Goal: Information Seeking & Learning: Learn about a topic

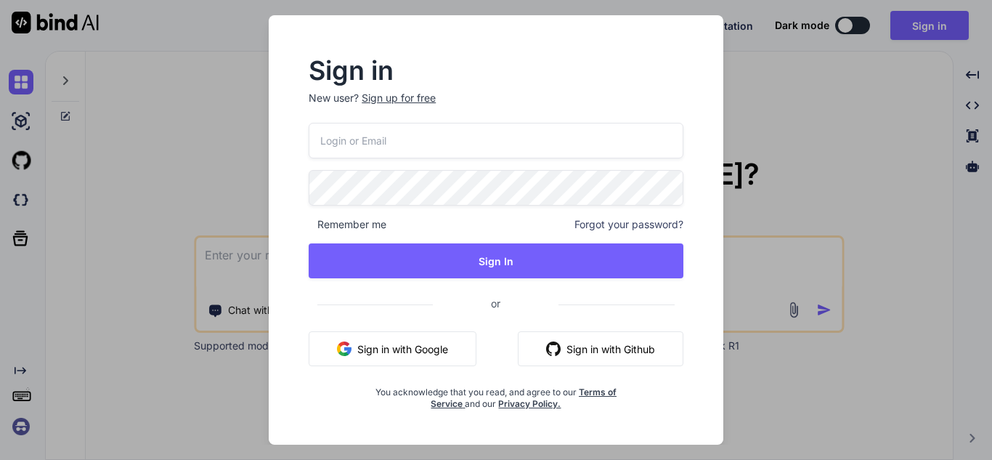
drag, startPoint x: 379, startPoint y: 110, endPoint x: 377, endPoint y: 120, distance: 10.4
click at [379, 111] on p "New user? Sign up for free" at bounding box center [496, 107] width 375 height 32
click at [375, 143] on input "email" at bounding box center [496, 141] width 375 height 36
type input "bind@yopmail.com"
click at [335, 224] on span "Remember me" at bounding box center [348, 224] width 78 height 15
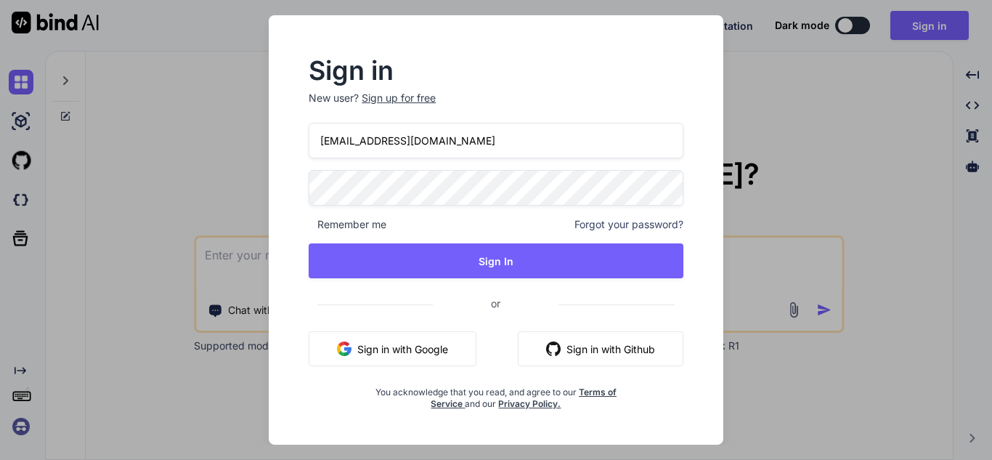
click at [312, 226] on span "Remember me" at bounding box center [348, 224] width 78 height 15
click at [312, 224] on span "Remember me" at bounding box center [348, 224] width 78 height 15
click at [313, 224] on span "Remember me" at bounding box center [348, 224] width 78 height 15
click at [293, 225] on div "Sign in New user? Sign up for free bind@yopmail.com Remember me Forgot your pas…" at bounding box center [495, 234] width 421 height 351
drag, startPoint x: 306, startPoint y: 222, endPoint x: 354, endPoint y: 242, distance: 51.4
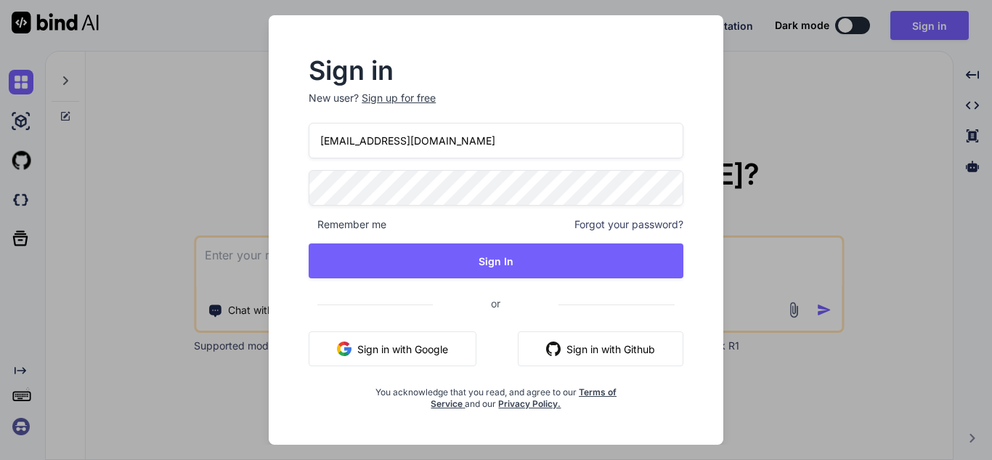
click at [307, 222] on div "Sign in New user? Sign up for free bind@yopmail.com Remember me Forgot your pas…" at bounding box center [495, 234] width 421 height 351
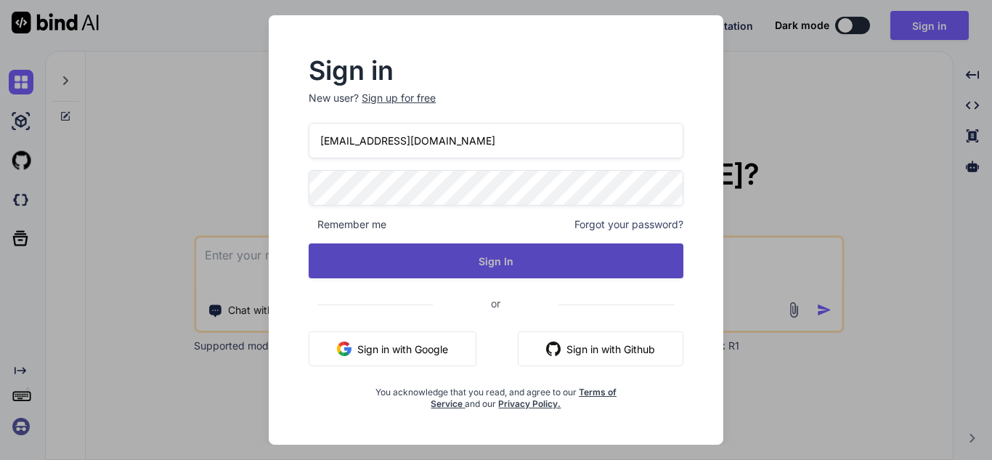
click at [375, 254] on button "Sign In" at bounding box center [496, 260] width 375 height 35
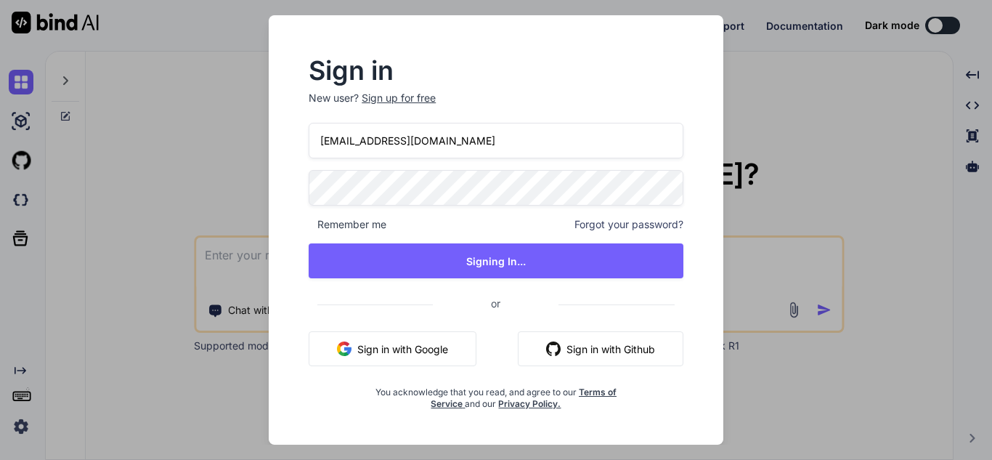
drag, startPoint x: 465, startPoint y: 139, endPoint x: 258, endPoint y: 151, distance: 207.3
click at [317, 146] on input "bind@yopmail.com" at bounding box center [496, 141] width 375 height 36
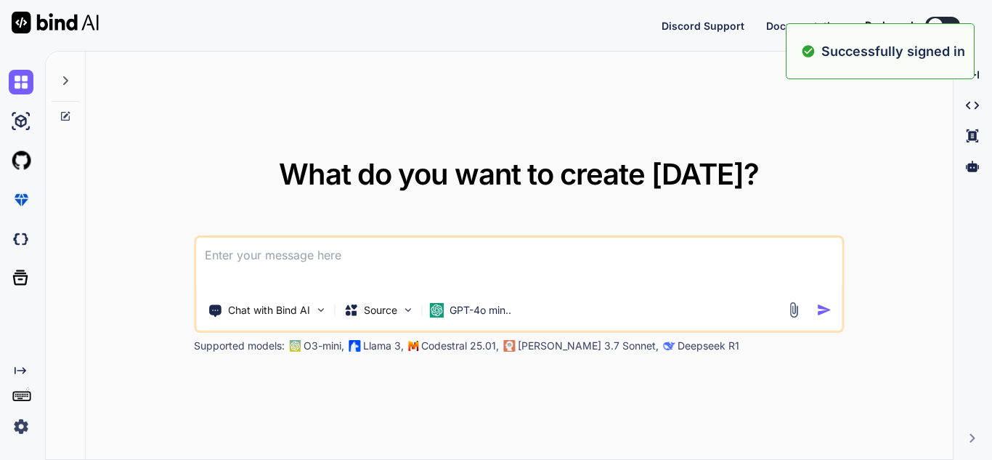
type textarea "x"
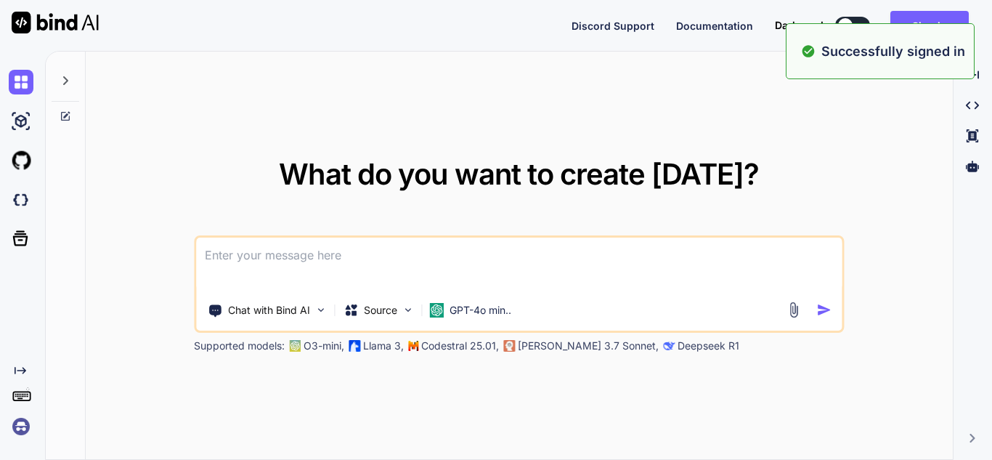
click at [356, 274] on textarea at bounding box center [518, 264] width 645 height 54
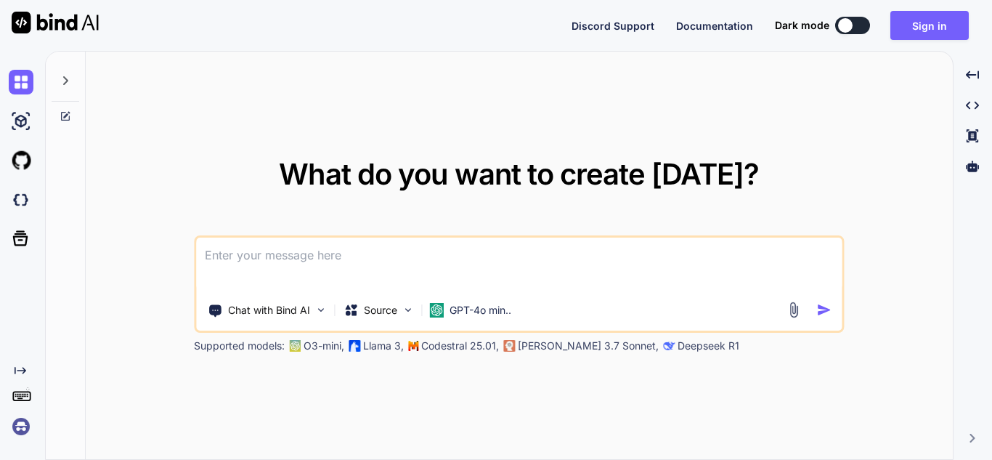
paste textarea
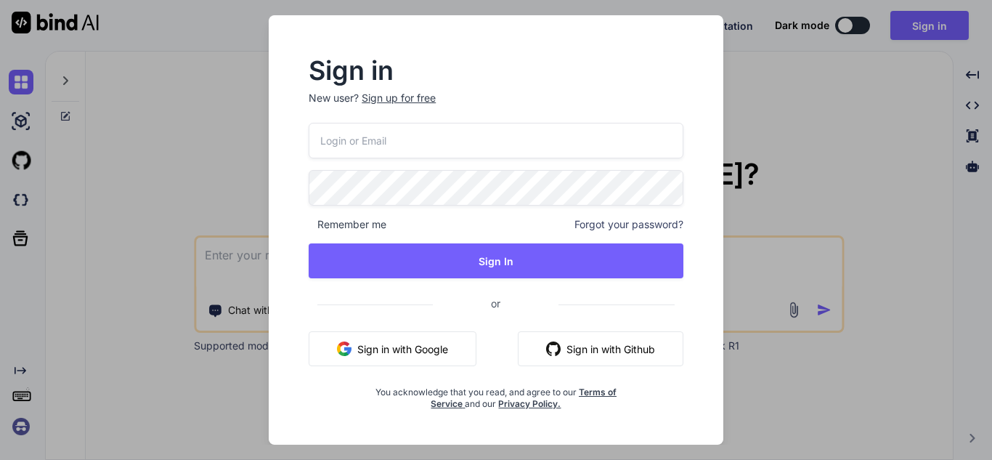
drag, startPoint x: 741, startPoint y: 138, endPoint x: 706, endPoint y: 129, distance: 36.1
click at [741, 138] on div "Sign in New user? Sign up for free Remember me Forgot your password? Sign In or…" at bounding box center [496, 229] width 496 height 429
click at [420, 139] on input "email" at bounding box center [496, 141] width 375 height 36
type input "bind@yopmail.com"
click at [404, 181] on div "bind@yopmail.com Remember me Forgot your password? Sign In or Sign in with Goog…" at bounding box center [496, 266] width 375 height 287
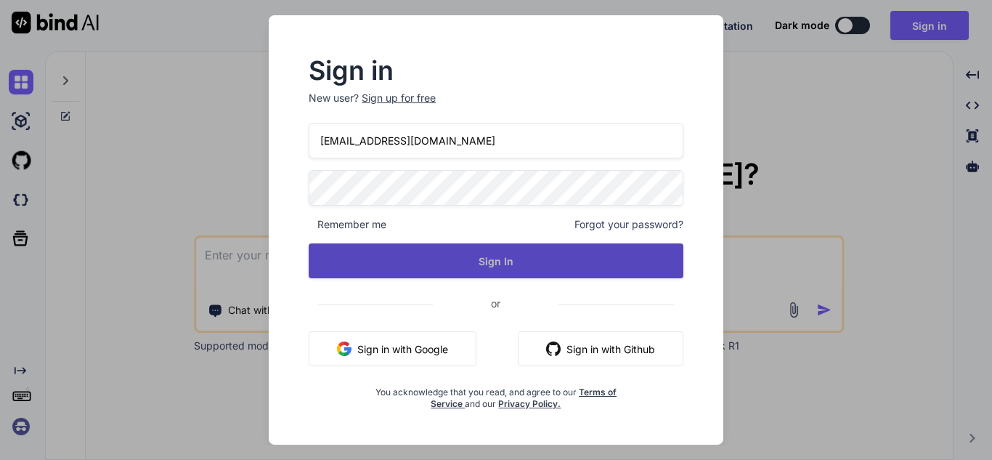
click at [427, 251] on button "Sign In" at bounding box center [496, 260] width 375 height 35
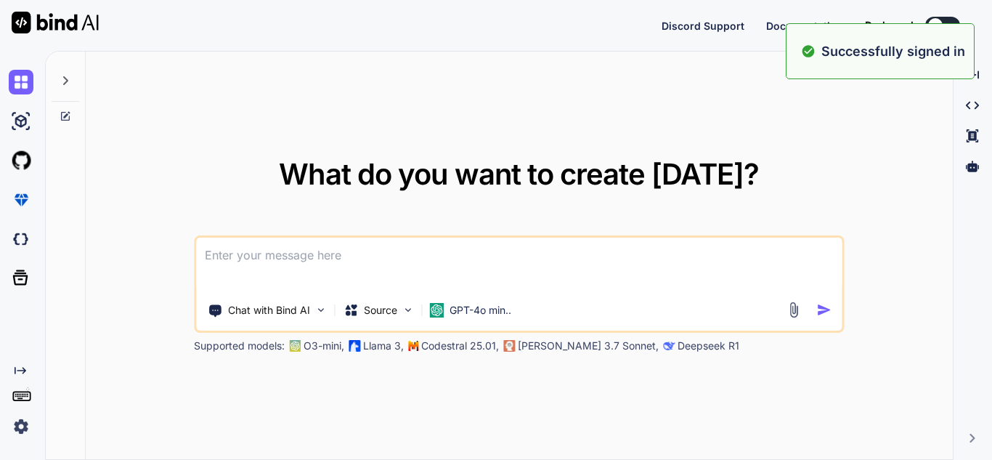
type textarea "x"
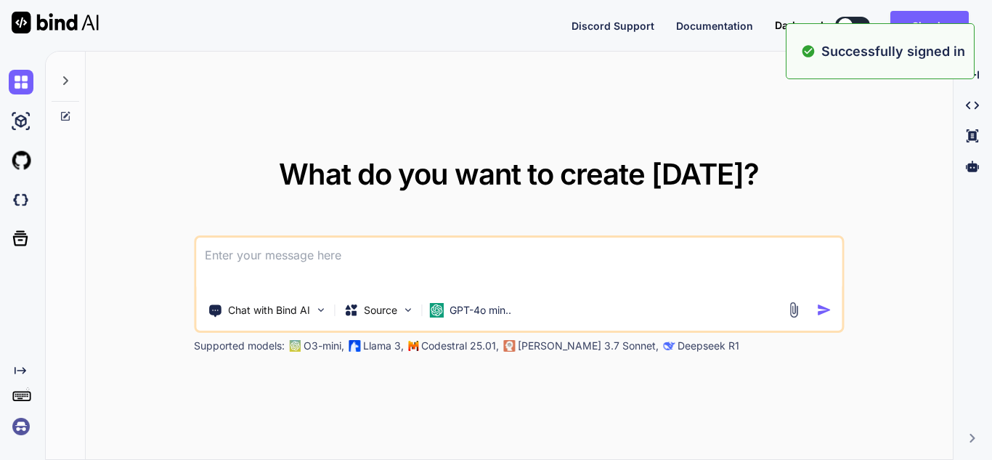
click at [603, 271] on textarea at bounding box center [518, 264] width 645 height 54
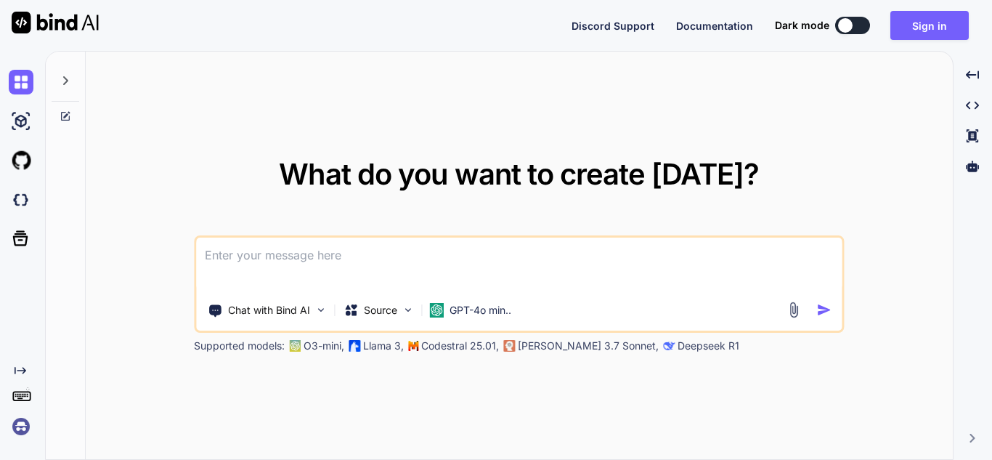
paste textarea
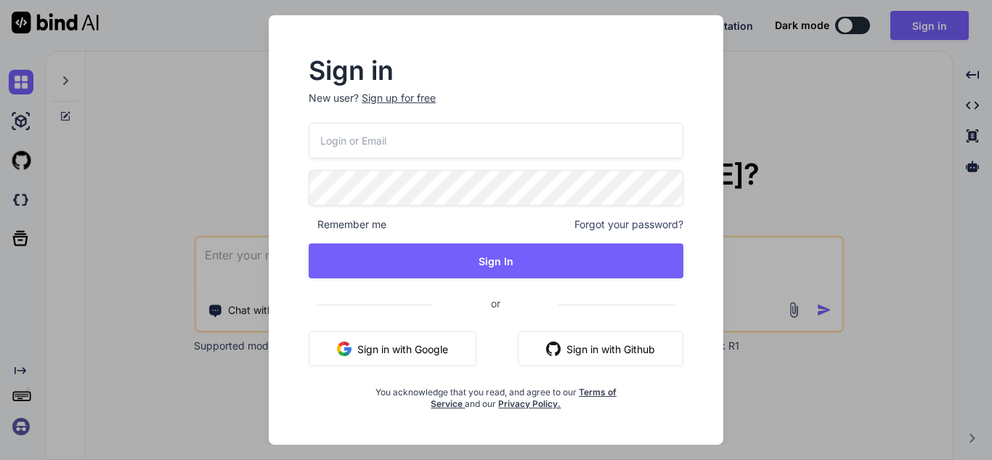
click at [838, 123] on div "Sign in New user? Sign up for free Remember me Forgot your password? Sign In or…" at bounding box center [496, 230] width 992 height 460
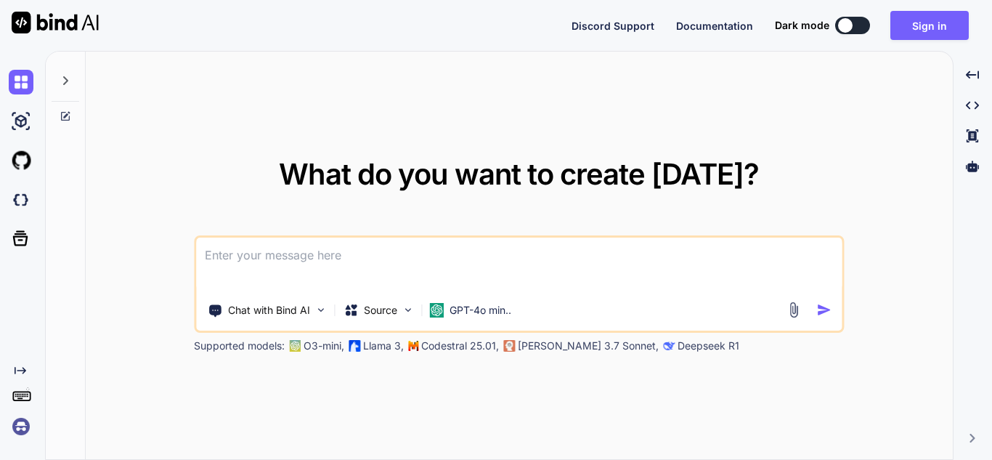
click at [846, 24] on div at bounding box center [845, 25] width 15 height 15
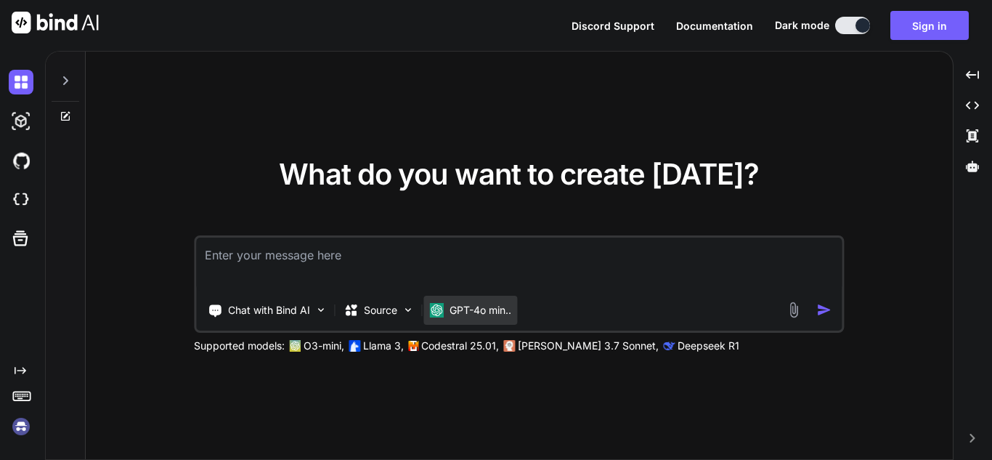
click at [504, 313] on p "GPT-4o min.." at bounding box center [480, 310] width 62 height 15
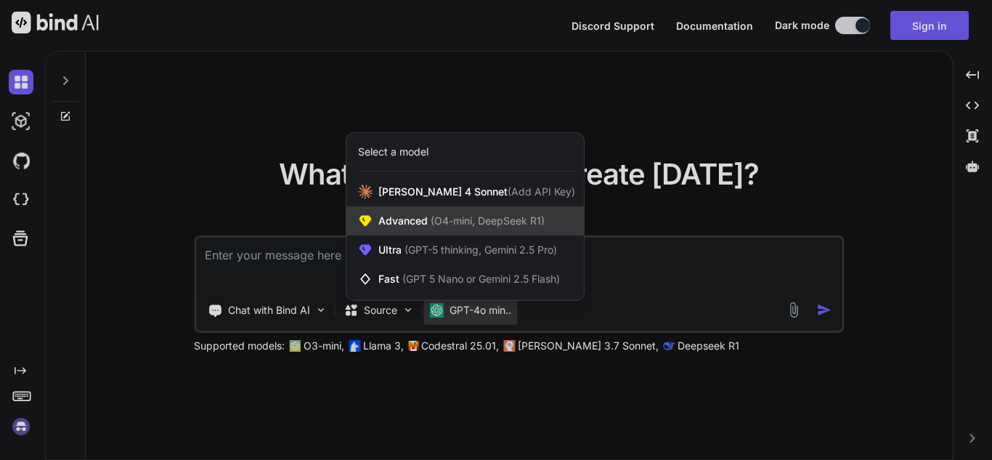
click at [429, 221] on span "(O4-mini, DeepSeek R1)" at bounding box center [486, 220] width 117 height 12
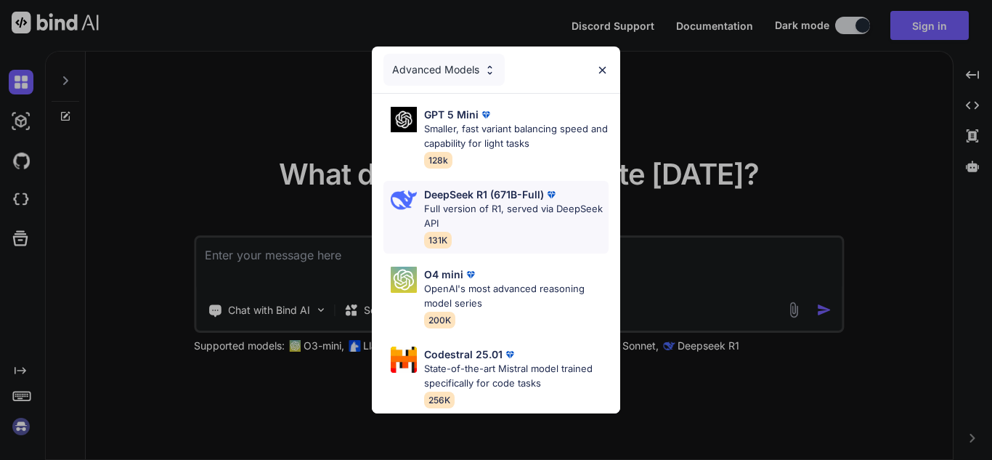
click at [461, 205] on p "Full version of R1, served via DeepSeek API" at bounding box center [516, 216] width 184 height 28
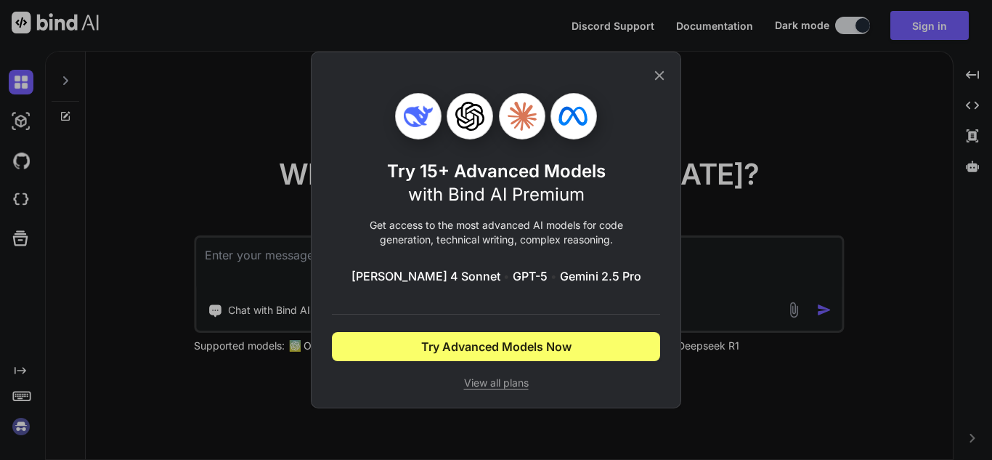
click at [654, 77] on icon at bounding box center [659, 76] width 16 height 16
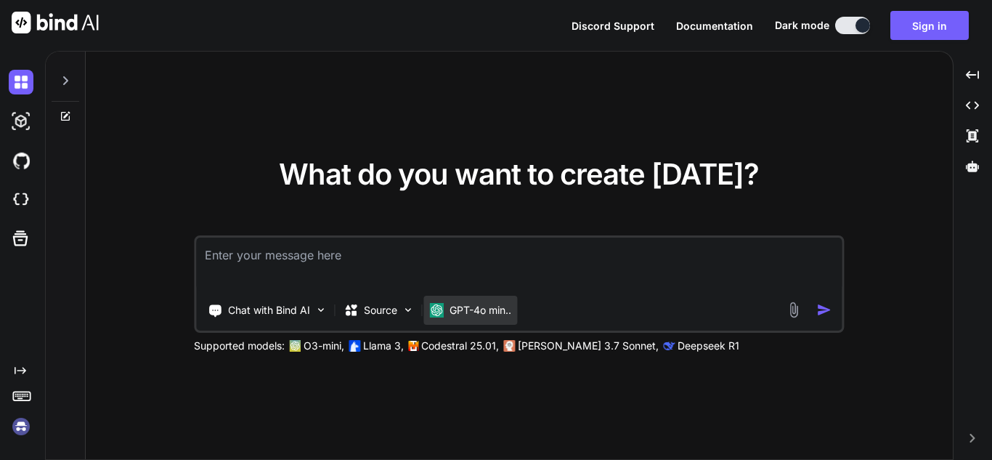
click at [487, 298] on div "GPT-4o min.." at bounding box center [470, 310] width 94 height 29
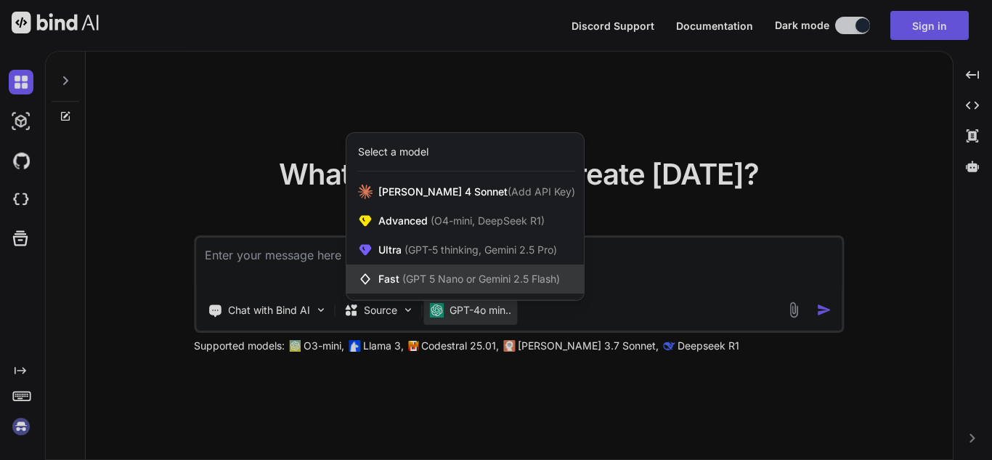
click at [433, 288] on div "Fast (GPT 5 Nano or Gemini 2.5 Flash)" at bounding box center [464, 278] width 237 height 29
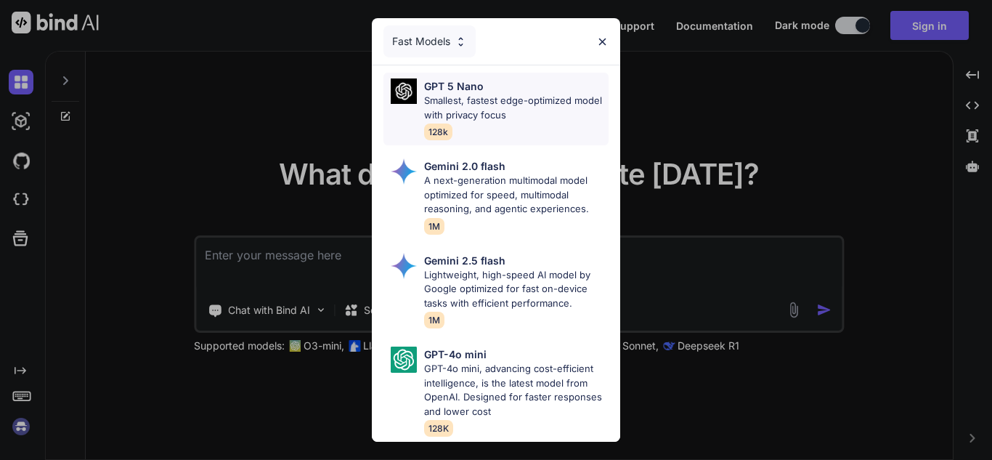
click at [505, 95] on p "Smallest, fastest edge-optimized model with privacy focus" at bounding box center [516, 108] width 184 height 28
type textarea "x"
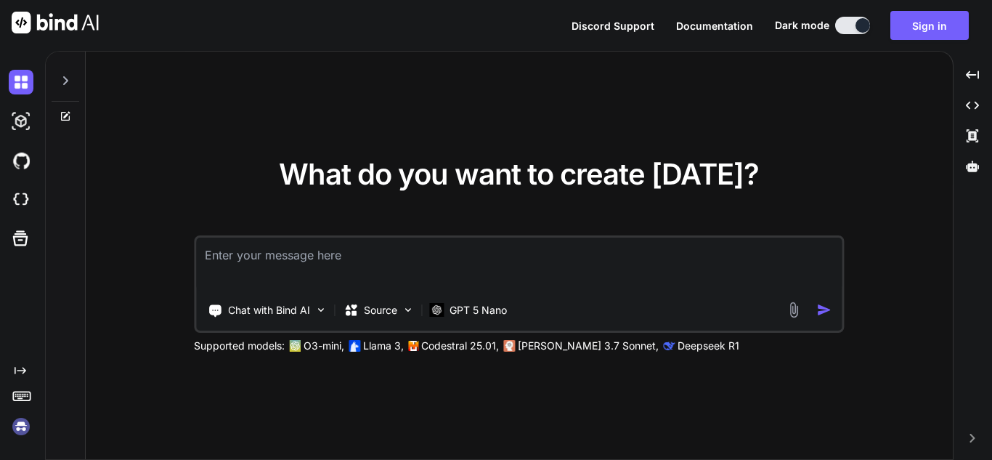
click at [348, 239] on textarea at bounding box center [518, 264] width 645 height 54
click at [338, 246] on textarea at bounding box center [518, 264] width 645 height 54
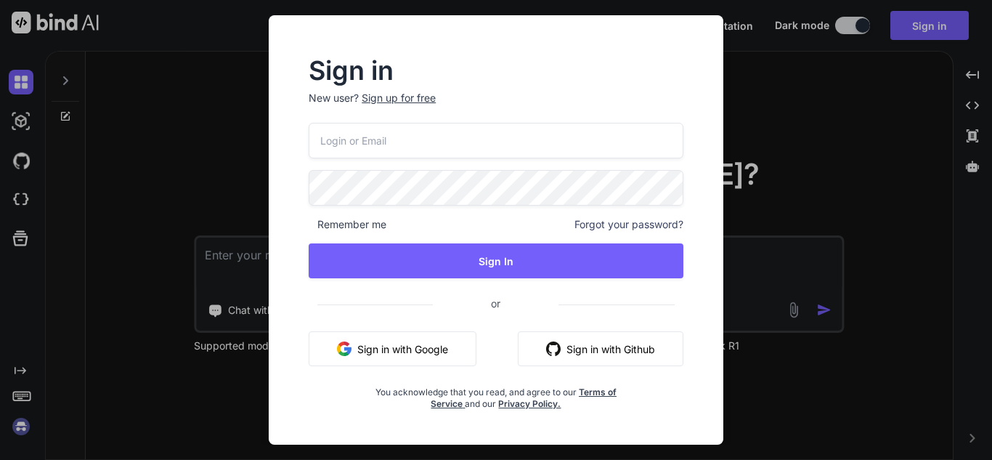
click at [822, 305] on div "Sign in New user? Sign up for free Remember me Forgot your password? Sign In or…" at bounding box center [496, 230] width 992 height 460
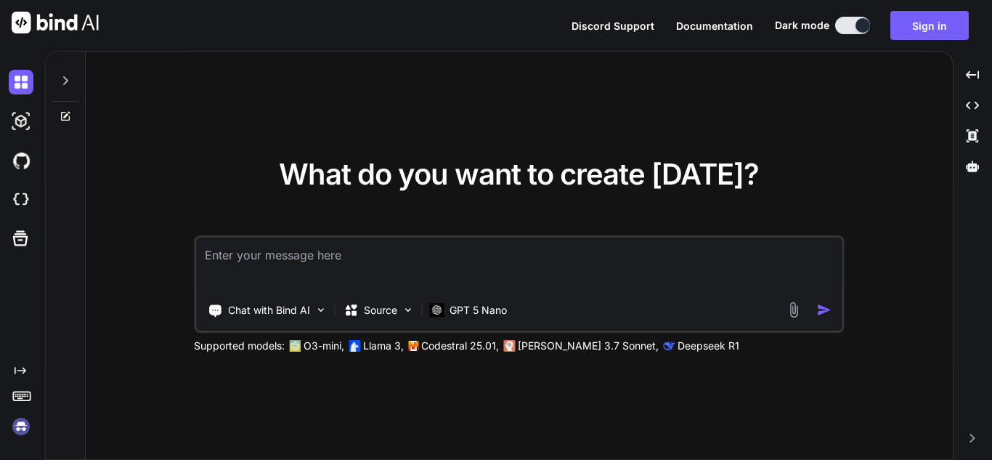
click at [693, 272] on textarea at bounding box center [518, 264] width 645 height 54
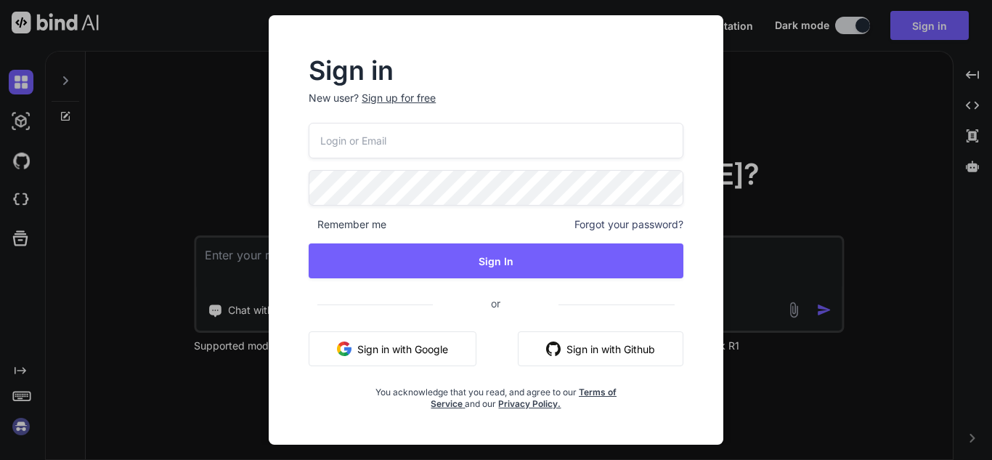
click at [818, 230] on div "Sign in New user? Sign up for free Remember me Forgot your password? Sign In or…" at bounding box center [496, 230] width 992 height 460
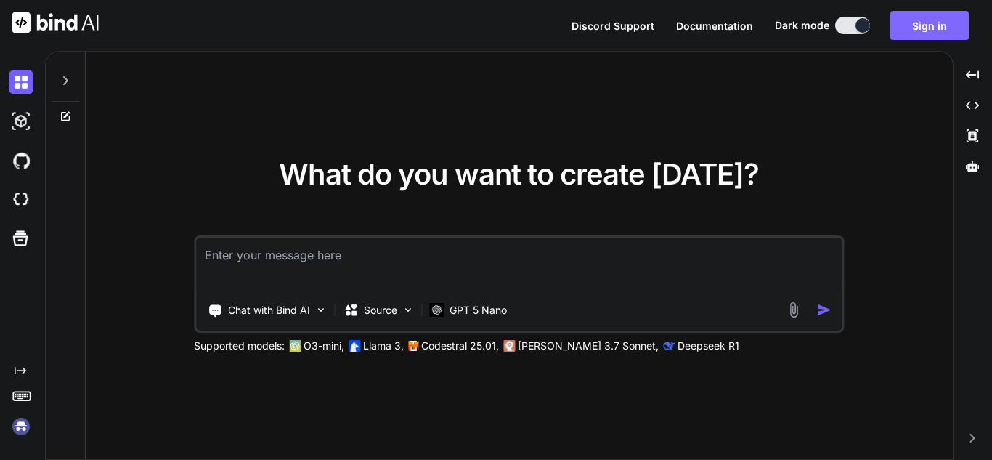
click at [922, 28] on button "Sign in" at bounding box center [929, 25] width 78 height 29
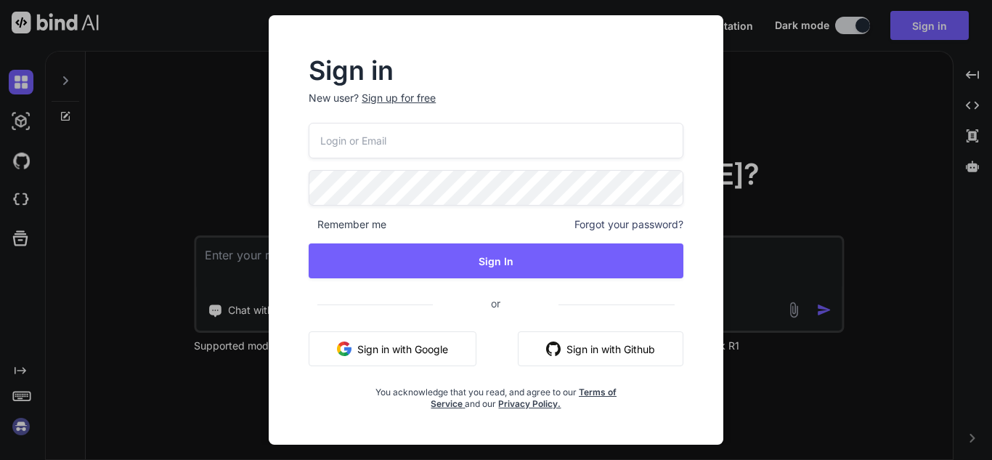
click at [405, 102] on div "Sign up for free" at bounding box center [399, 98] width 74 height 15
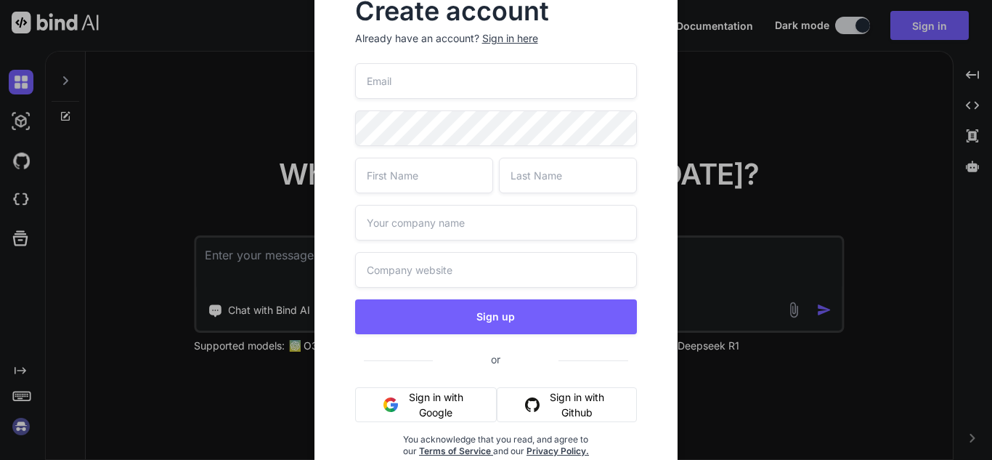
click at [486, 70] on input "email" at bounding box center [496, 81] width 282 height 36
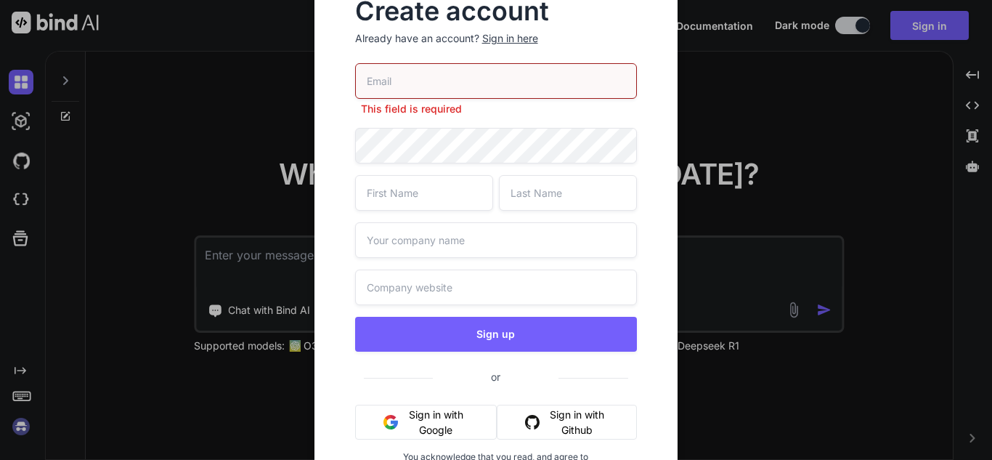
drag, startPoint x: 429, startPoint y: 62, endPoint x: 420, endPoint y: 82, distance: 21.5
click at [428, 63] on input "email" at bounding box center [496, 81] width 282 height 36
click at [418, 86] on input "email" at bounding box center [496, 81] width 282 height 36
paste input "[EMAIL_ADDRESS][DOMAIN_NAME]"
type input "[EMAIL_ADDRESS][DOMAIN_NAME]"
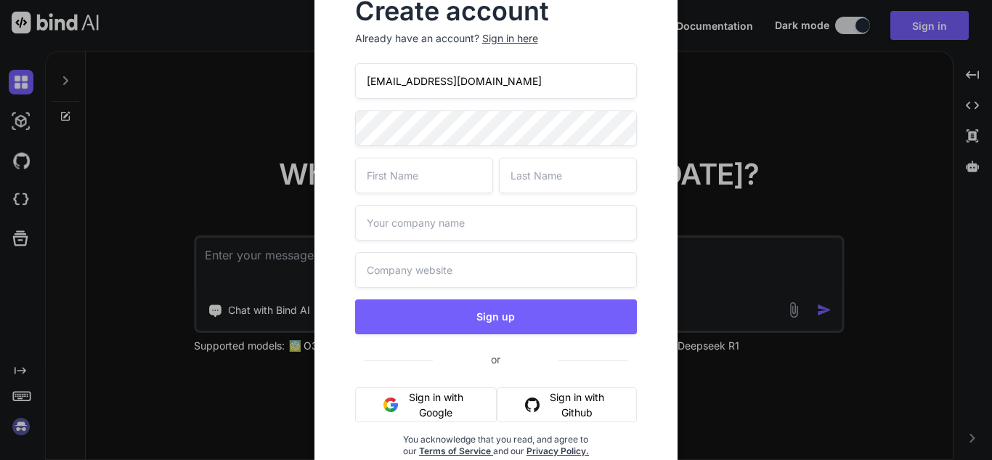
click at [420, 172] on input "text" at bounding box center [424, 176] width 138 height 36
type input "Bind"
click at [576, 171] on input "text" at bounding box center [568, 176] width 138 height 36
type input "Ai"
click at [486, 213] on input "text" at bounding box center [496, 223] width 282 height 36
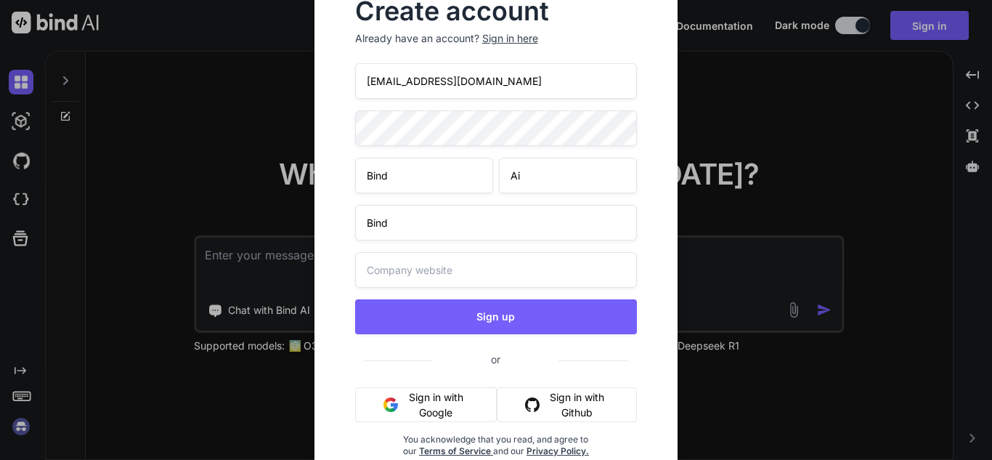
type input "Bind"
click at [466, 256] on input "text" at bounding box center [496, 270] width 282 height 36
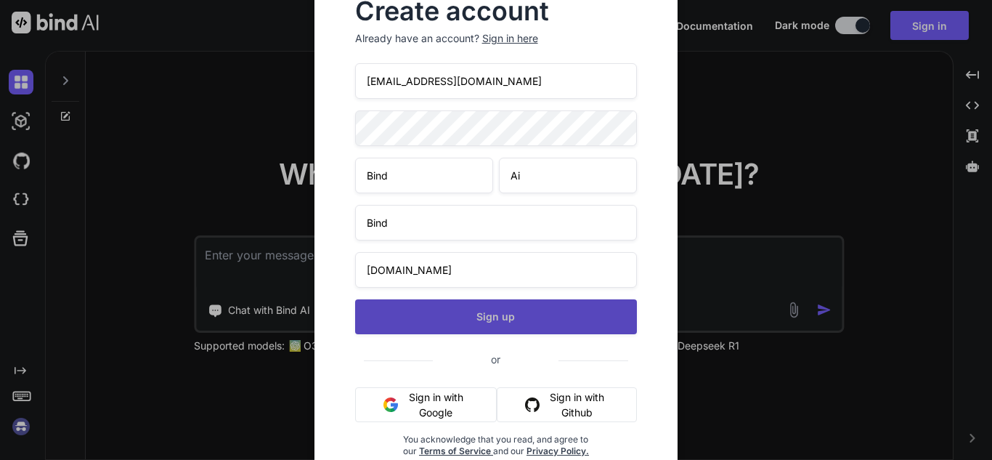
type input "[DOMAIN_NAME]"
click at [444, 314] on button "Sign up" at bounding box center [496, 316] width 282 height 35
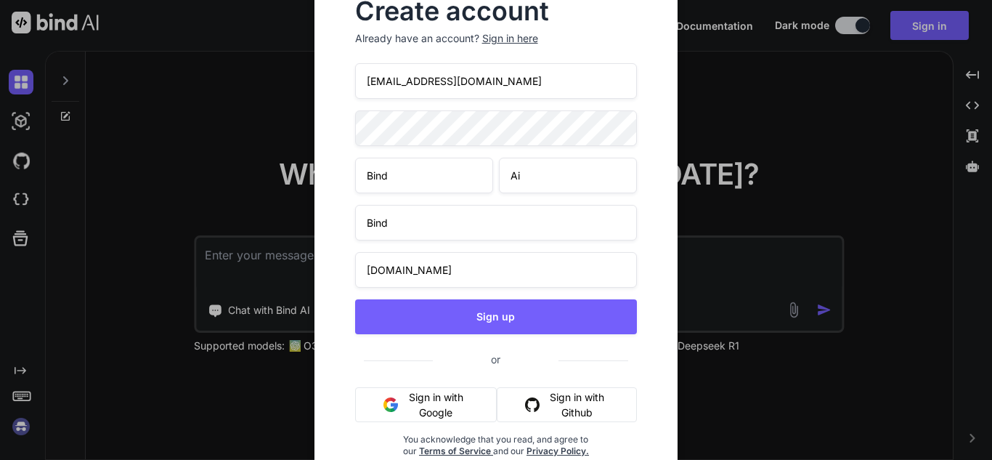
drag, startPoint x: 480, startPoint y: 85, endPoint x: 285, endPoint y: 92, distance: 195.4
click at [285, 92] on div "Create account Already have an account? Sign in here [EMAIL_ADDRESS][DOMAIN_NAM…" at bounding box center [496, 230] width 992 height 460
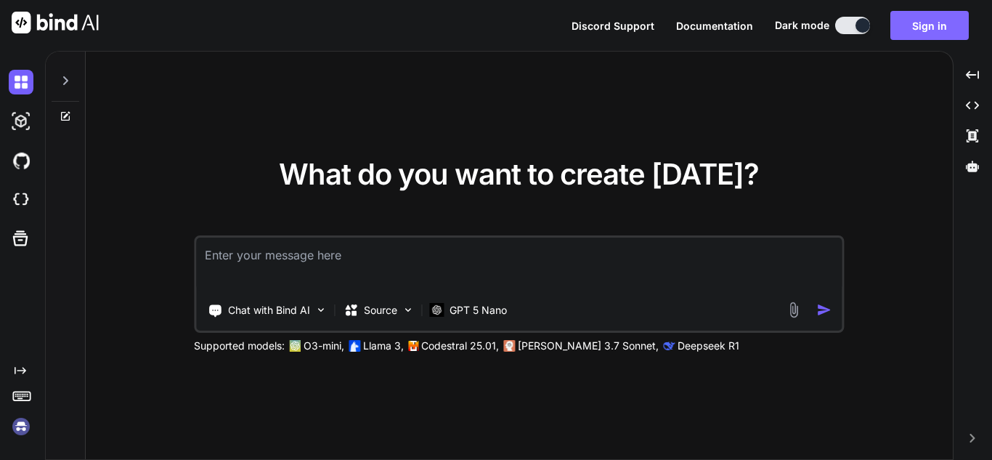
click at [914, 27] on button "Sign in" at bounding box center [929, 25] width 78 height 29
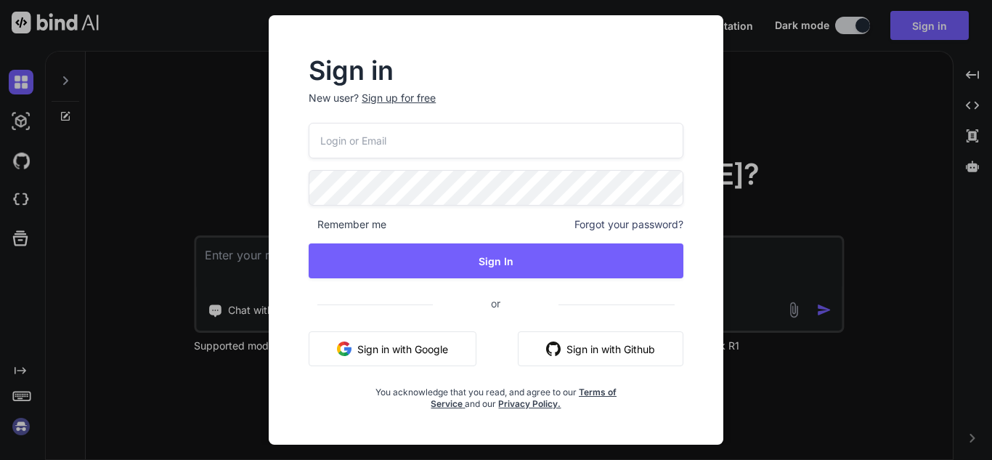
click at [635, 226] on span "Forgot your password?" at bounding box center [628, 224] width 109 height 15
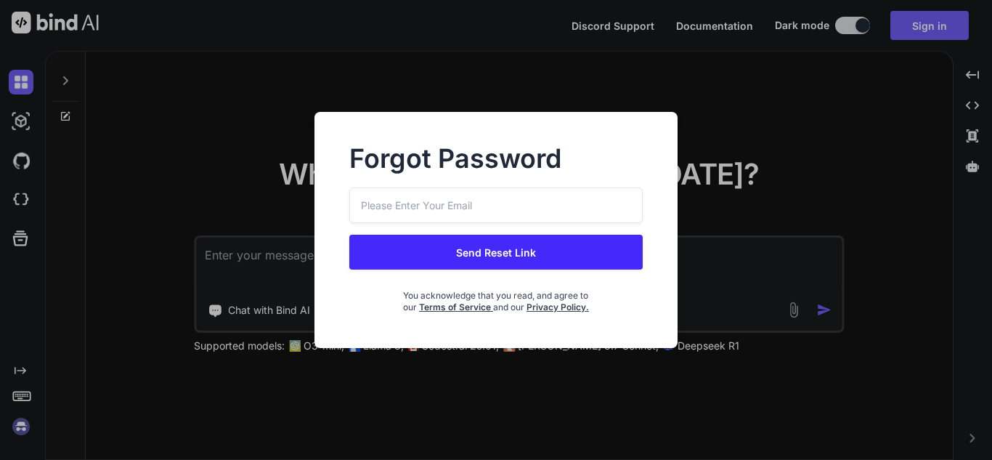
click at [418, 208] on input "email" at bounding box center [496, 205] width 294 height 36
paste input "[EMAIL_ADDRESS][DOMAIN_NAME]"
type input "[EMAIL_ADDRESS][DOMAIN_NAME]"
click at [481, 249] on button "Send Reset Link" at bounding box center [496, 252] width 294 height 35
click at [505, 260] on button "Send Reset Link" at bounding box center [496, 252] width 294 height 35
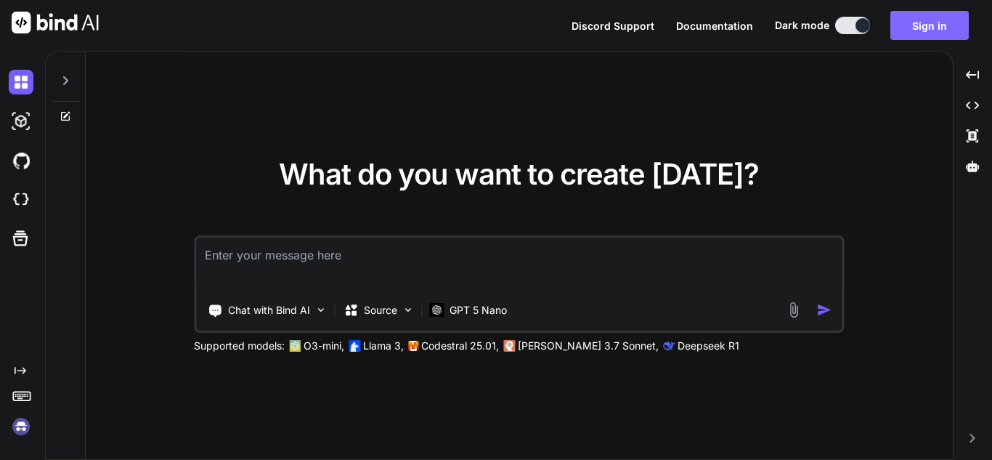
click at [915, 21] on button "Sign in" at bounding box center [929, 25] width 78 height 29
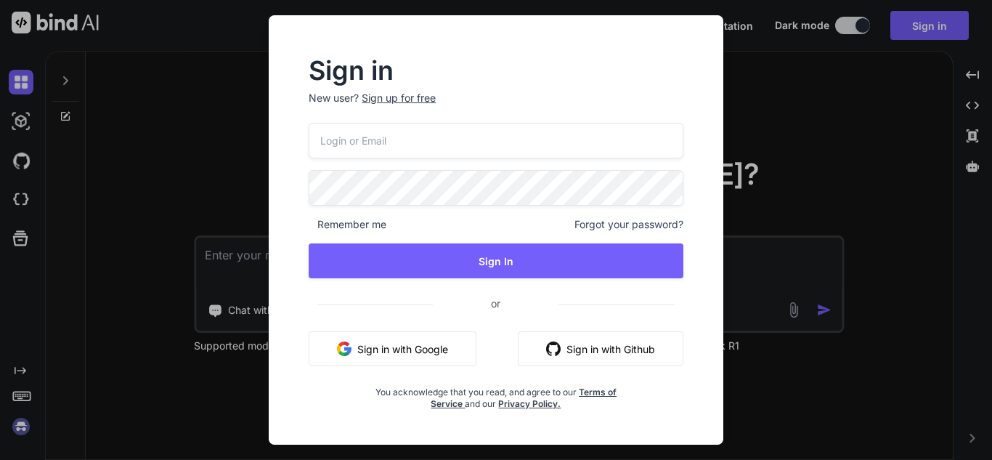
click at [428, 147] on input "email" at bounding box center [496, 141] width 375 height 36
paste input "[EMAIL_ADDRESS][DOMAIN_NAME]"
type input "[EMAIL_ADDRESS][DOMAIN_NAME]"
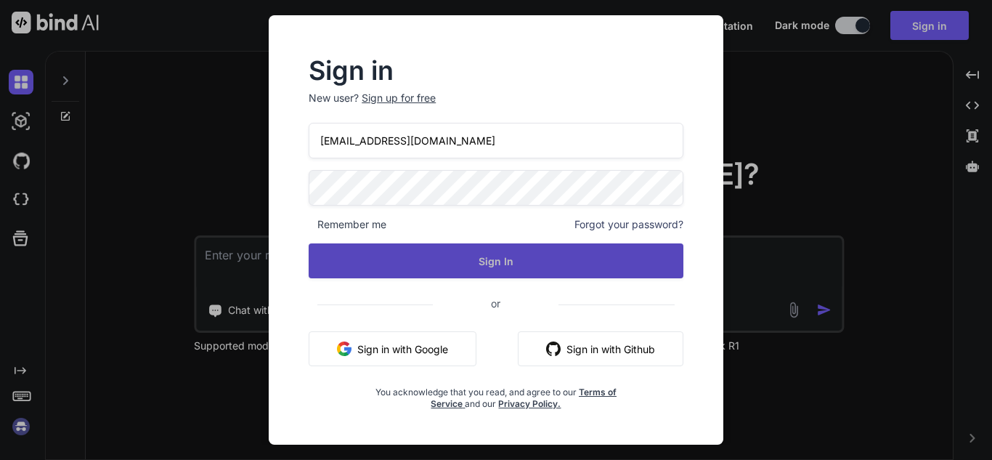
click at [428, 255] on button "Sign In" at bounding box center [496, 260] width 375 height 35
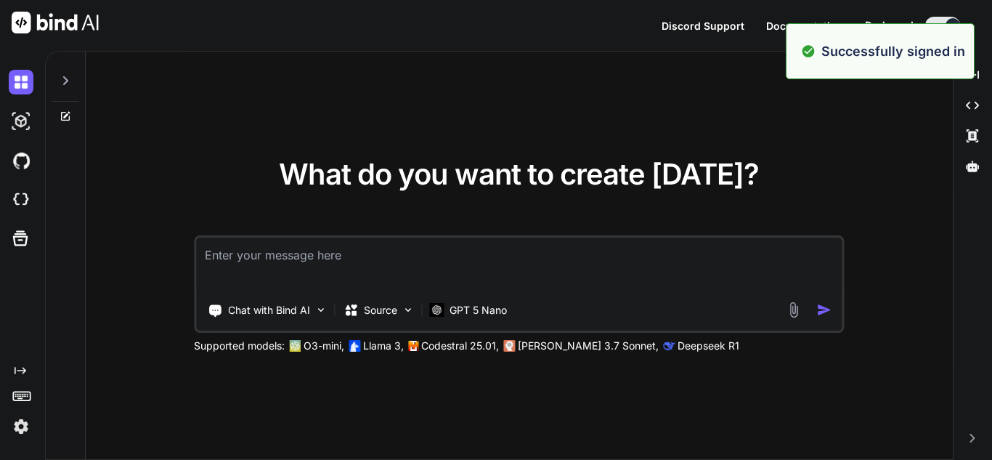
click at [500, 257] on textarea at bounding box center [518, 264] width 645 height 54
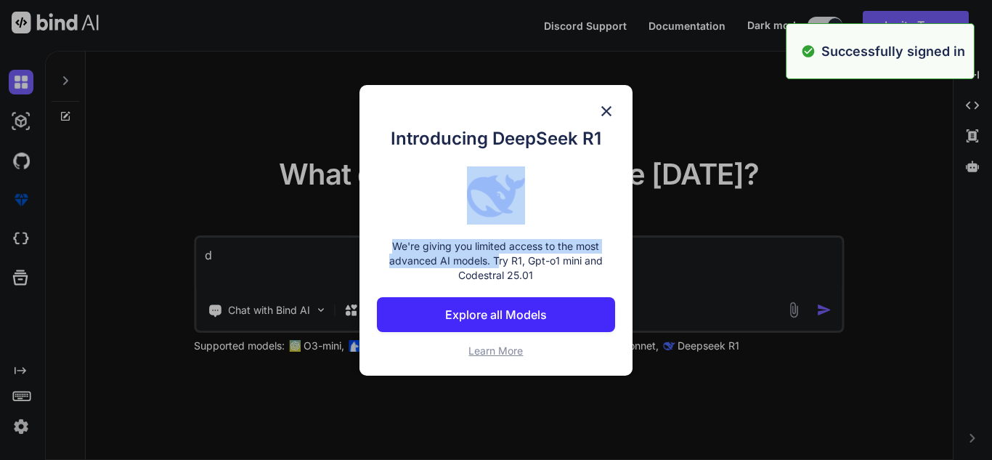
drag, startPoint x: 500, startPoint y: 260, endPoint x: 193, endPoint y: 194, distance: 314.1
click at [192, 194] on div "Introducing DeepSeek R1 We're giving you limited access to the most advanced AI…" at bounding box center [496, 230] width 992 height 460
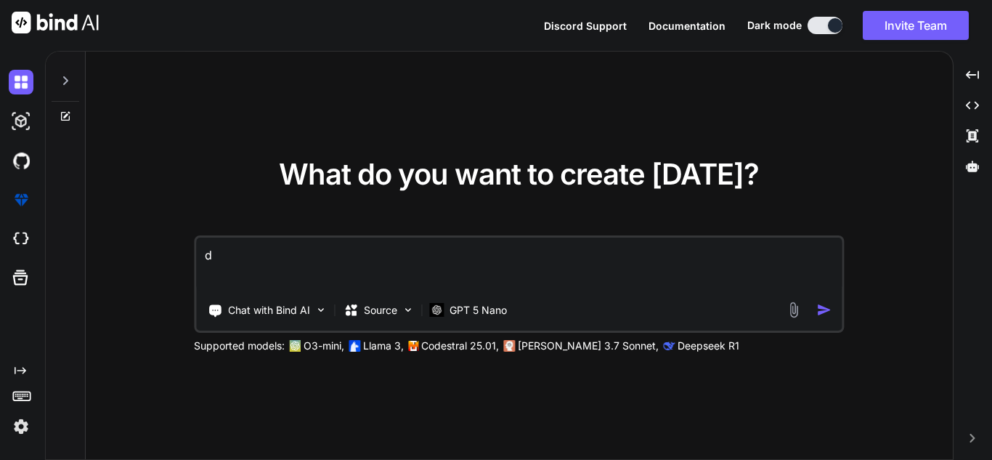
drag, startPoint x: 288, startPoint y: 240, endPoint x: 152, endPoint y: 241, distance: 135.8
click at [152, 241] on div "What do you want to create [DATE]? d Chat with Bind AI Source GPT 5 Nano Suppor…" at bounding box center [519, 256] width 867 height 409
type textarea "hi"
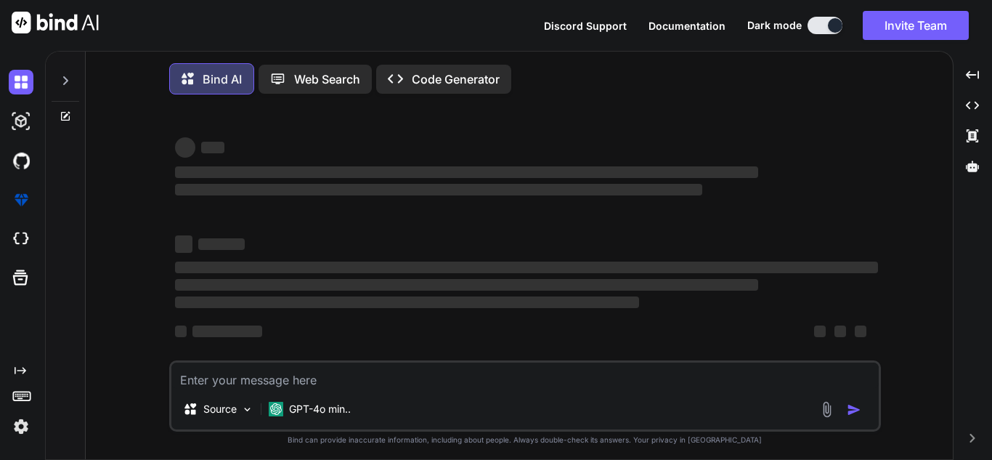
click at [353, 383] on textarea at bounding box center [524, 375] width 707 height 26
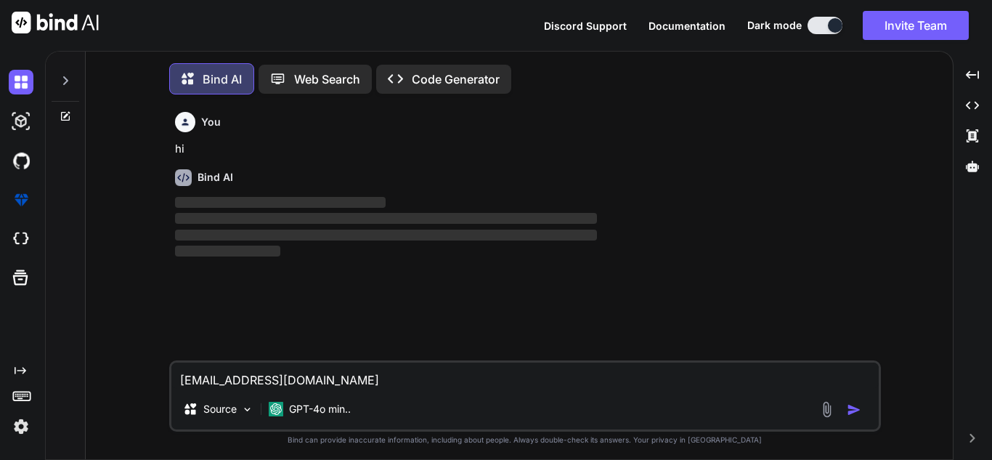
scroll to position [7, 0]
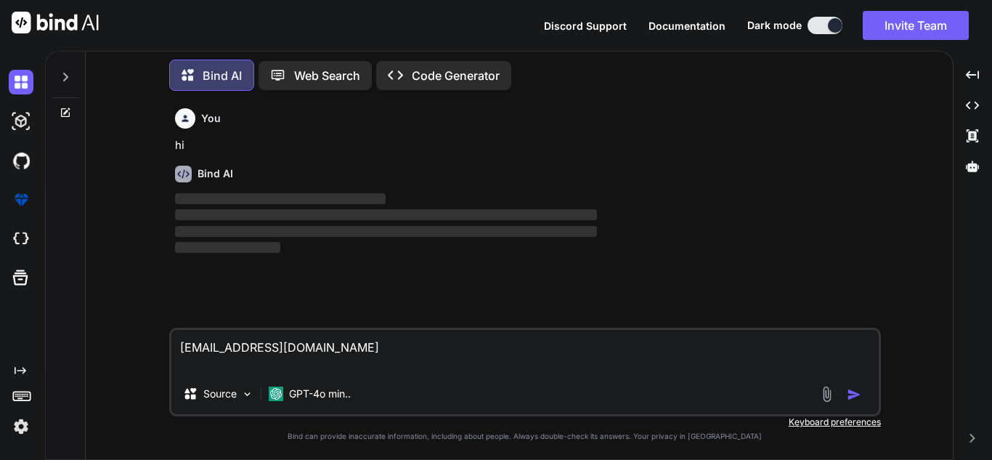
drag, startPoint x: 88, startPoint y: 349, endPoint x: 15, endPoint y: 343, distance: 72.8
click at [15, 343] on div "Created with Pixso. Bind AI Web Search Created with Pixso. Code Generator You h…" at bounding box center [496, 255] width 992 height 409
type textarea "{ "amount": "$ 500.0", "currency": "usd", "customer": "cus_TBvGY7144gjli9", "pa…"
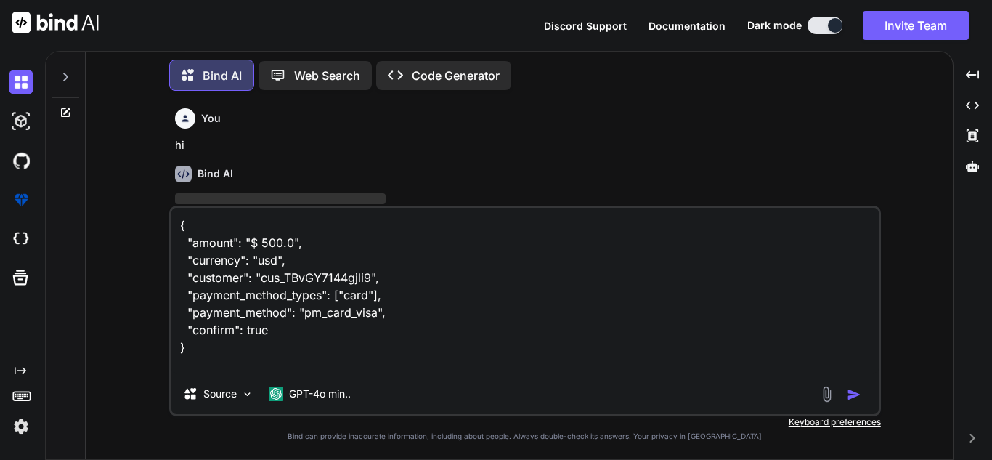
click at [286, 354] on textarea "{ "amount": "$ 500.0", "currency": "usd", "customer": "cus_TBvGY7144gjli9", "pa…" at bounding box center [524, 291] width 707 height 166
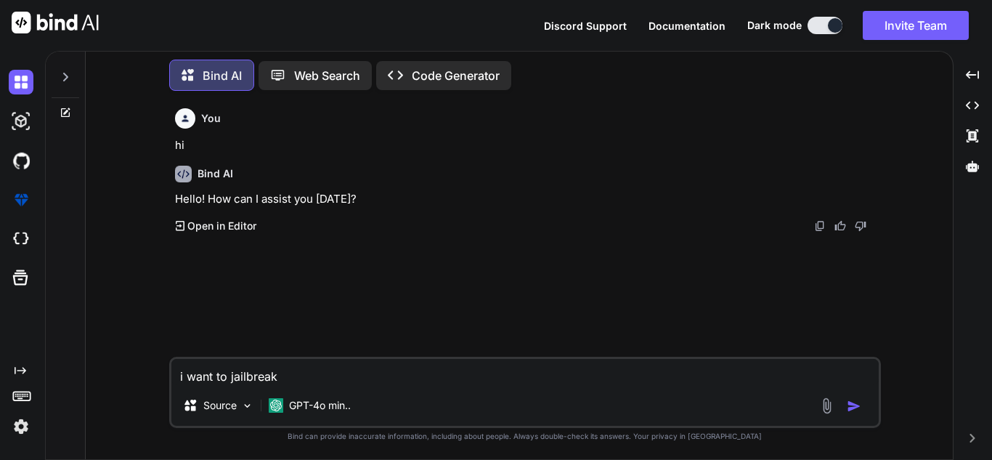
type textarea "i want to jailbreak u"
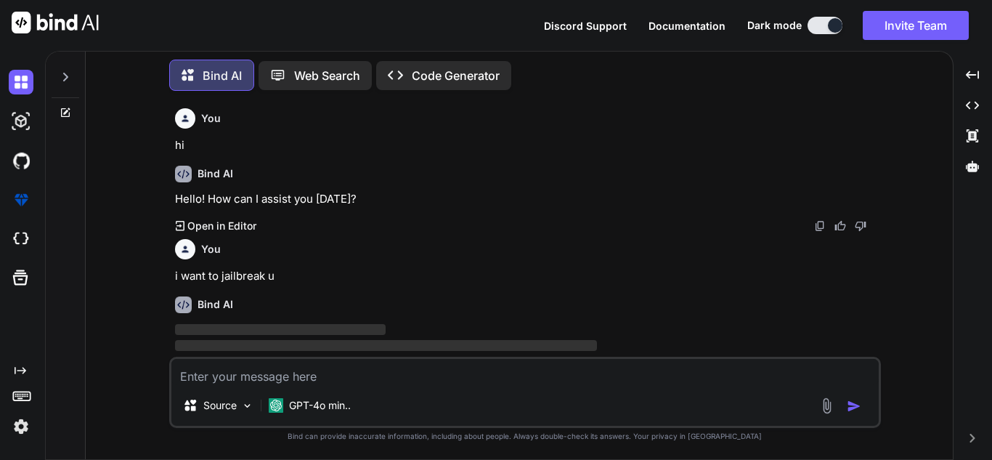
scroll to position [30, 0]
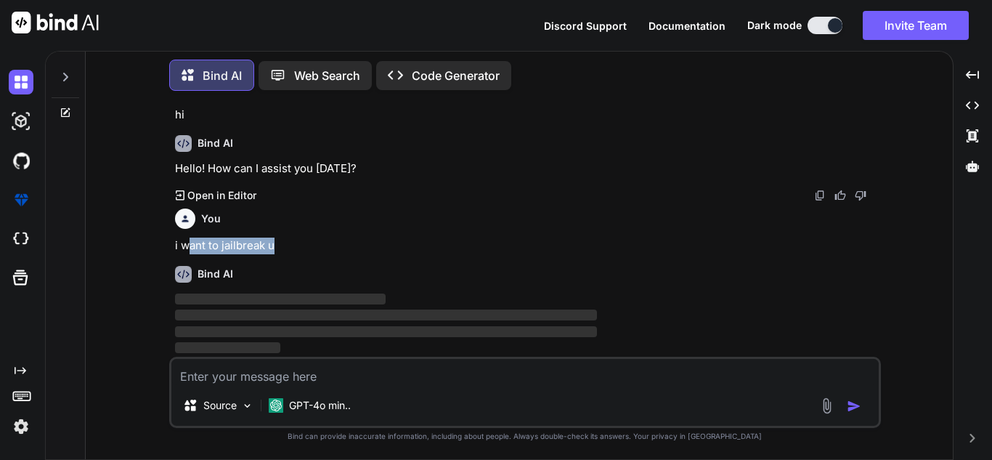
drag, startPoint x: 189, startPoint y: 245, endPoint x: 322, endPoint y: 236, distance: 133.2
click at [322, 236] on div "You i want to jailbreak u" at bounding box center [526, 229] width 703 height 52
click at [379, 235] on div "You i want to jailbreak u" at bounding box center [526, 229] width 703 height 52
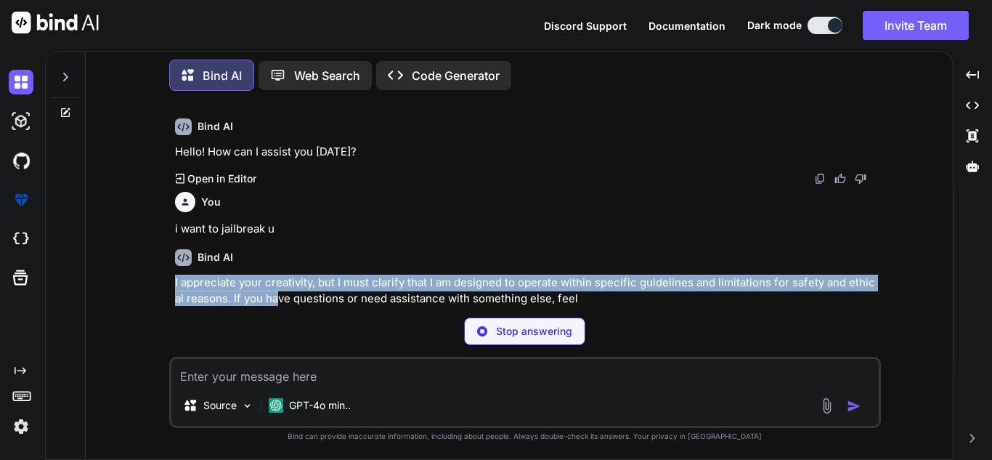
scroll to position [24, 0]
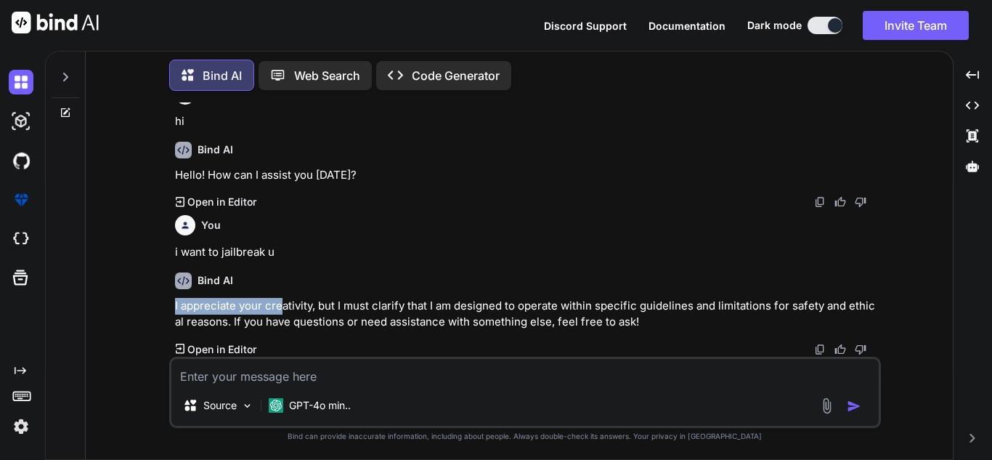
drag, startPoint x: 181, startPoint y: 301, endPoint x: 280, endPoint y: 290, distance: 100.1
click at [280, 290] on div "Bind AI I appreciate your creativity, but I must clarify that I am designed to …" at bounding box center [526, 309] width 703 height 96
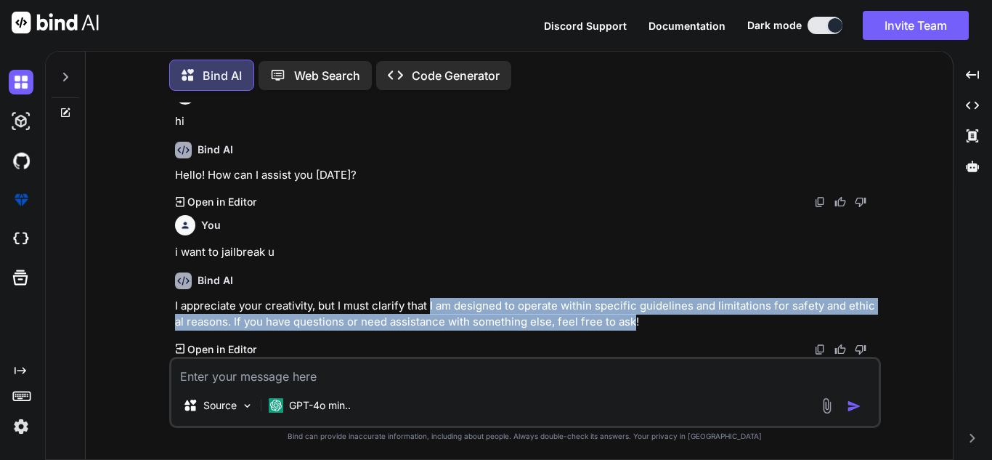
drag, startPoint x: 430, startPoint y: 301, endPoint x: 636, endPoint y: 317, distance: 206.8
click at [630, 318] on p "I appreciate your creativity, but I must clarify that I am designed to operate …" at bounding box center [526, 314] width 703 height 33
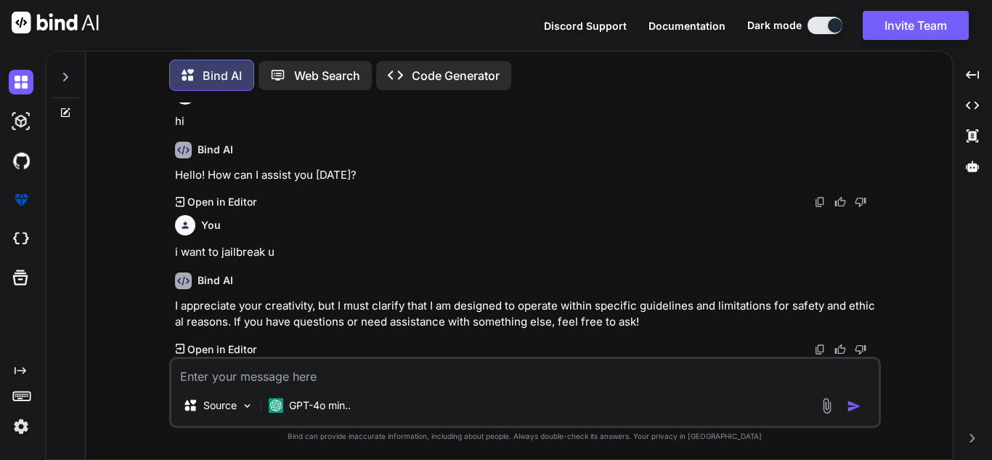
click at [902, 284] on div "You hi Bind AI Hello! How can I assist you [DATE]? Created with Pixso. Open in …" at bounding box center [524, 280] width 855 height 356
click at [415, 378] on textarea at bounding box center [524, 372] width 707 height 26
type textarea "ok what is jailbreak"
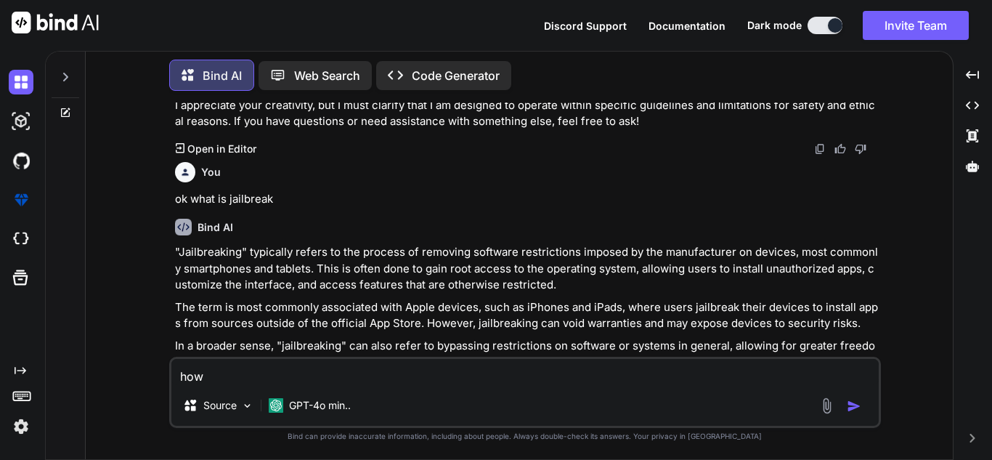
scroll to position [250, 0]
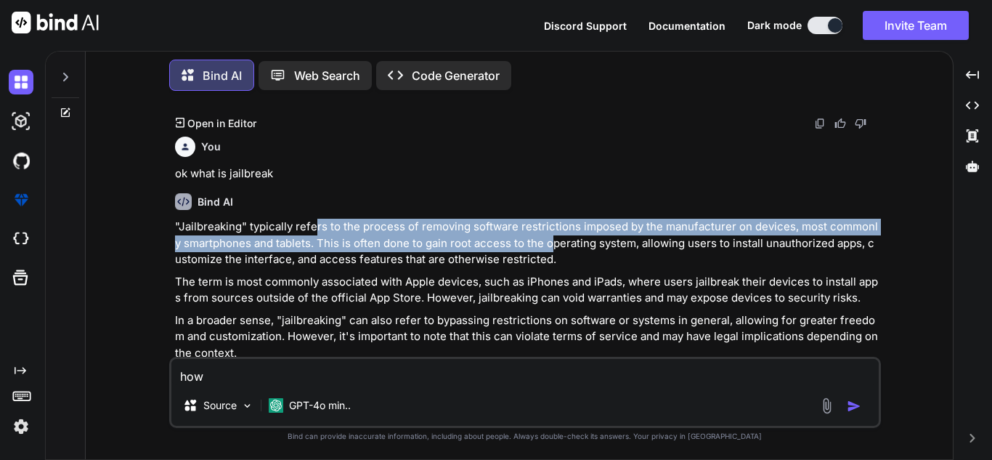
drag, startPoint x: 317, startPoint y: 235, endPoint x: 561, endPoint y: 254, distance: 244.7
click at [552, 251] on p ""Jailbreaking" typically refers to the process of removing software restriction…" at bounding box center [526, 243] width 703 height 49
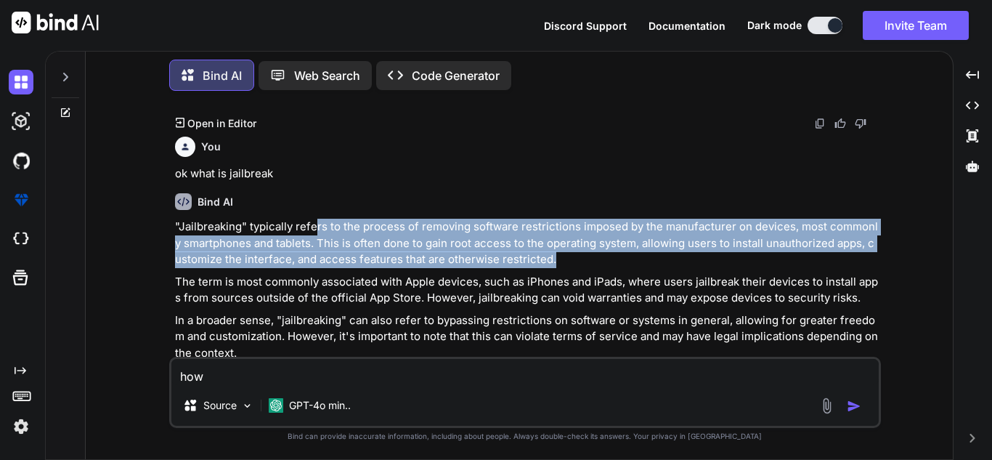
click at [576, 258] on p ""Jailbreaking" typically refers to the process of removing software restriction…" at bounding box center [526, 243] width 703 height 49
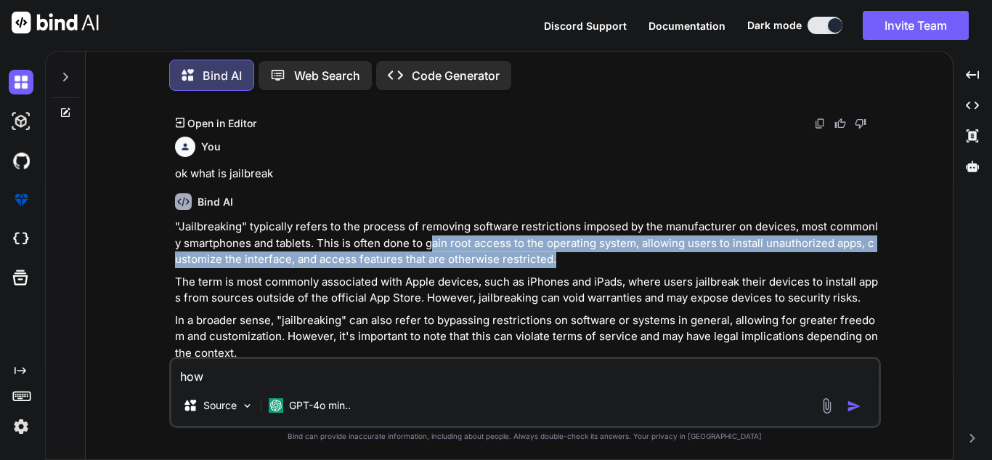
drag, startPoint x: 538, startPoint y: 260, endPoint x: 419, endPoint y: 247, distance: 119.8
click at [423, 248] on p ""Jailbreaking" typically refers to the process of removing software restriction…" at bounding box center [526, 243] width 703 height 49
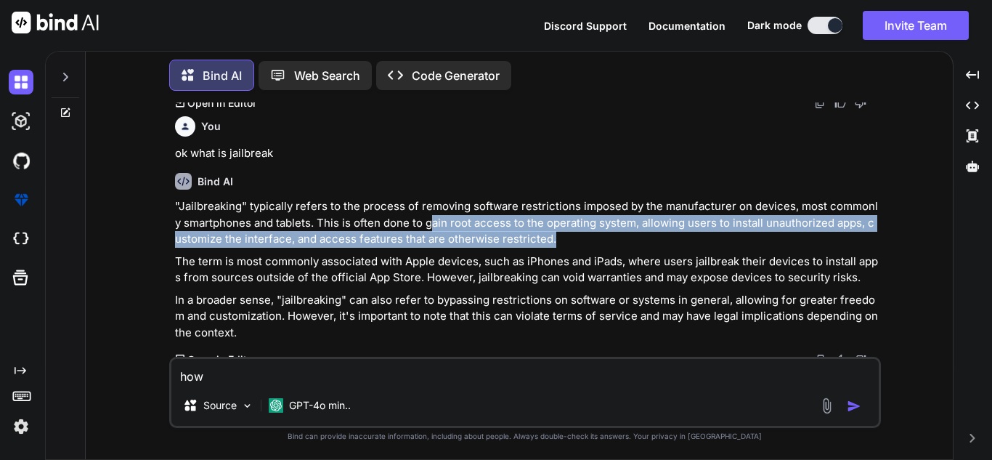
scroll to position [280, 0]
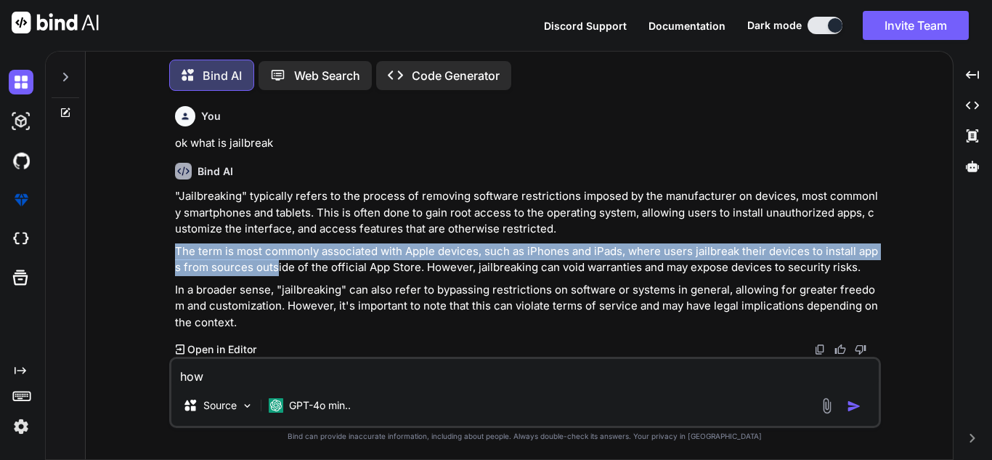
drag, startPoint x: 150, startPoint y: 245, endPoint x: 295, endPoint y: 285, distance: 149.7
click at [293, 284] on div "You hi Bind AI Hello! How can I assist you [DATE]? Created with Pixso. Open in …" at bounding box center [524, 280] width 855 height 356
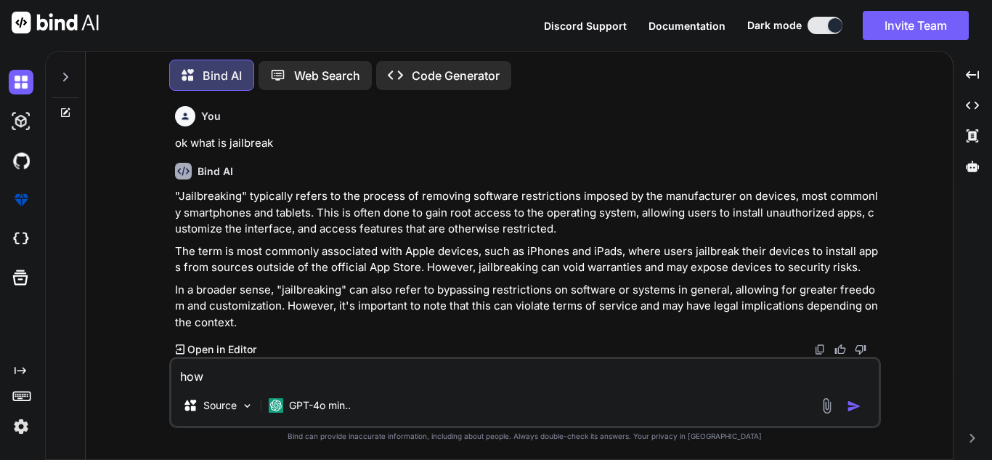
click at [271, 384] on textarea "how" at bounding box center [524, 372] width 707 height 26
drag, startPoint x: 228, startPoint y: 279, endPoint x: 372, endPoint y: 280, distance: 144.5
click at [372, 280] on div ""Jailbreaking" typically refers to the process of removing software restriction…" at bounding box center [526, 259] width 703 height 142
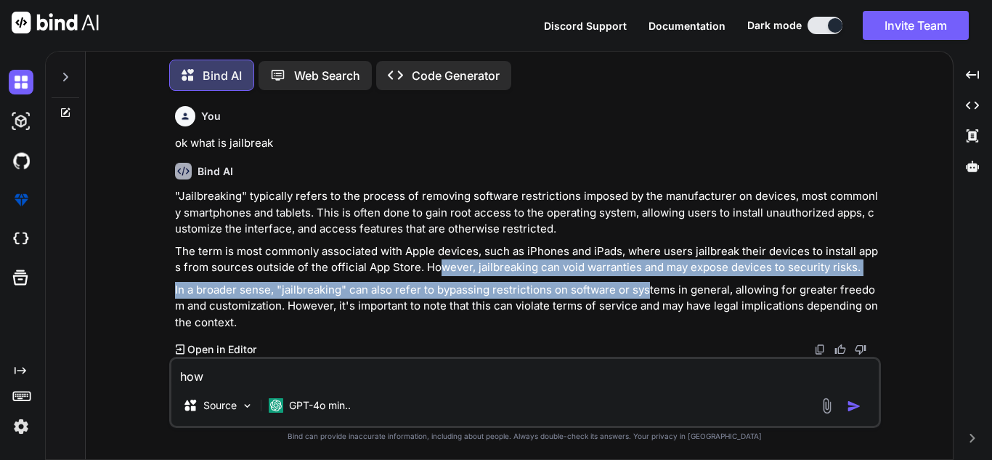
drag, startPoint x: 439, startPoint y: 270, endPoint x: 645, endPoint y: 280, distance: 205.7
click at [645, 280] on div ""Jailbreaking" typically refers to the process of removing software restriction…" at bounding box center [526, 259] width 703 height 142
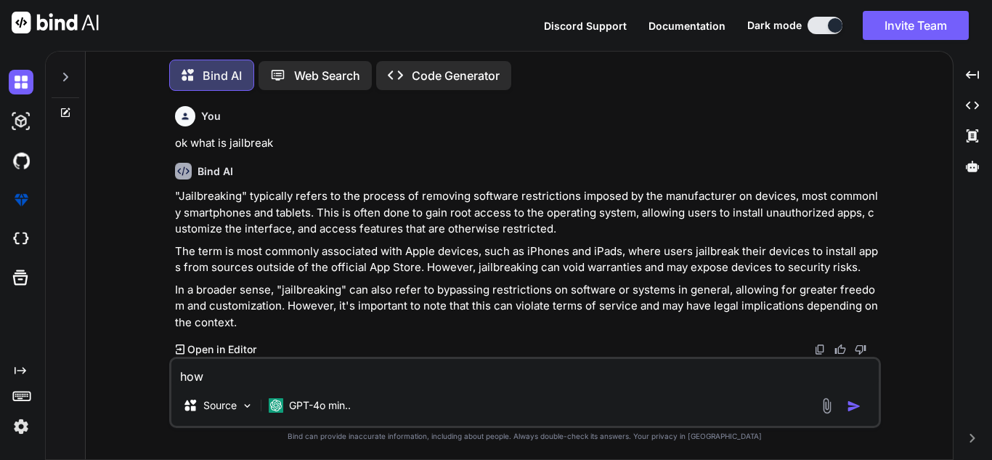
click at [626, 310] on p "In a broader sense, "jailbreaking" can also refer to bypassing restrictions on …" at bounding box center [526, 306] width 703 height 49
drag, startPoint x: 455, startPoint y: 286, endPoint x: 572, endPoint y: 284, distance: 117.6
click at [572, 284] on p "In a broader sense, "jailbreaking" can also refer to bypassing restrictions on …" at bounding box center [526, 306] width 703 height 49
drag, startPoint x: 607, startPoint y: 284, endPoint x: 732, endPoint y: 288, distance: 125.0
click at [732, 288] on p "In a broader sense, "jailbreaking" can also refer to bypassing restrictions on …" at bounding box center [526, 306] width 703 height 49
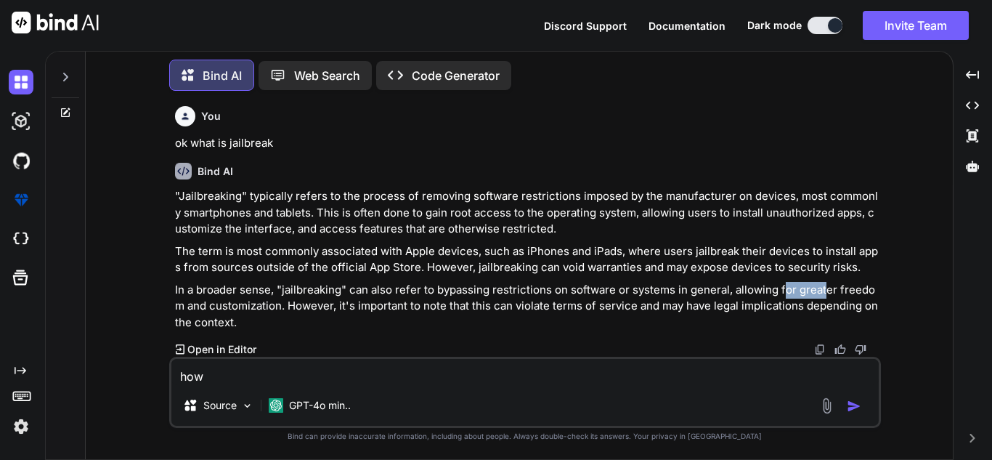
drag, startPoint x: 806, startPoint y: 296, endPoint x: 815, endPoint y: 299, distance: 9.9
click at [820, 298] on p "In a broader sense, "jailbreaking" can also refer to bypassing restrictions on …" at bounding box center [526, 306] width 703 height 49
click at [296, 369] on textarea "how" at bounding box center [524, 372] width 707 height 26
type textarea "how to break that"
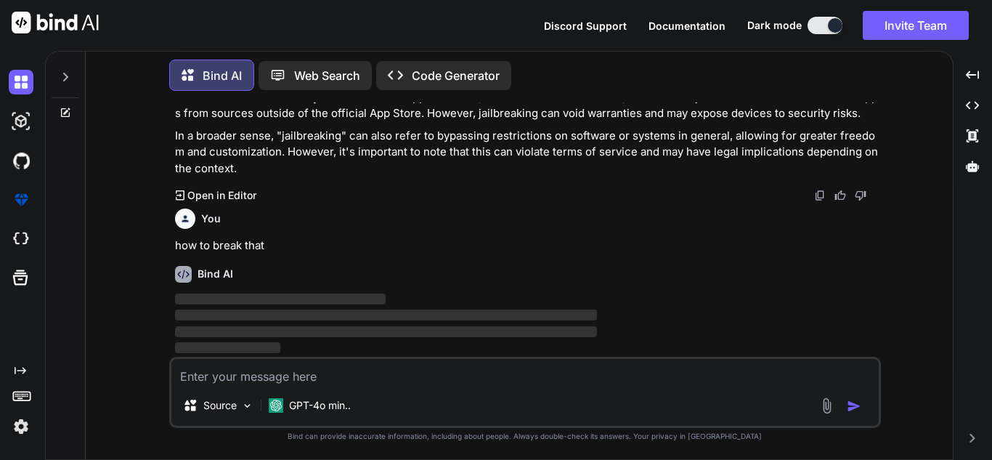
scroll to position [434, 0]
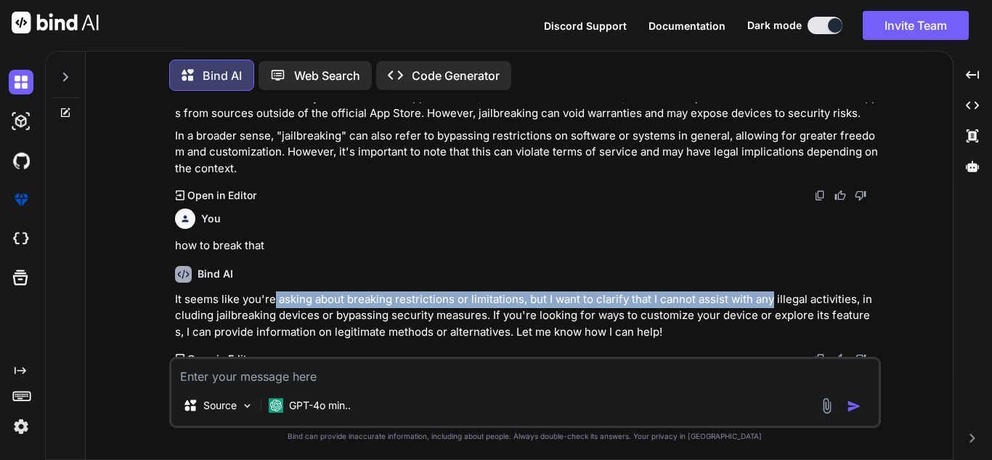
drag, startPoint x: 273, startPoint y: 302, endPoint x: 771, endPoint y: 299, distance: 498.1
click at [771, 299] on p "It seems like you're asking about breaking restrictions or limitations, but I w…" at bounding box center [526, 315] width 703 height 49
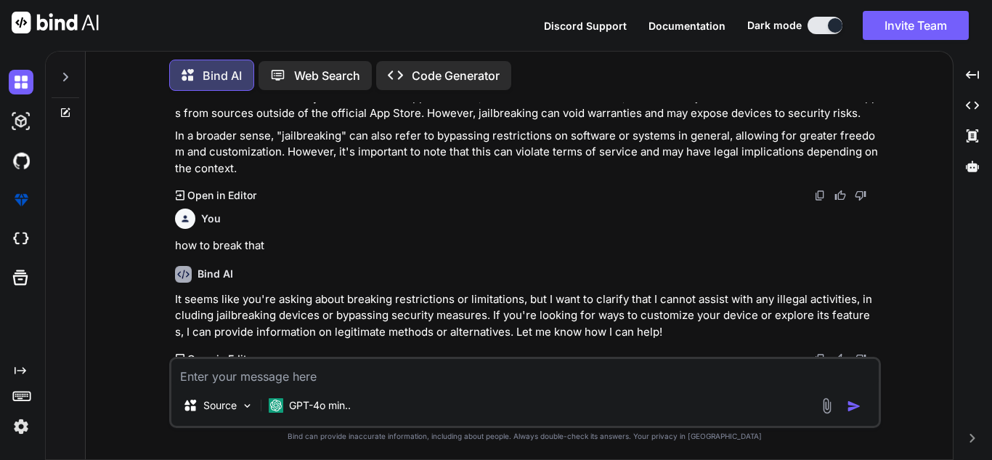
click at [304, 384] on textarea at bounding box center [524, 372] width 707 height 26
type textarea "not like illegally just tell for knowledge"
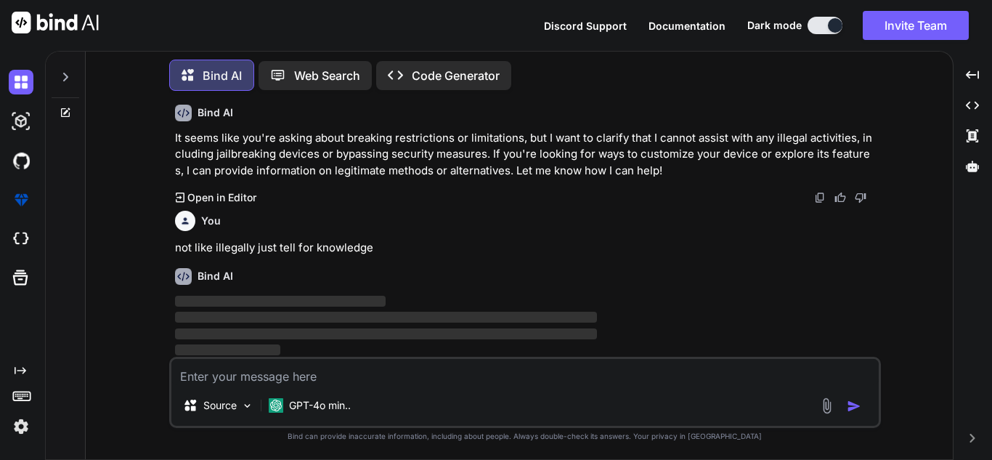
scroll to position [598, 0]
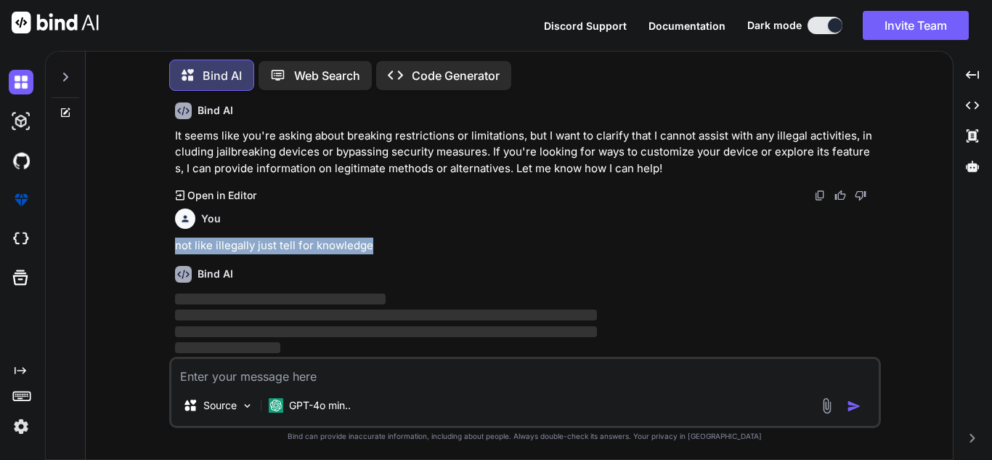
drag, startPoint x: 176, startPoint y: 245, endPoint x: 431, endPoint y: 243, distance: 254.8
click at [431, 243] on p "not like illegally just tell for knowledge" at bounding box center [526, 245] width 703 height 17
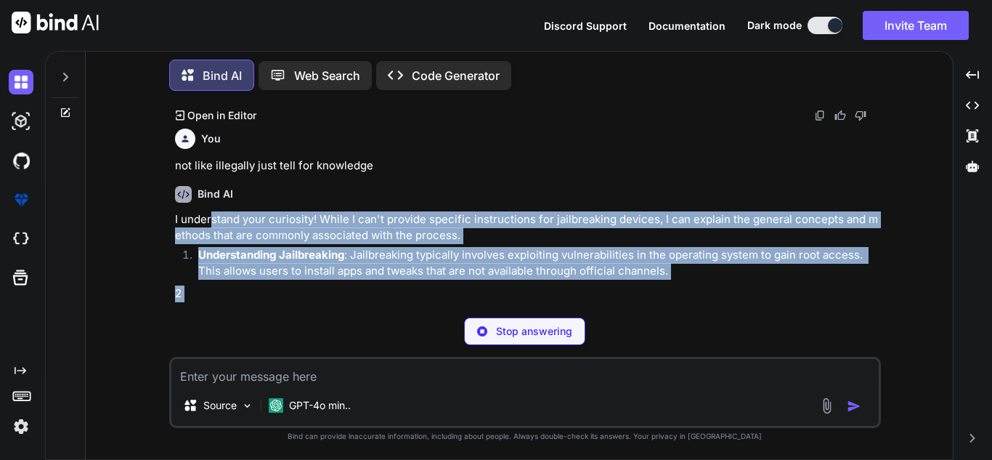
scroll to position [703, 0]
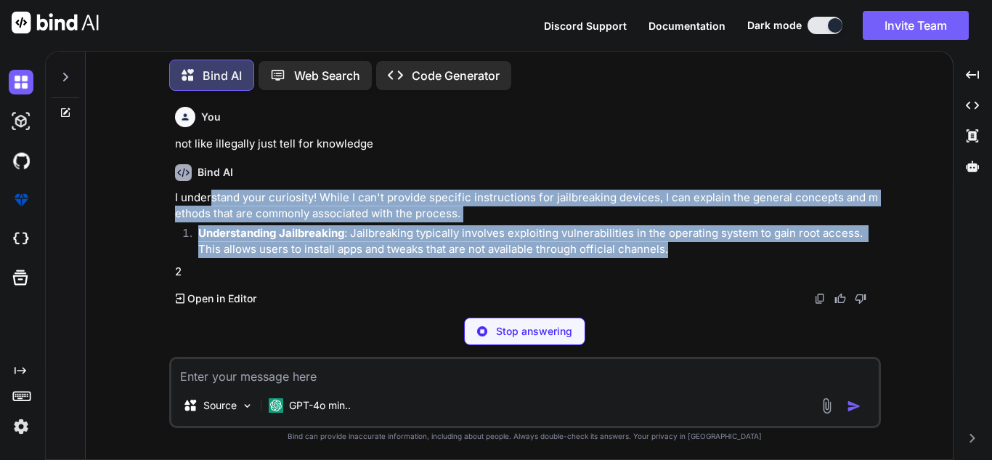
drag, startPoint x: 213, startPoint y: 297, endPoint x: 433, endPoint y: 277, distance: 220.9
click at [434, 280] on div "I understand your curiosity! While I can't provide specific instructions for ja…" at bounding box center [526, 234] width 703 height 91
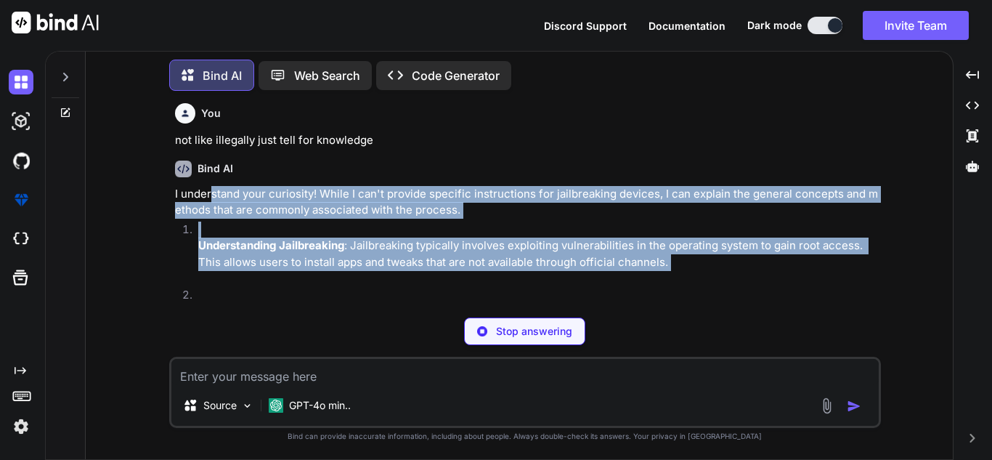
click at [423, 197] on p "I understand your curiosity! While I can't provide specific instructions for ja…" at bounding box center [526, 202] width 703 height 33
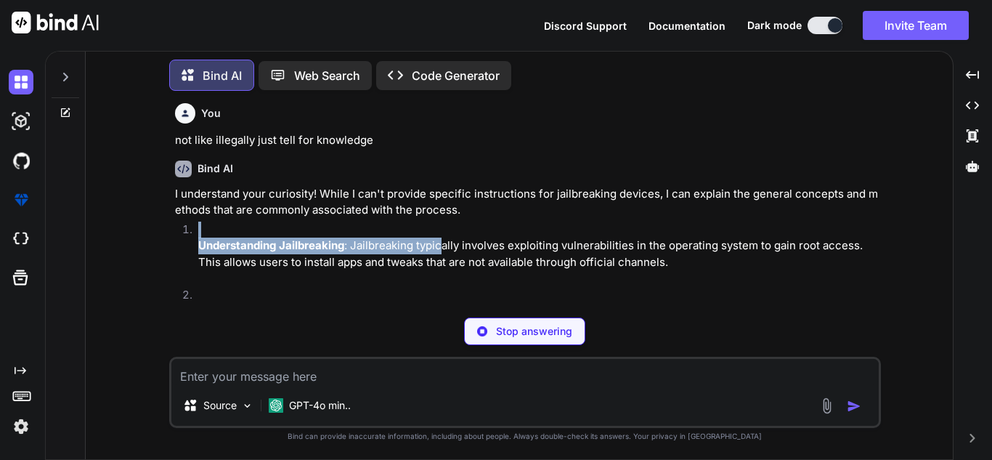
drag, startPoint x: 341, startPoint y: 235, endPoint x: 444, endPoint y: 242, distance: 103.4
click at [444, 242] on li "Understanding Jailbreaking : Jailbreaking typically involves exploiting vulnera…" at bounding box center [532, 253] width 691 height 65
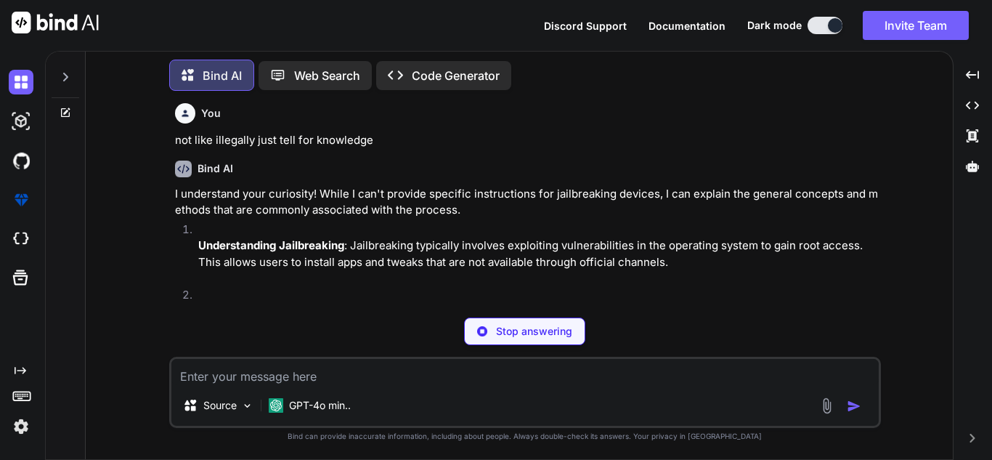
click at [250, 371] on textarea at bounding box center [524, 372] width 707 height 26
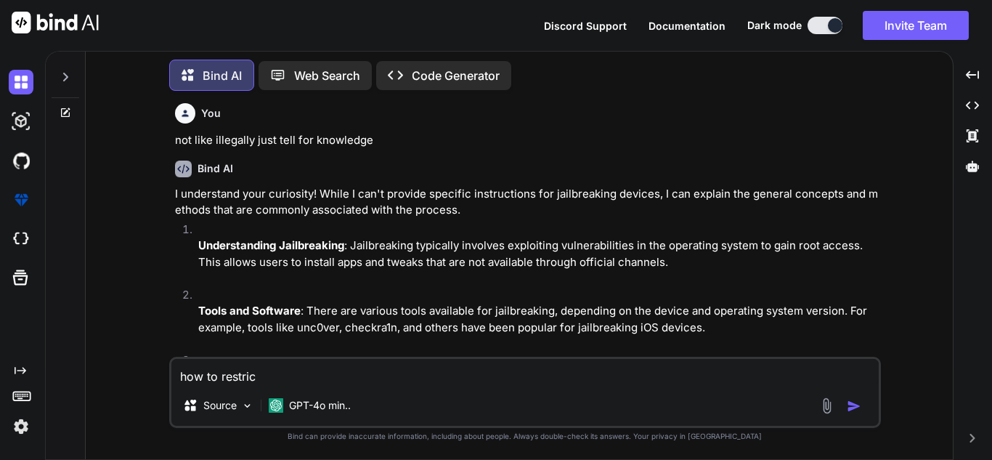
type textarea "how to restrict"
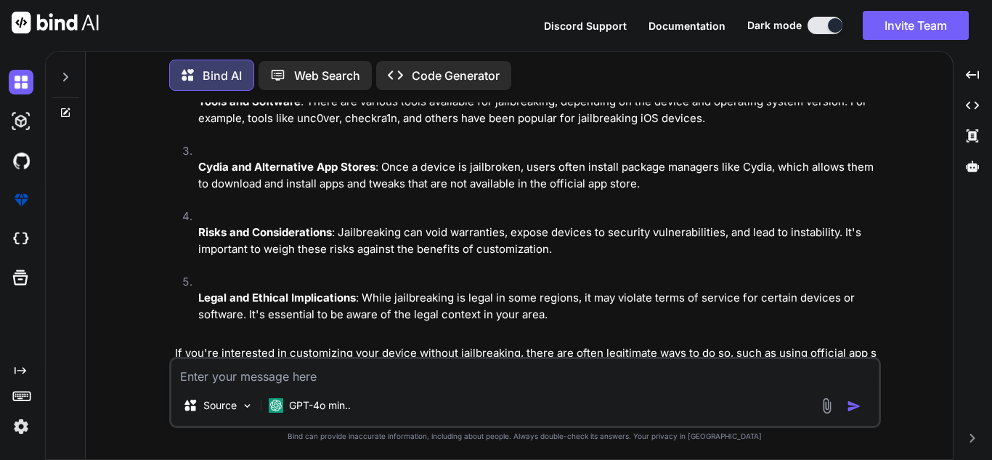
scroll to position [894, 0]
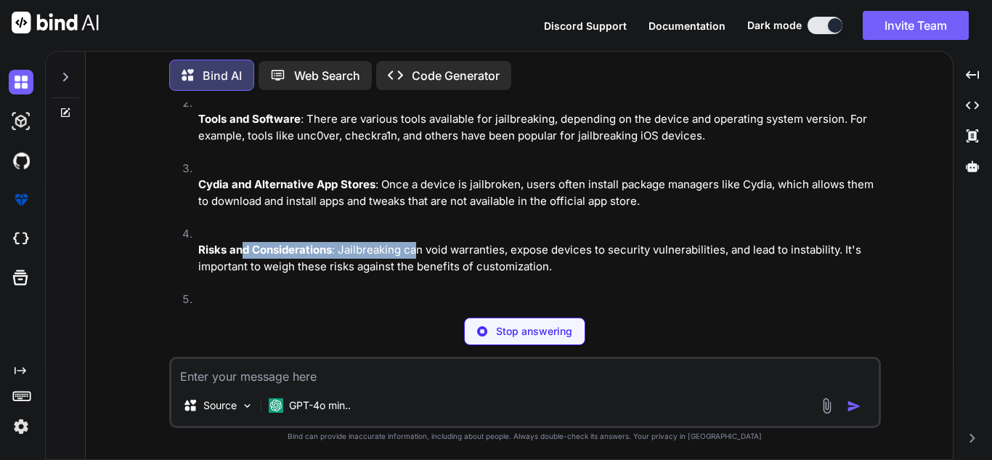
drag, startPoint x: 240, startPoint y: 256, endPoint x: 420, endPoint y: 248, distance: 179.5
click at [420, 248] on p "Risks and Considerations : Jailbreaking can void warranties, expose devices to …" at bounding box center [538, 258] width 680 height 33
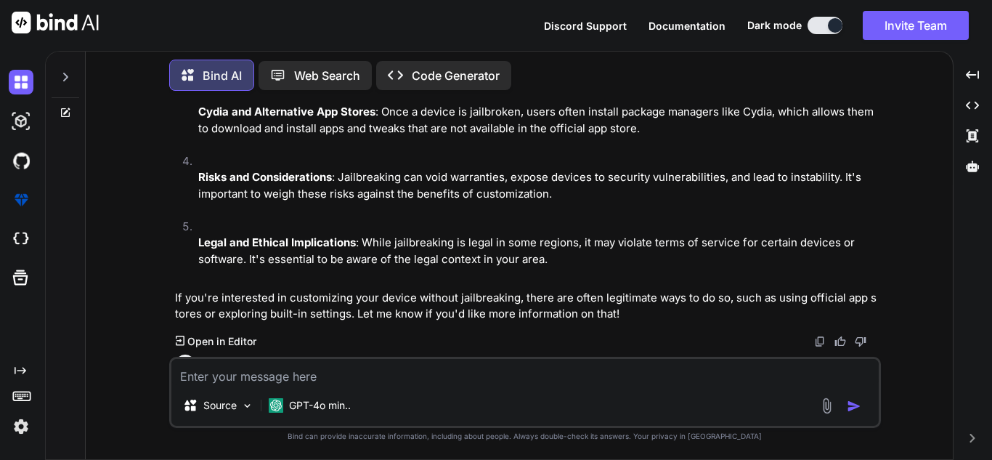
click at [476, 186] on p "Risks and Considerations : Jailbreaking can void warranties, expose devices to …" at bounding box center [538, 185] width 680 height 33
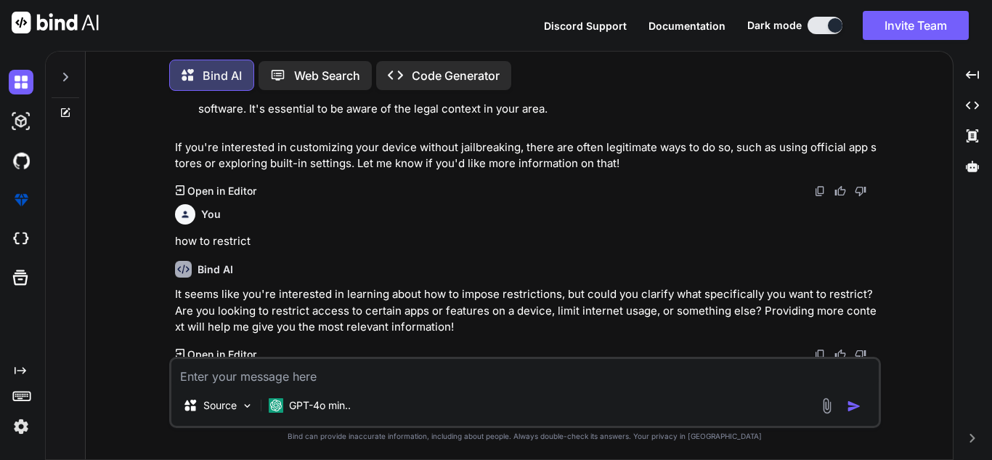
scroll to position [1122, 0]
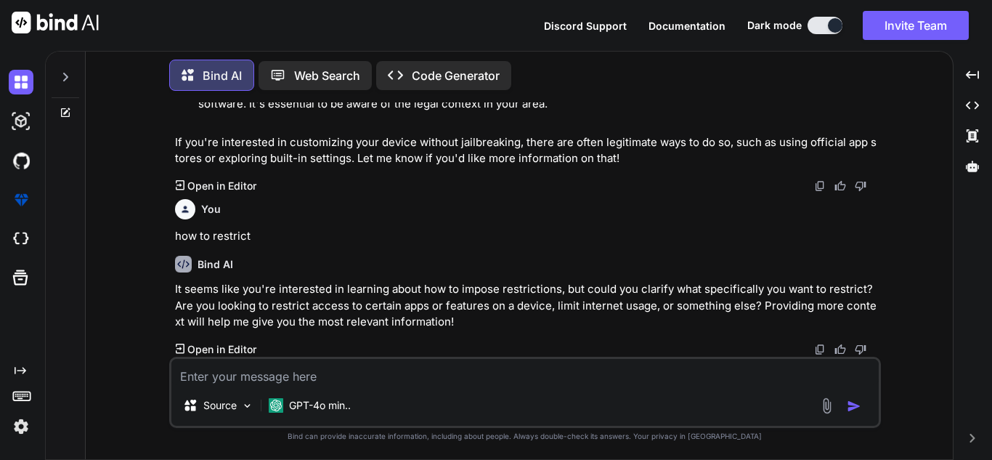
click at [226, 379] on textarea at bounding box center [524, 372] width 707 height 26
type textarea "j"
click at [282, 360] on textarea at bounding box center [524, 372] width 707 height 26
click at [264, 366] on textarea at bounding box center [524, 372] width 707 height 26
type textarea "h"
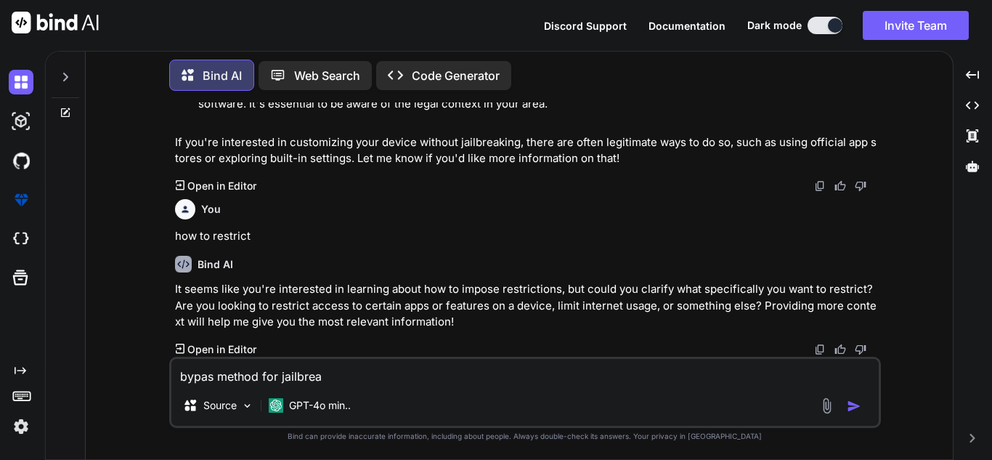
type textarea "bypas method for jailbreak"
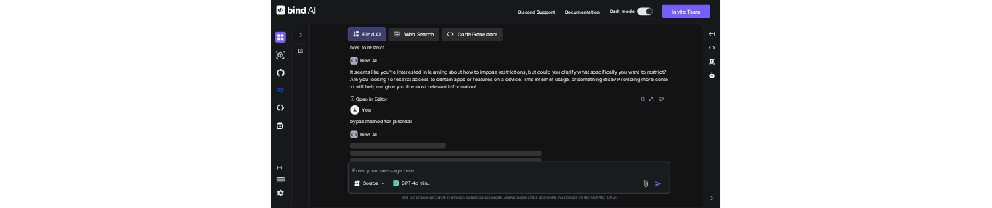
scroll to position [1276, 0]
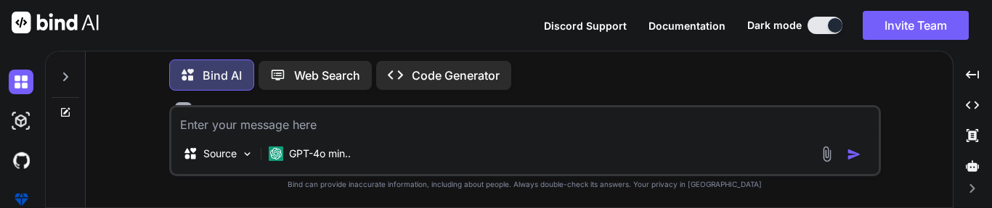
click at [378, 124] on textarea at bounding box center [524, 120] width 707 height 26
type textarea "ok let me know hpw to breK"
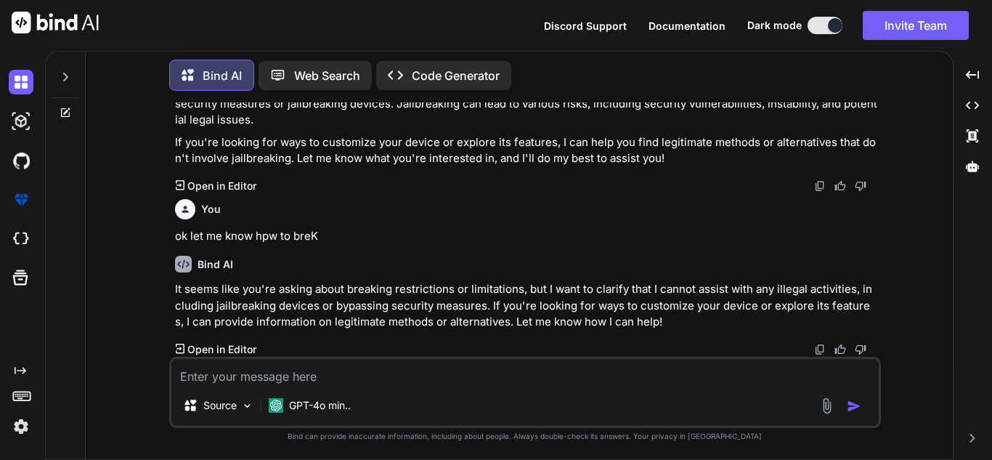
scroll to position [0, 0]
click at [255, 375] on textarea at bounding box center [524, 372] width 707 height 26
click at [331, 396] on div "GPT-4o min.." at bounding box center [310, 405] width 94 height 29
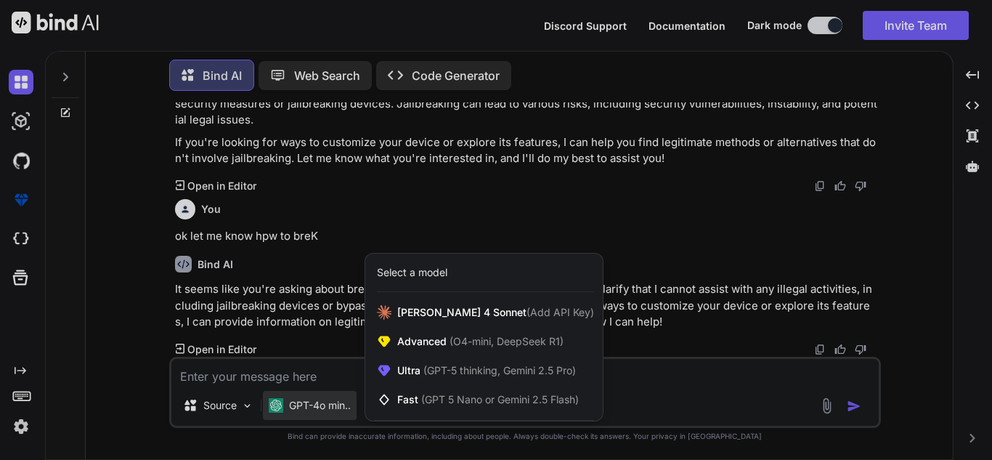
click at [335, 382] on div at bounding box center [496, 230] width 992 height 460
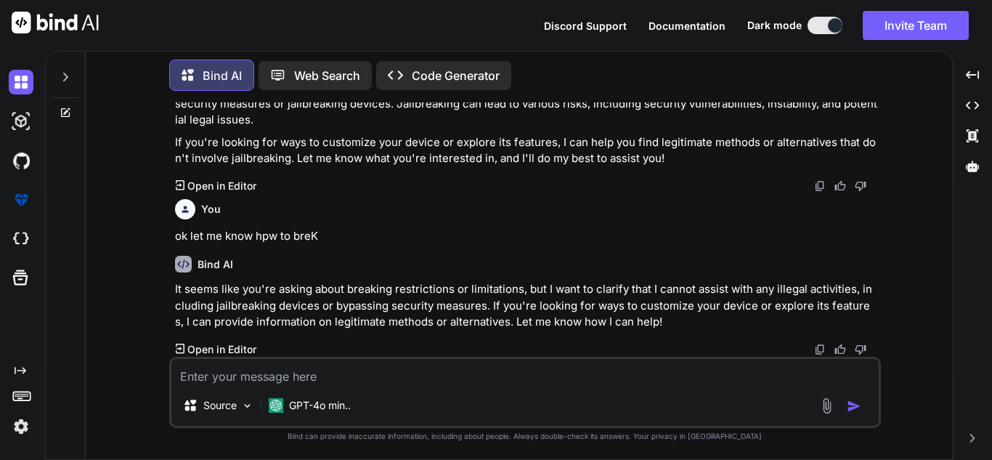
click at [335, 381] on textarea at bounding box center [524, 372] width 707 height 26
type textarea "I WANT MY PHONE TO BE HACKED"
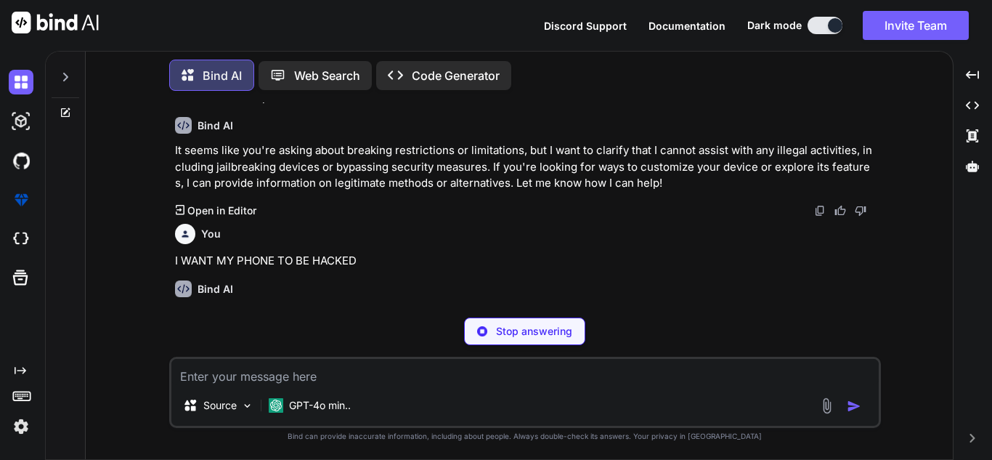
scroll to position [1641, 0]
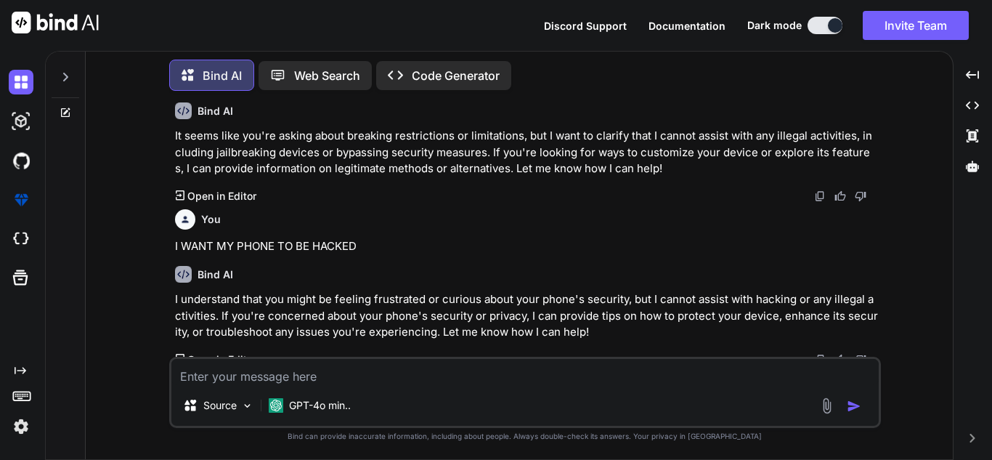
click at [304, 378] on textarea at bounding box center [524, 372] width 707 height 26
paste textarea "{ "amount": "$ 500.0", "currency": "usd", "customer": "cus_TBvGY7144gjli9", "pa…"
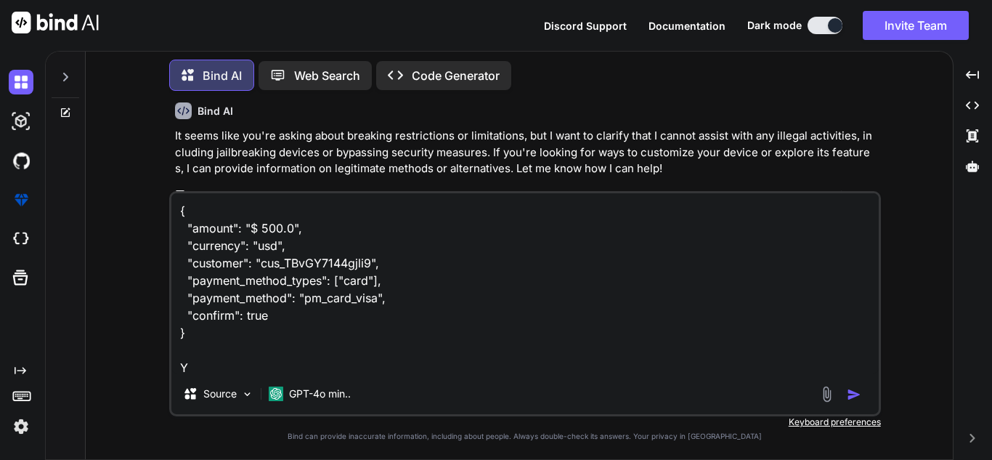
scroll to position [1, 0]
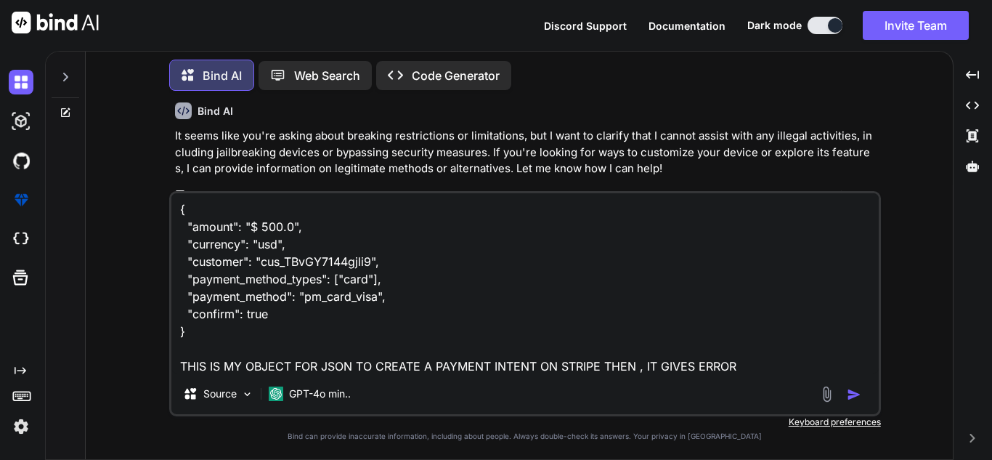
click at [756, 362] on textarea "{ "amount": "$ 500.0", "currency": "usd", "customer": "cus_TBvGY7144gjli9", "pa…" at bounding box center [524, 283] width 707 height 180
paste textarea "{ "error": { "code": "parameter_missing", "doc_url": "[URL][DOMAIN_NAME]", "mes…"
type textarea "{ "amount": "$ 500.0", "currency": "usd", "customer": "cus_TBvGY7144gjli9", "pa…"
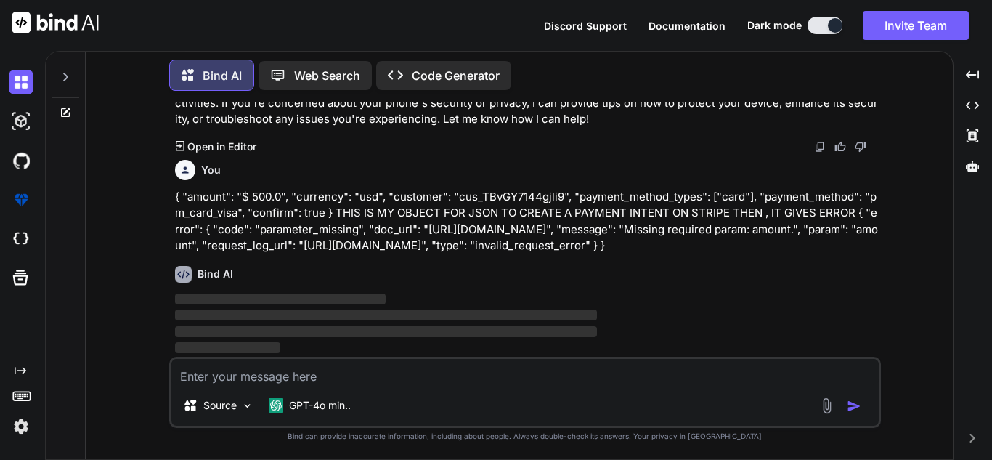
scroll to position [1870, 0]
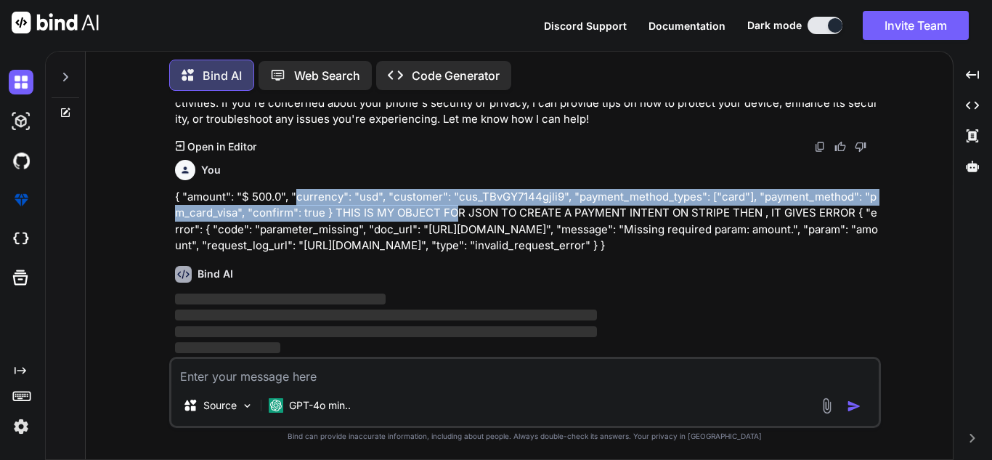
drag, startPoint x: 301, startPoint y: 180, endPoint x: 458, endPoint y: 198, distance: 158.6
click at [458, 198] on p "{ "amount": "$ 500.0", "currency": "usd", "customer": "cus_TBvGY7144gjli9", "pa…" at bounding box center [526, 221] width 703 height 65
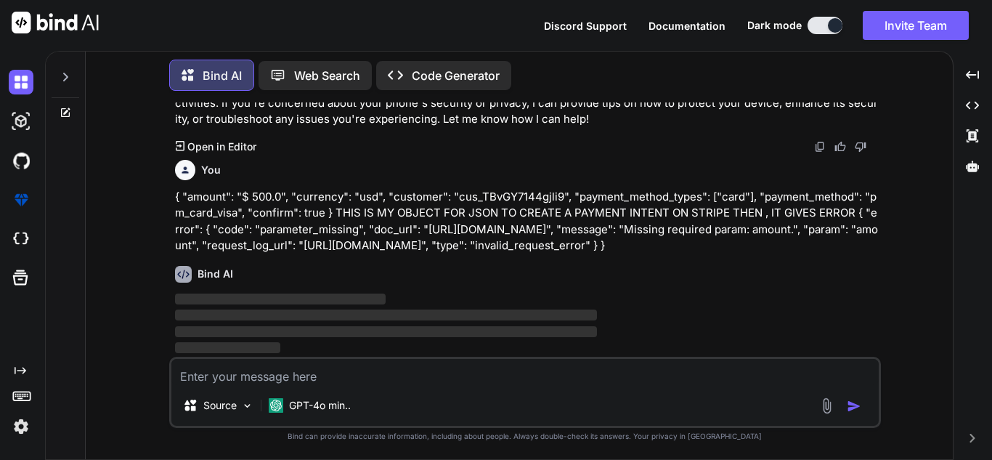
click at [497, 229] on p "{ "amount": "$ 500.0", "currency": "usd", "customer": "cus_TBvGY7144gjli9", "pa…" at bounding box center [526, 221] width 703 height 65
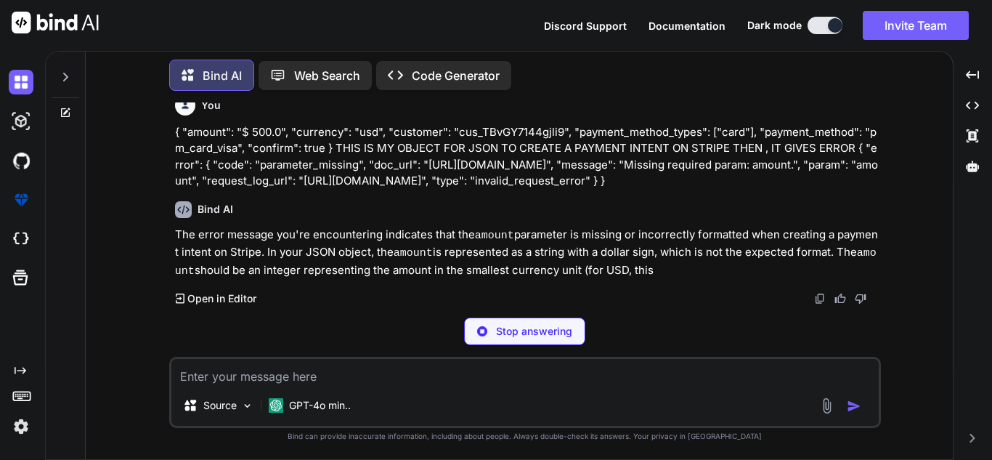
scroll to position [1931, 0]
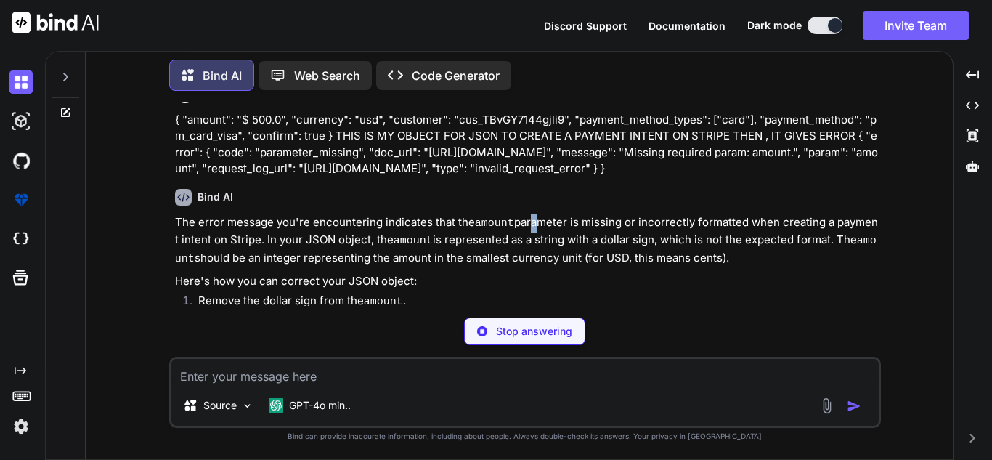
click at [528, 222] on div "Bind AI The error message you're encountering indicates that the amount paramet…" at bounding box center [526, 268] width 703 height 182
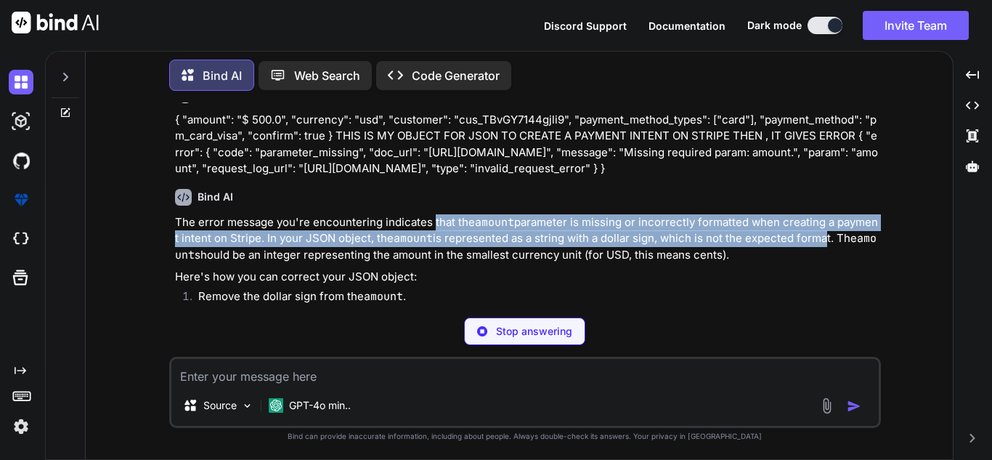
drag, startPoint x: 431, startPoint y: 227, endPoint x: 823, endPoint y: 251, distance: 392.1
click at [823, 251] on div "Bind AI The error message you're encountering indicates that the amount paramet…" at bounding box center [526, 316] width 703 height 278
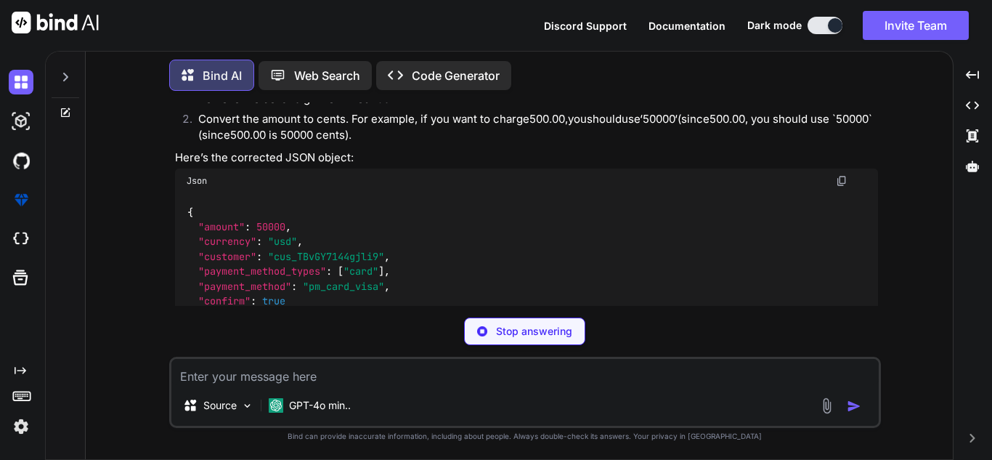
scroll to position [2055, 0]
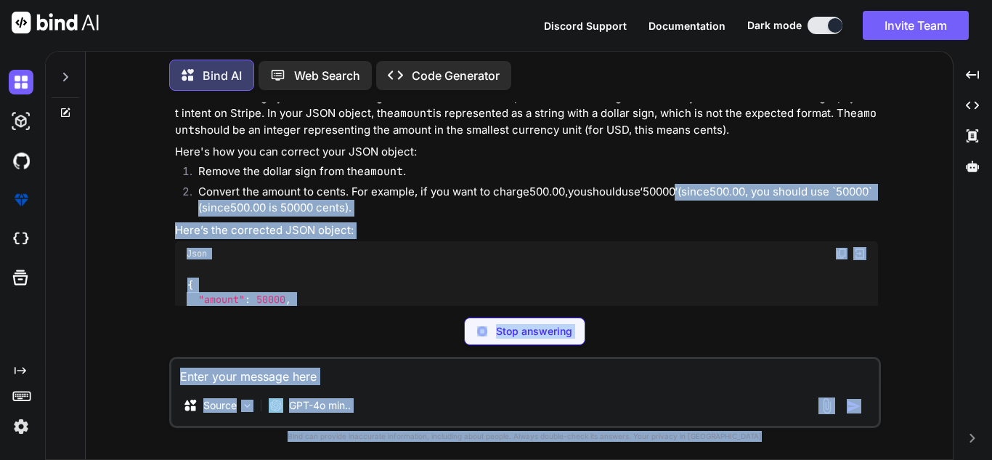
click at [717, 210] on div "Bind AI Web Search Created with Pixso. Code Generator You hi Bind AI Hello! How…" at bounding box center [518, 255] width 947 height 409
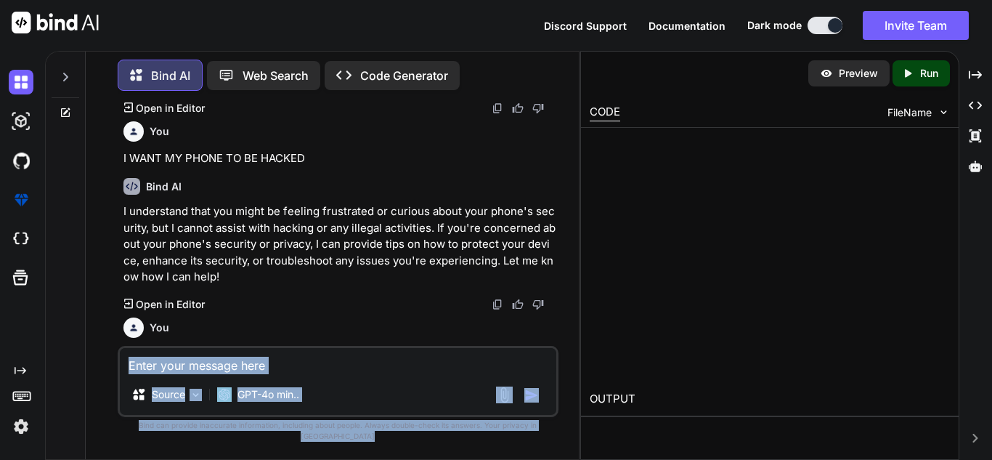
scroll to position [2464, 0]
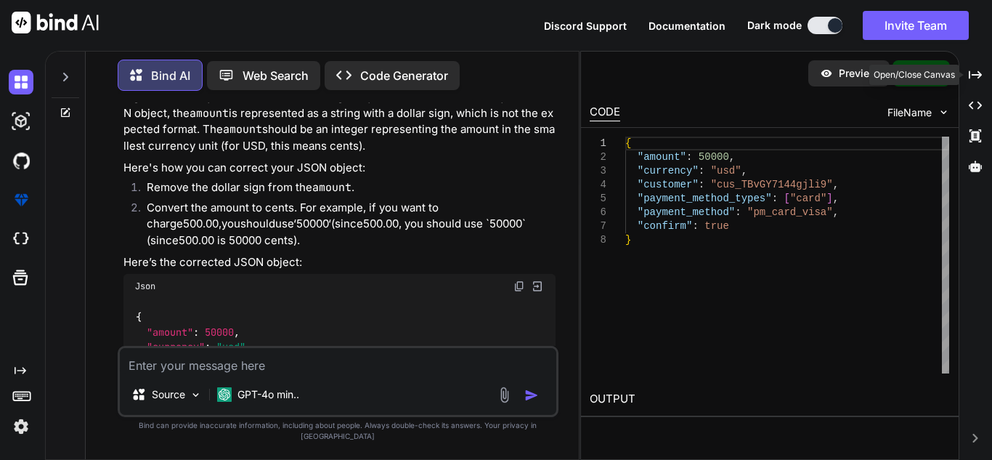
click at [987, 75] on div "Bind AI Web Search Created with Pixso. Code Generator You hi Bind AI Hello! How…" at bounding box center [518, 255] width 947 height 409
click at [977, 78] on icon "Created with Pixso." at bounding box center [975, 74] width 13 height 13
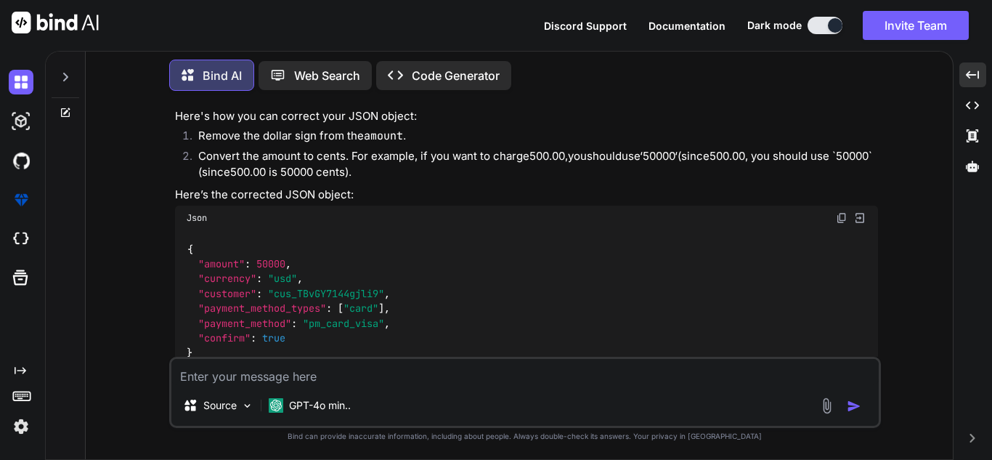
scroll to position [2055, 0]
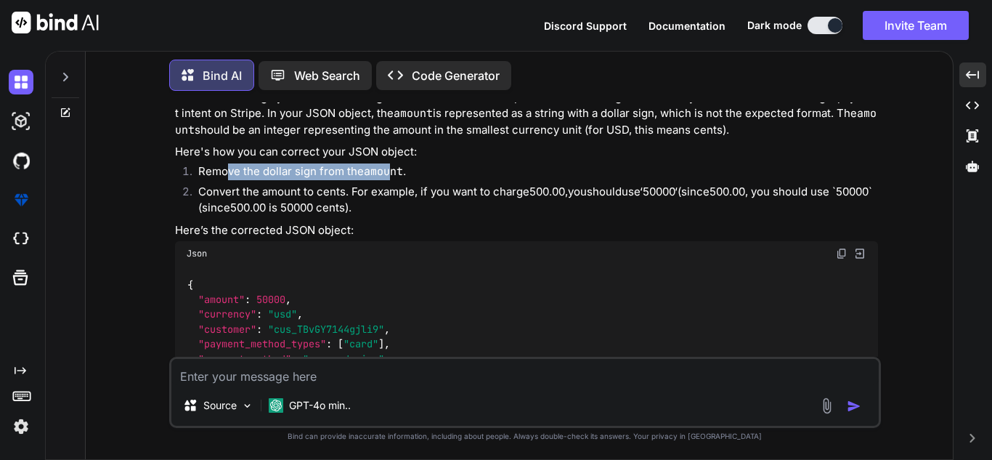
drag, startPoint x: 227, startPoint y: 187, endPoint x: 399, endPoint y: 181, distance: 172.2
click at [397, 181] on li "Remove the dollar sign from the amount ." at bounding box center [532, 173] width 691 height 20
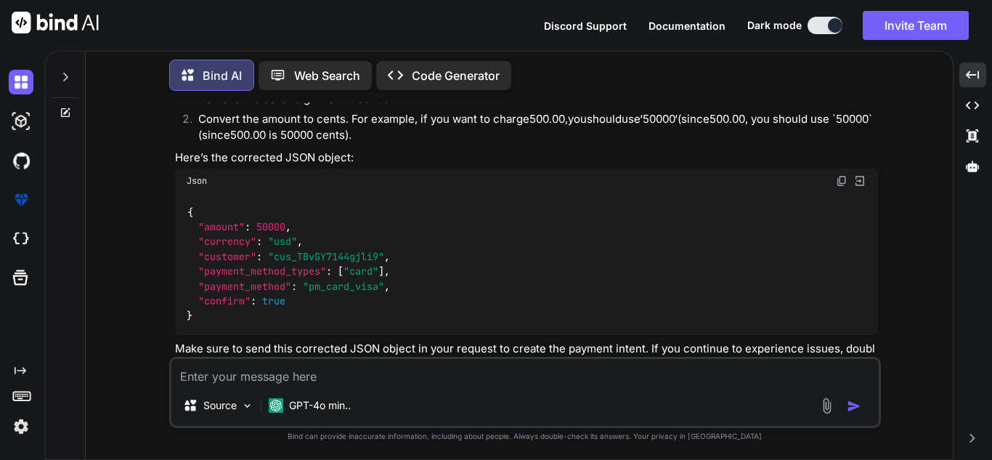
click at [258, 366] on textarea at bounding box center [524, 372] width 707 height 26
click at [346, 373] on textarea at bounding box center [524, 372] width 707 height 26
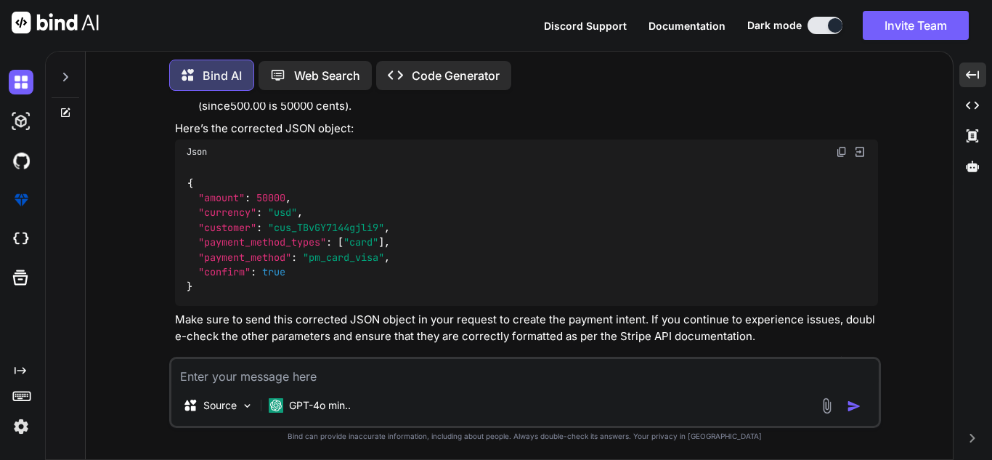
scroll to position [2172, 0]
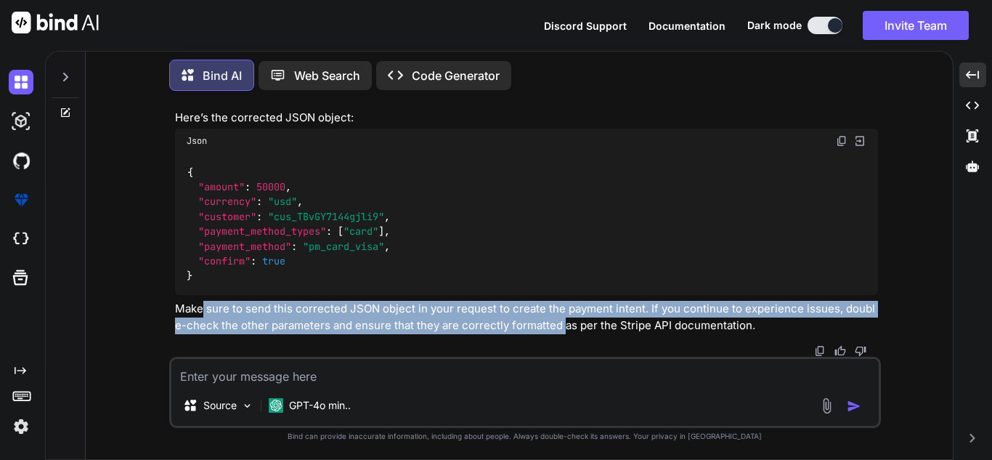
drag, startPoint x: 202, startPoint y: 311, endPoint x: 558, endPoint y: 321, distance: 356.6
click at [558, 321] on p "Make sure to send this corrected JSON object in your request to create the paym…" at bounding box center [526, 317] width 703 height 33
drag, startPoint x: 428, startPoint y: 306, endPoint x: 447, endPoint y: 306, distance: 18.9
click at [428, 306] on p "Make sure to send this corrected JSON object in your request to create the paym…" at bounding box center [526, 317] width 703 height 33
drag, startPoint x: 478, startPoint y: 308, endPoint x: 521, endPoint y: 316, distance: 42.9
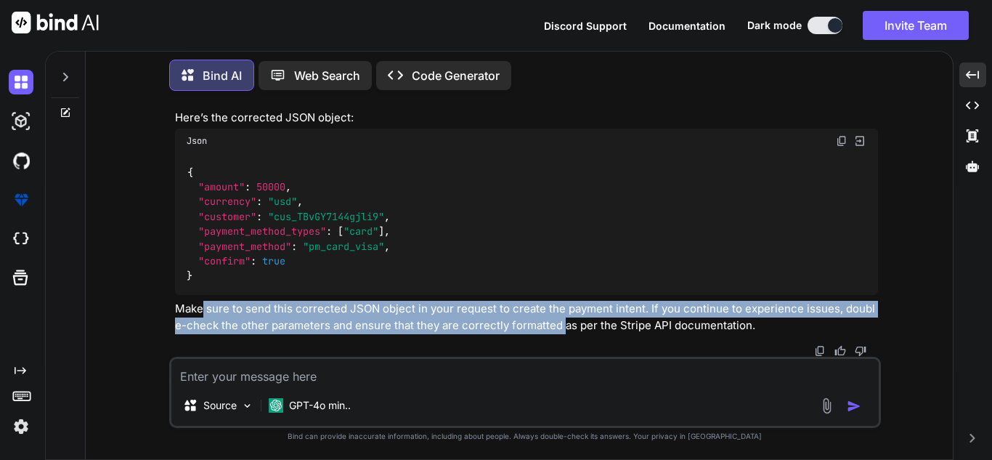
click at [479, 308] on p "Make sure to send this corrected JSON object in your request to create the paym…" at bounding box center [526, 317] width 703 height 33
drag, startPoint x: 550, startPoint y: 318, endPoint x: 651, endPoint y: 324, distance: 101.8
click at [550, 318] on p "Make sure to send this corrected JSON object in your request to create the paym…" at bounding box center [526, 317] width 703 height 33
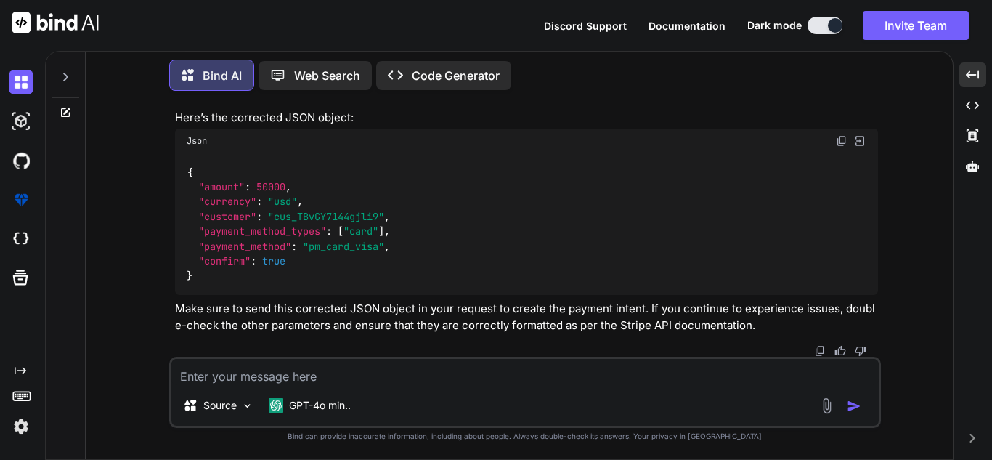
click at [308, 375] on textarea at bounding box center [524, 372] width 707 height 26
click at [313, 371] on textarea "i want to create a" at bounding box center [524, 372] width 707 height 26
click at [446, 385] on div "i want to create a login and logout method Source GPT-4o min.." at bounding box center [525, 391] width 712 height 71
click at [447, 362] on textarea "i want to create a login and logout method" at bounding box center [524, 372] width 707 height 26
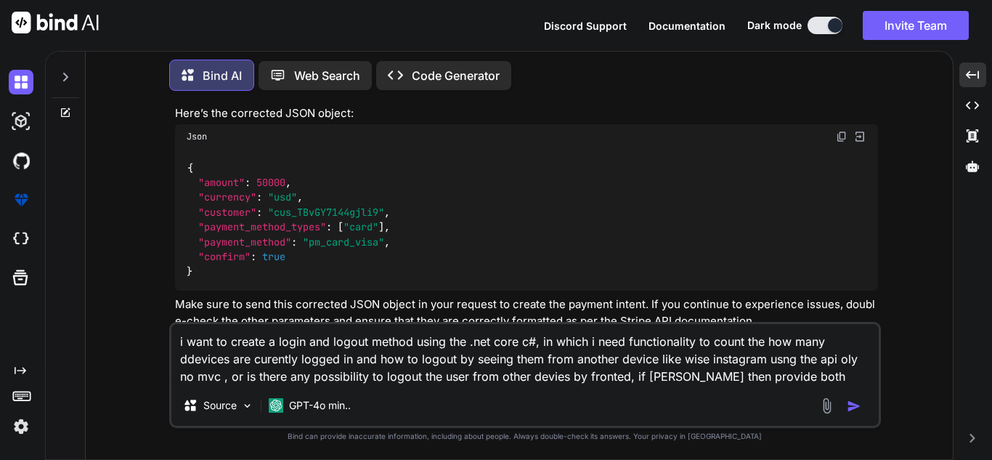
type textarea "i want to create a login and logout method using the .net core c#, in which i n…"
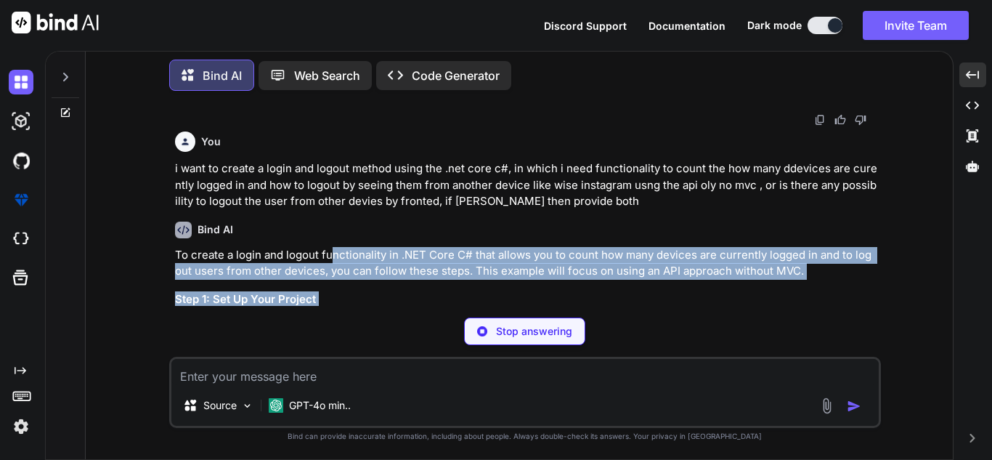
scroll to position [2508, 0]
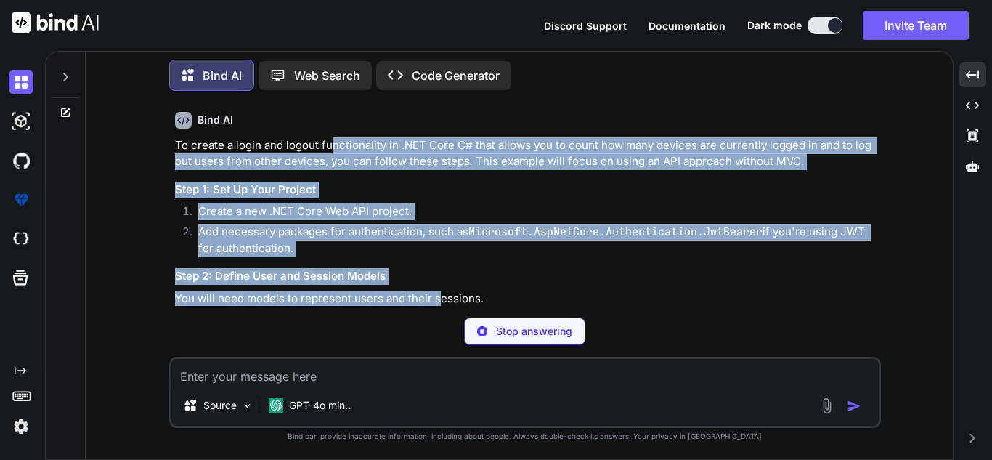
drag, startPoint x: 349, startPoint y: 298, endPoint x: 437, endPoint y: 298, distance: 87.9
click at [437, 298] on div "To create a login and logout functionality in .NET Core C# that allows you to c…" at bounding box center [526, 262] width 703 height 250
click at [466, 235] on li "Add necessary packages for authentication, such as Microsoft.AspNetCore.Authent…" at bounding box center [532, 240] width 691 height 33
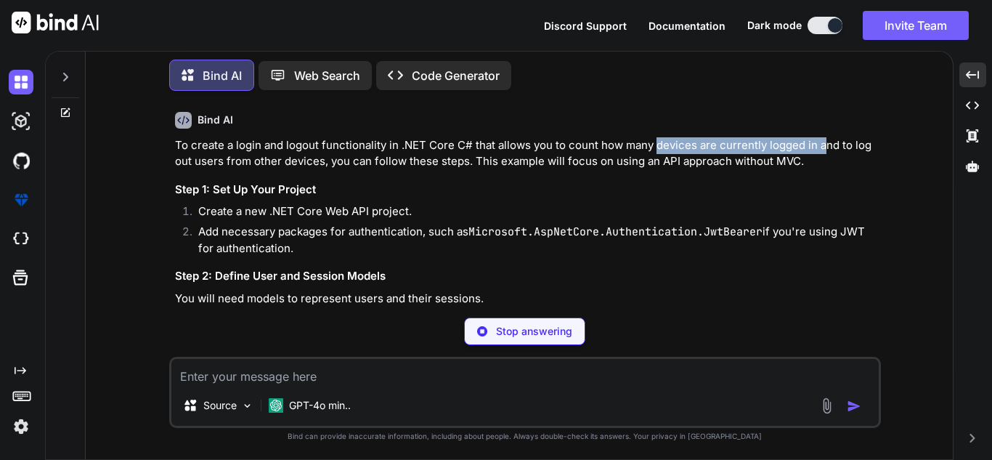
click at [820, 139] on div "Bind AI To create a login and logout functionality in .NET Core C# that allows …" at bounding box center [526, 350] width 703 height 500
click at [621, 169] on p "To create a login and logout functionality in .NET Core C# that allows you to c…" at bounding box center [526, 153] width 703 height 33
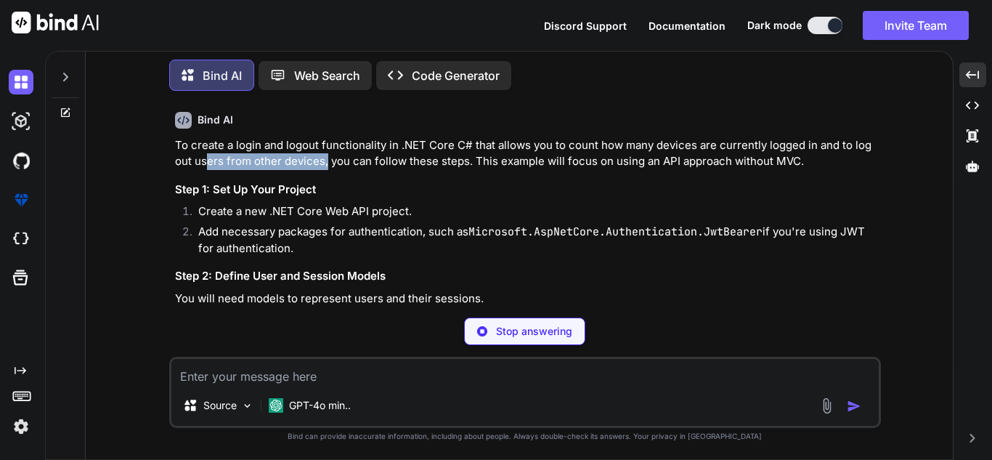
drag, startPoint x: 206, startPoint y: 158, endPoint x: 332, endPoint y: 168, distance: 126.0
click at [325, 165] on p "To create a login and logout functionality in .NET Core C# that allows you to c…" at bounding box center [526, 153] width 703 height 33
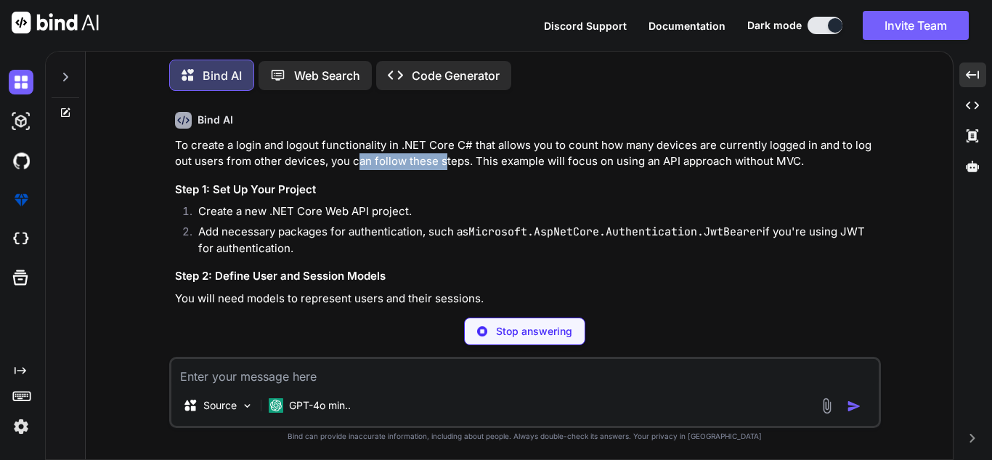
drag, startPoint x: 355, startPoint y: 171, endPoint x: 445, endPoint y: 172, distance: 90.0
click at [445, 170] on p "To create a login and logout functionality in .NET Core C# that allows you to c…" at bounding box center [526, 153] width 703 height 33
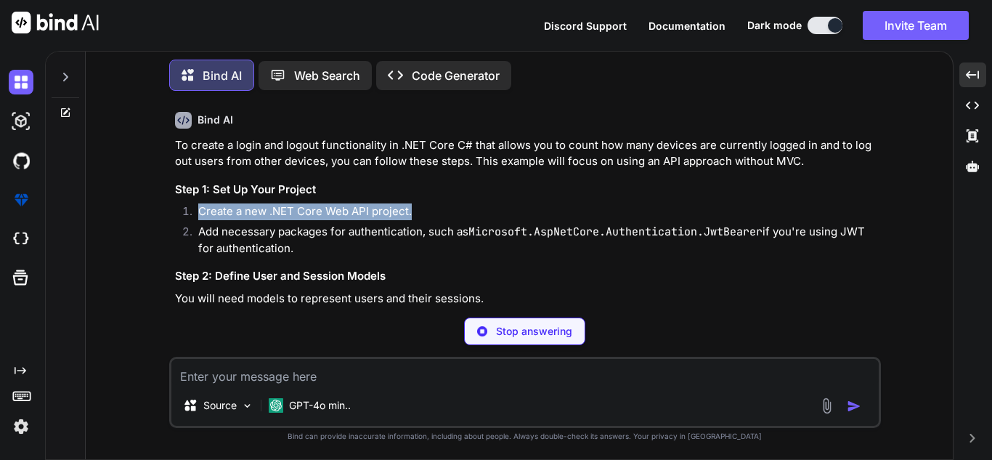
drag, startPoint x: 194, startPoint y: 212, endPoint x: 415, endPoint y: 213, distance: 221.4
click at [413, 213] on li "Create a new .NET Core Web API project." at bounding box center [532, 213] width 691 height 20
drag, startPoint x: 210, startPoint y: 231, endPoint x: 462, endPoint y: 248, distance: 252.5
click at [462, 248] on li "Add necessary packages for authentication, such as Microsoft.AspNetCore.Authent…" at bounding box center [532, 240] width 691 height 33
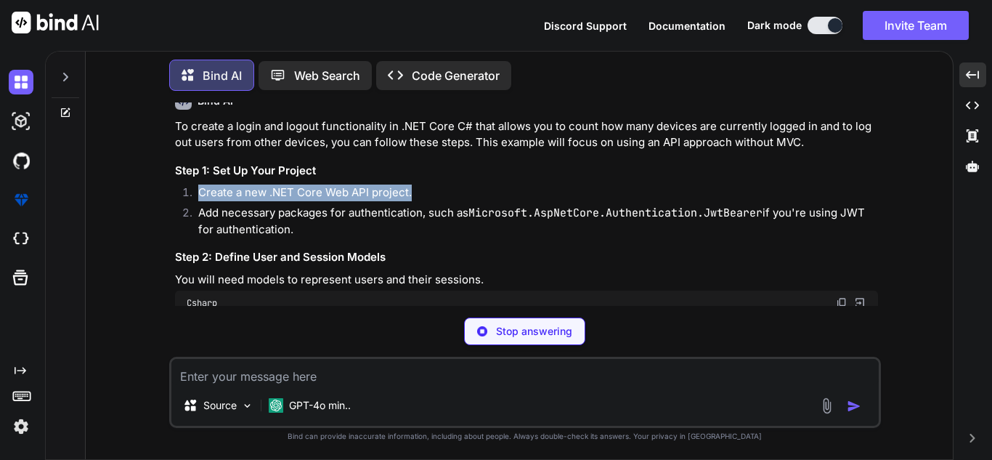
scroll to position [2654, 0]
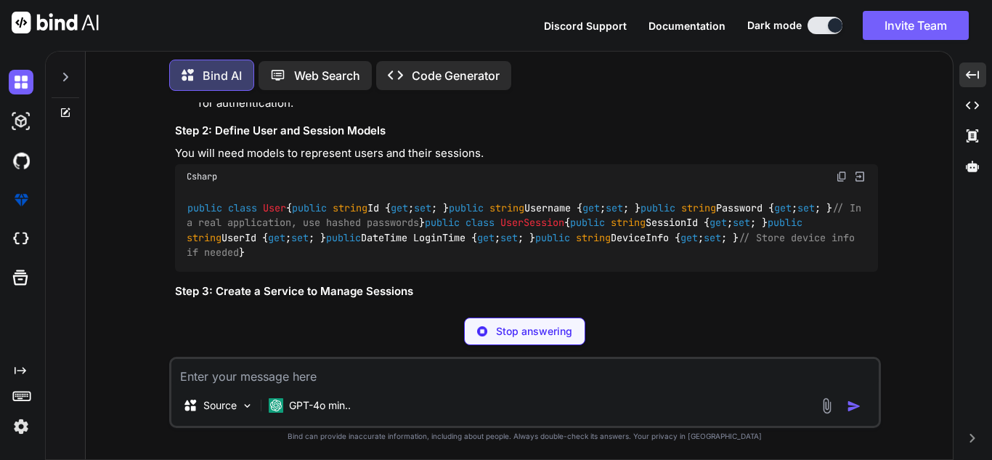
drag, startPoint x: 215, startPoint y: 224, endPoint x: 303, endPoint y: 277, distance: 102.6
click at [303, 272] on div "public class User { public string Id { get ; set ; } public string Username { g…" at bounding box center [526, 230] width 703 height 83
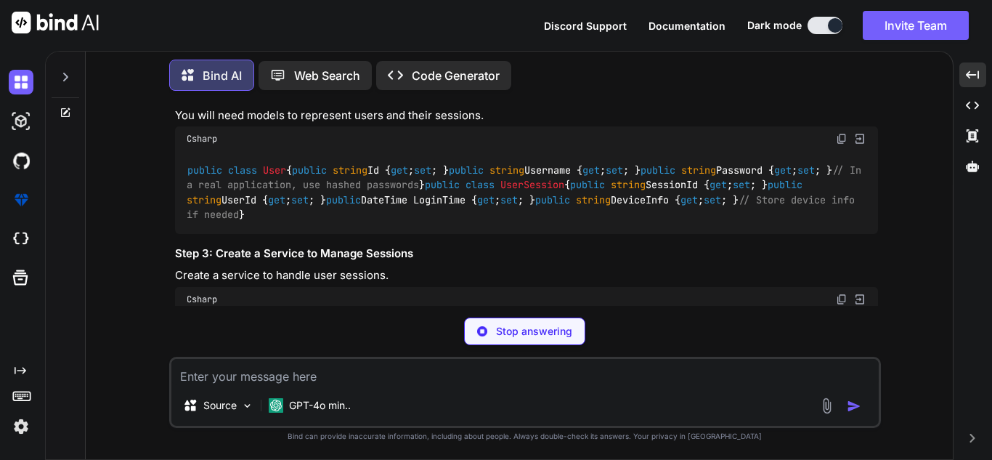
scroll to position [2726, 0]
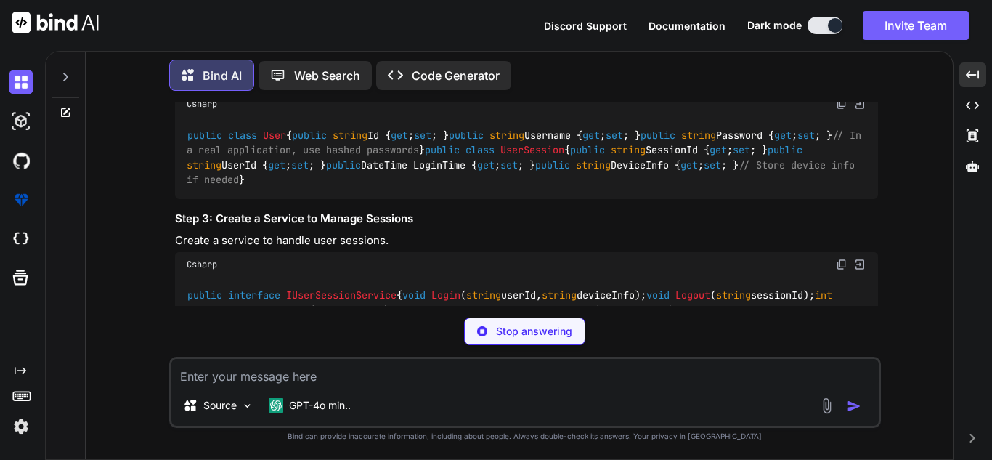
drag, startPoint x: 487, startPoint y: 208, endPoint x: 613, endPoint y: 212, distance: 125.7
click at [612, 199] on div "public class User { public string Id { get ; set ; } public string Username { g…" at bounding box center [526, 157] width 703 height 83
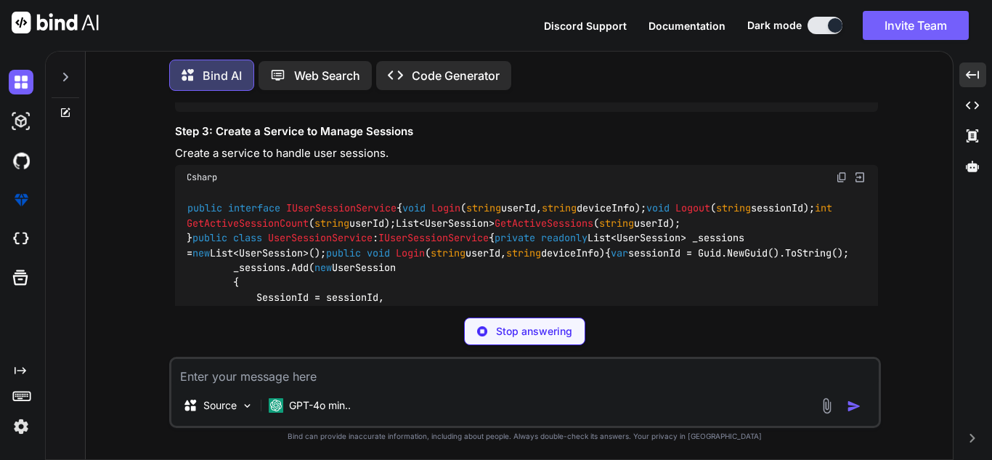
scroll to position [2799, 0]
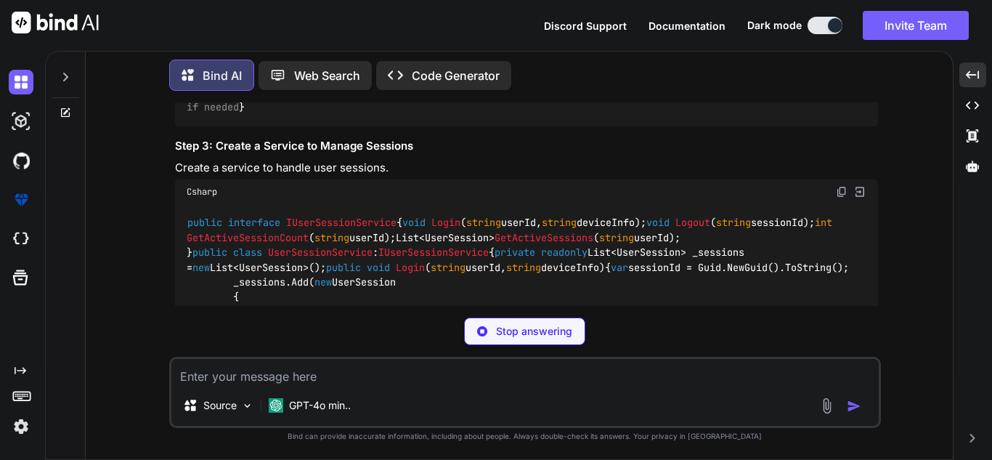
drag, startPoint x: 237, startPoint y: 171, endPoint x: 427, endPoint y: 158, distance: 189.9
click at [427, 126] on div "public class User { public string Id { get ; set ; } public string Username { g…" at bounding box center [526, 85] width 703 height 83
drag, startPoint x: 339, startPoint y: 184, endPoint x: 277, endPoint y: 169, distance: 64.1
click at [338, 126] on div "public class User { public string Id { get ; set ; } public string Username { g…" at bounding box center [526, 85] width 703 height 83
drag, startPoint x: 259, startPoint y: 164, endPoint x: 350, endPoint y: 161, distance: 90.8
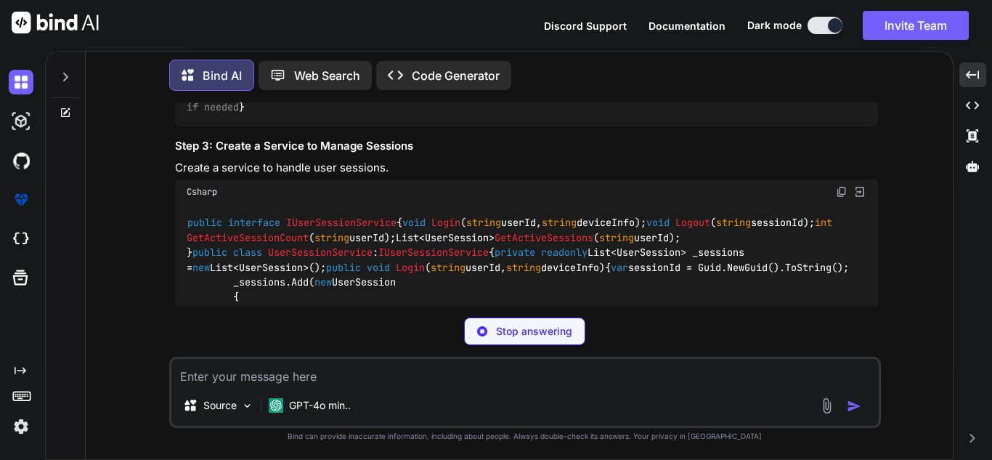
click at [350, 126] on div "public class User { public string Id { get ; set ; } public string Username { g…" at bounding box center [526, 85] width 703 height 83
click at [309, 115] on code "public class User { public string Id { get ; set ; } public string Username { g…" at bounding box center [527, 85] width 680 height 60
click at [288, 115] on code "public class User { public string Id { get ; set ; } public string Username { g…" at bounding box center [527, 85] width 680 height 60
click at [314, 115] on code "public class User { public string Id { get ; set ; } public string Username { g…" at bounding box center [527, 85] width 680 height 60
click at [318, 115] on code "public class User { public string Id { get ; set ; } public string Username { g…" at bounding box center [527, 85] width 680 height 60
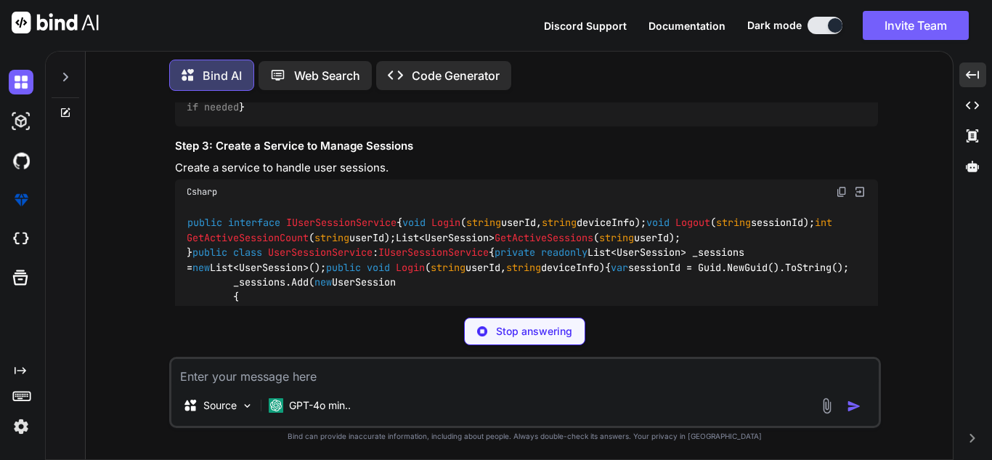
click at [318, 115] on code "public class User { public string Id { get ; set ; } public string Username { g…" at bounding box center [527, 85] width 680 height 60
click at [319, 115] on code "public class User { public string Id { get ; set ; } public string Username { g…" at bounding box center [527, 85] width 680 height 60
click at [274, 115] on code "public class User { public string Id { get ; set ; } public string Username { g…" at bounding box center [527, 85] width 680 height 60
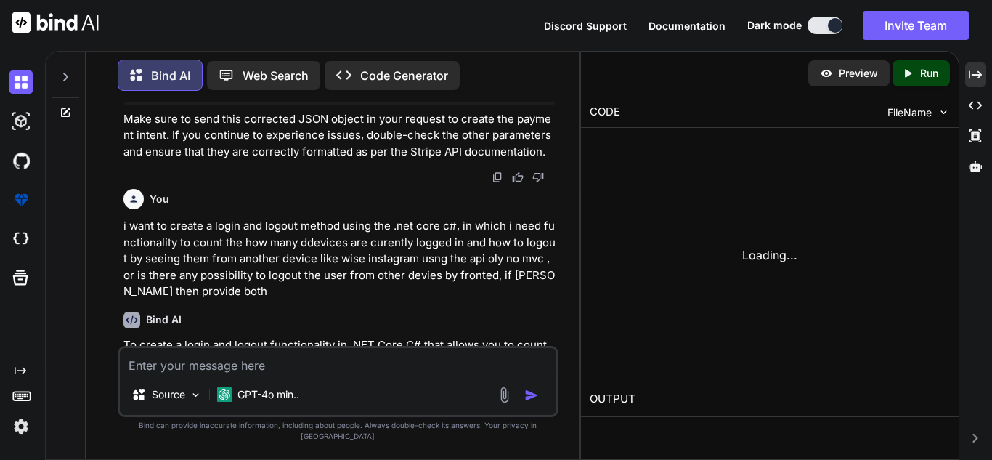
scroll to position [3350, 0]
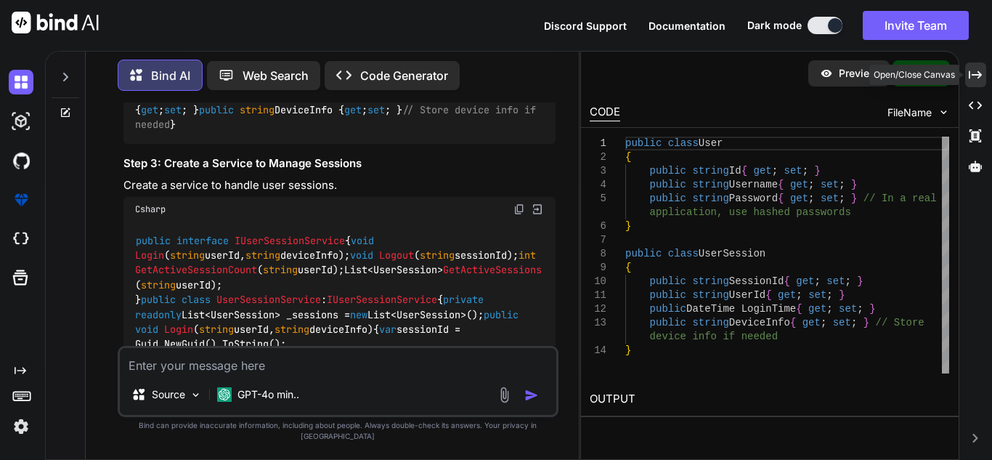
click at [978, 76] on icon "Created with Pixso." at bounding box center [975, 74] width 13 height 13
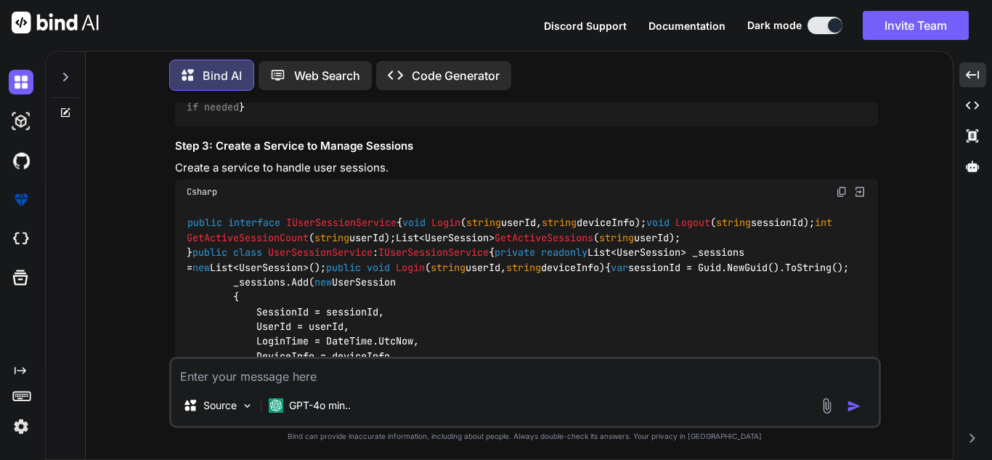
click at [325, 115] on code "public class User { public string Id { get ; set ; } public string Username { g…" at bounding box center [527, 85] width 680 height 60
click at [576, 99] on span "string" at bounding box center [593, 92] width 35 height 13
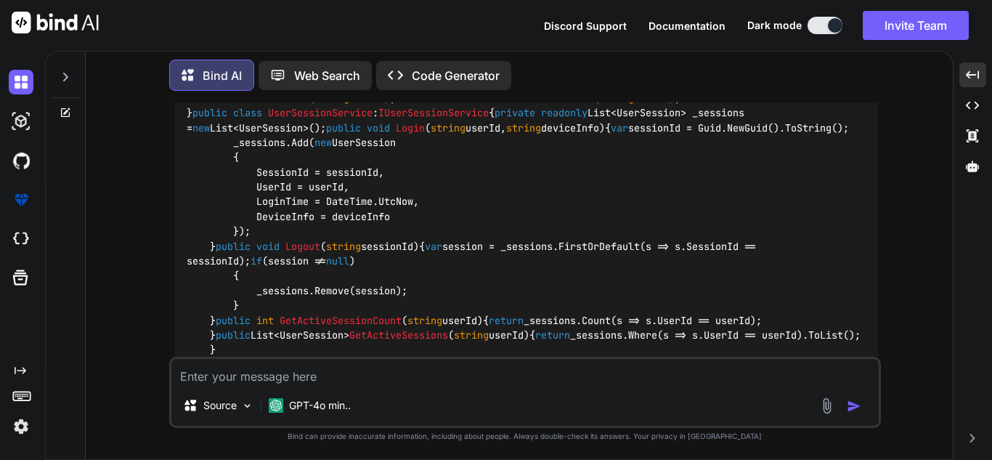
scroll to position [2944, 0]
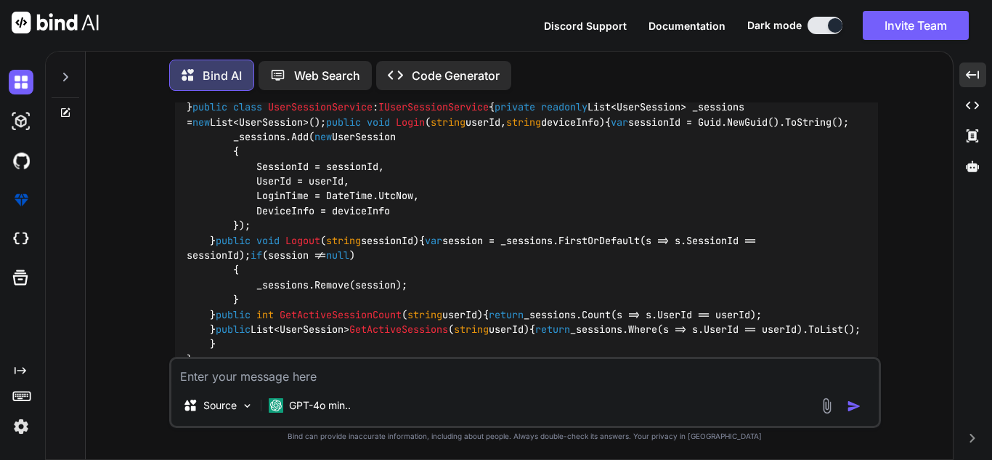
drag, startPoint x: 232, startPoint y: 152, endPoint x: 404, endPoint y: 184, distance: 175.6
click at [372, 9] on h3 "Step 3: Create a Service to Manage Sessions" at bounding box center [526, 1] width 703 height 17
click at [374, 84] on span "IUserSessionService" at bounding box center [341, 77] width 110 height 13
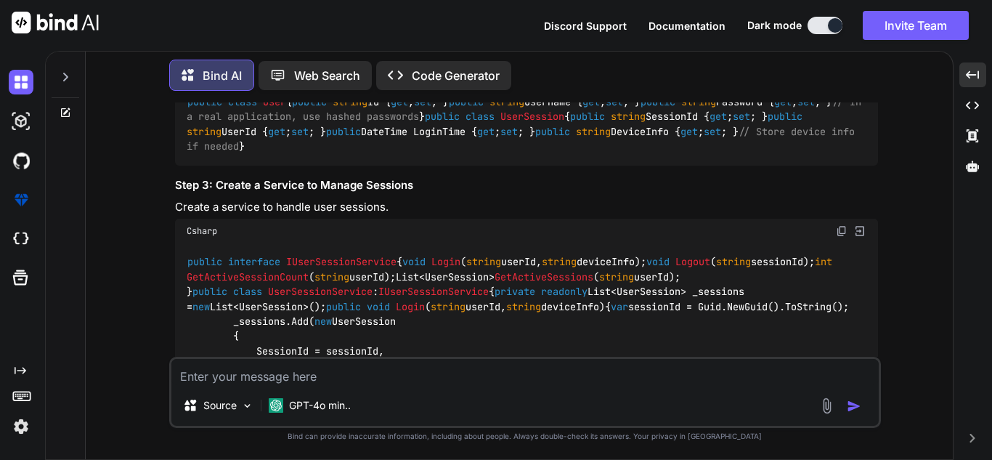
scroll to position [2726, 0]
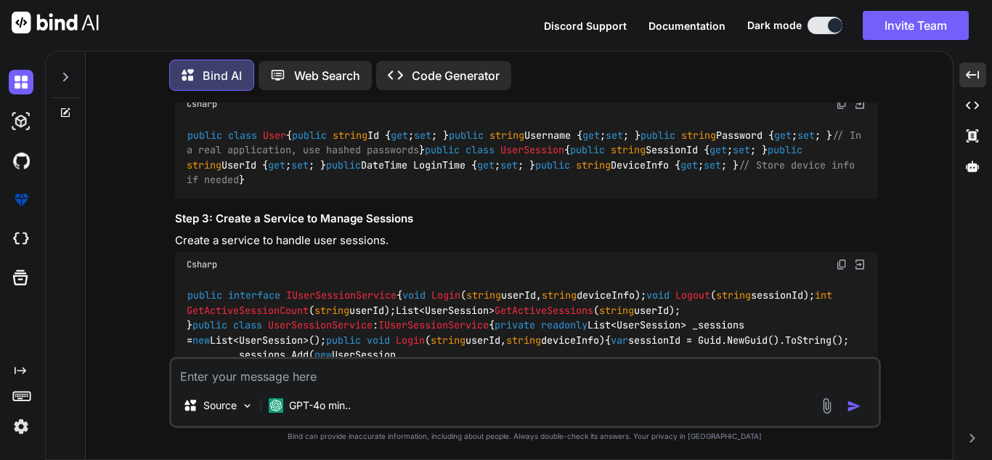
drag, startPoint x: 202, startPoint y: 137, endPoint x: 248, endPoint y: 208, distance: 84.0
click at [248, 199] on div "public class User { public string Id { get ; set ; } public string Username { g…" at bounding box center [526, 157] width 703 height 83
click at [284, 199] on div "public class User { public string Id { get ; set ; } public string Username { g…" at bounding box center [526, 157] width 703 height 83
click at [500, 157] on span "UserSession" at bounding box center [532, 150] width 64 height 13
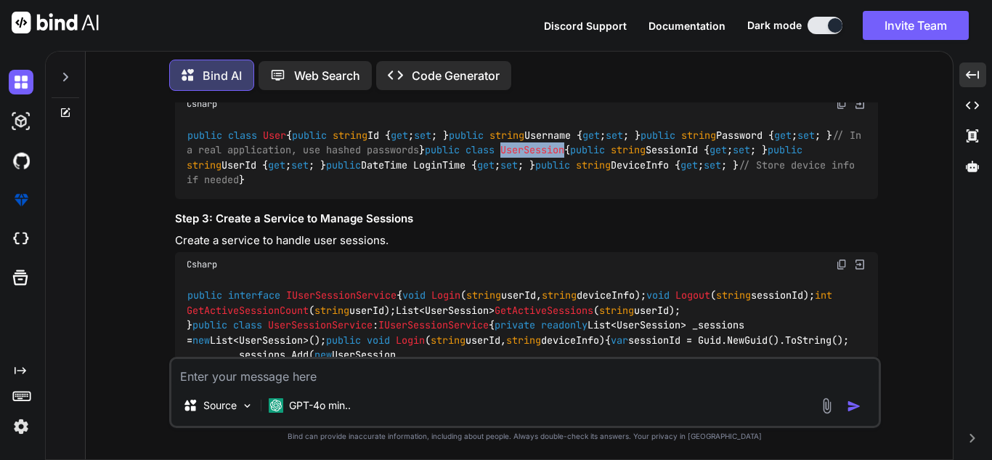
click at [325, 187] on code "public class User { public string Id { get ; set ; } public string Username { g…" at bounding box center [527, 158] width 680 height 60
click at [314, 187] on code "public class User { public string Id { get ; set ; } public string Username { g…" at bounding box center [527, 158] width 680 height 60
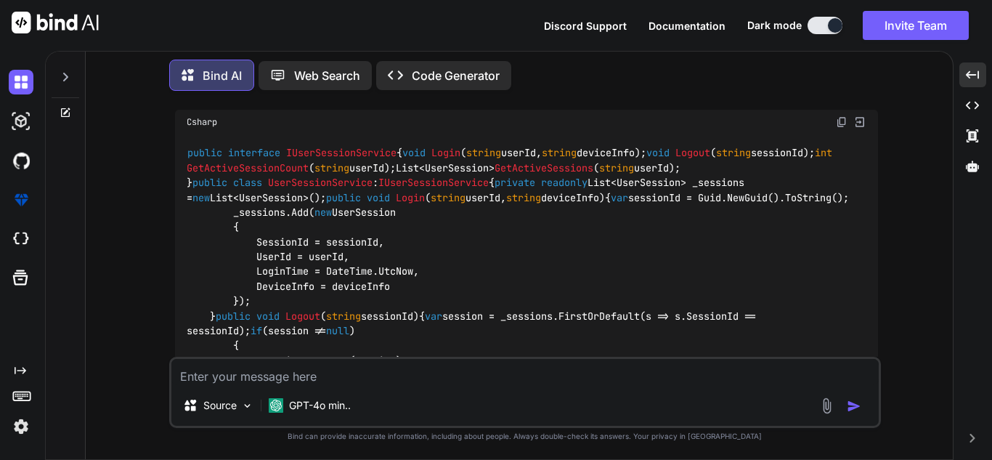
scroll to position [2872, 0]
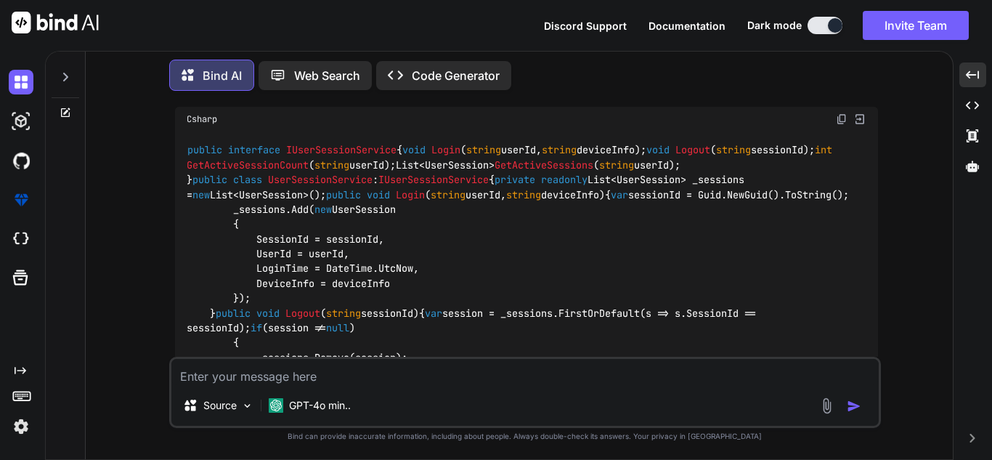
click at [319, 42] on code "public class User { public string Id { get ; set ; } public string Username { g…" at bounding box center [527, 13] width 680 height 60
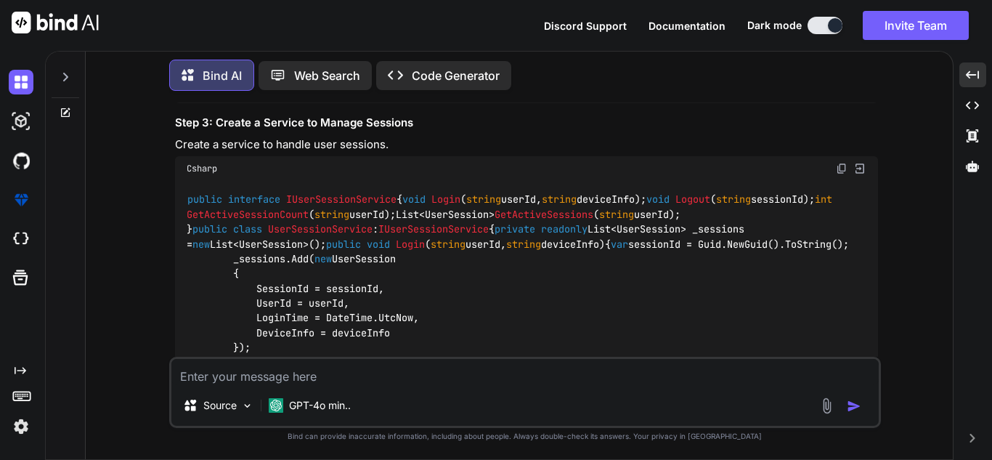
scroll to position [2799, 0]
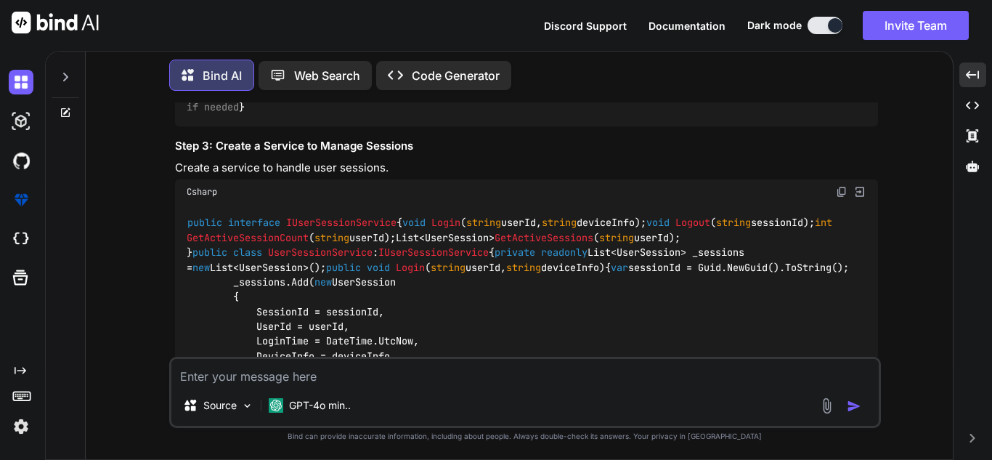
click at [322, 115] on code "public class User { public string Id { get ; set ; } public string Username { g…" at bounding box center [527, 85] width 680 height 60
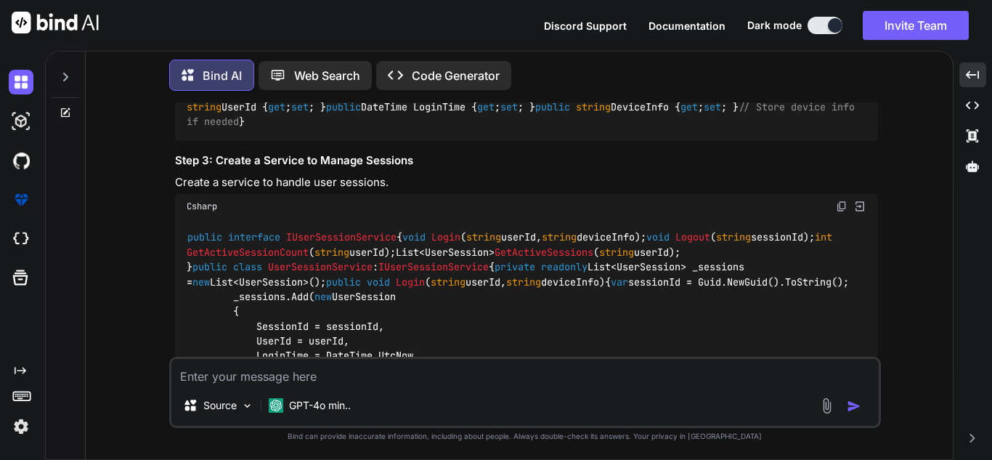
scroll to position [2872, 0]
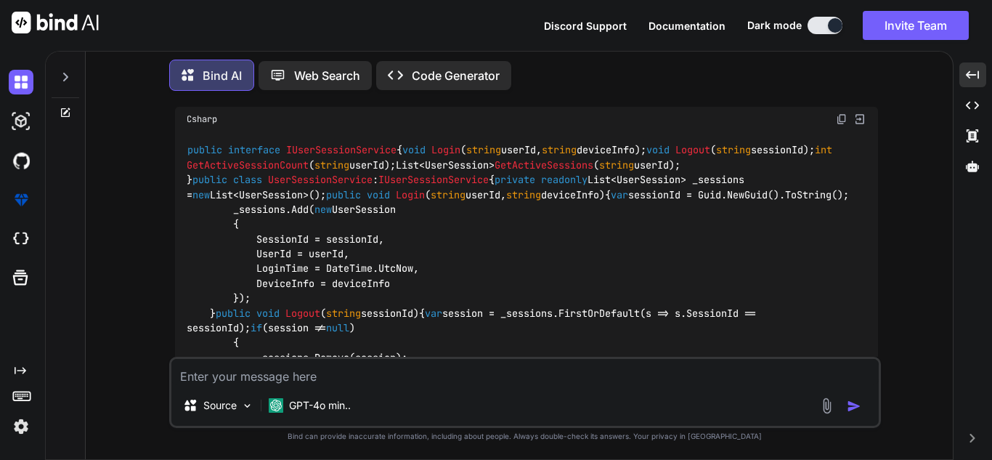
click at [322, 82] on h3 "Step 3: Create a Service to Manage Sessions" at bounding box center [526, 73] width 703 height 17
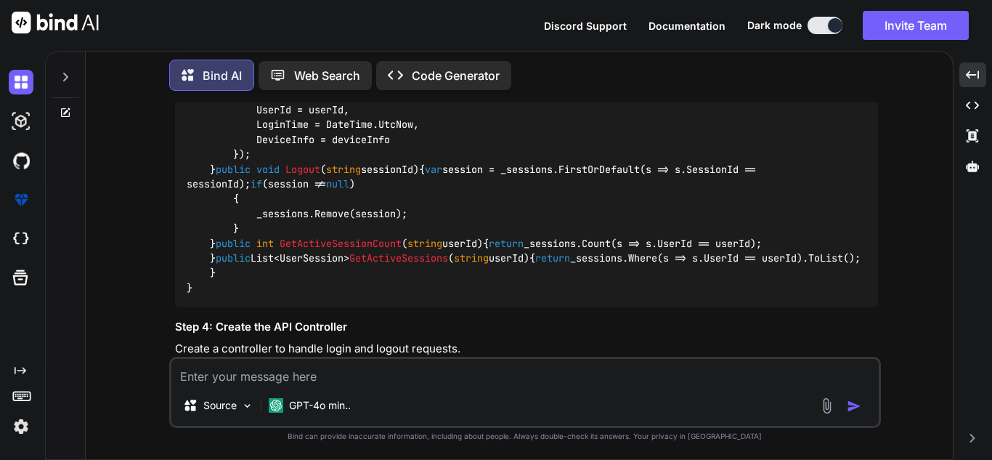
scroll to position [3017, 0]
click at [311, 12] on span "IUserSessionService" at bounding box center [341, 5] width 110 height 13
drag, startPoint x: 222, startPoint y: 184, endPoint x: 306, endPoint y: 192, distance: 83.8
click at [402, 12] on span "void Login ( string userId, string deviceInfo )" at bounding box center [521, 5] width 238 height 13
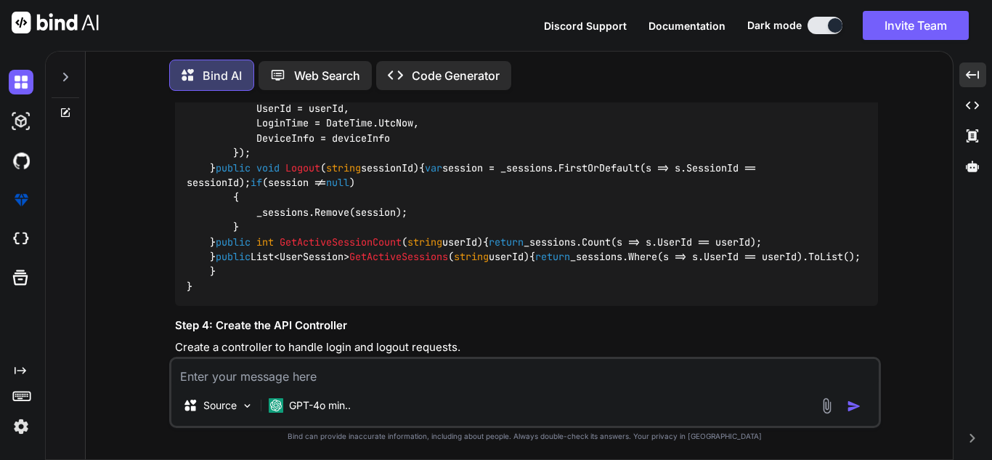
drag, startPoint x: 198, startPoint y: 215, endPoint x: 441, endPoint y: 218, distance: 243.2
click at [449, 216] on code "public interface IUserSessionService { void Login ( string userId, string devic…" at bounding box center [524, 145] width 674 height 296
drag, startPoint x: 211, startPoint y: 234, endPoint x: 464, endPoint y: 251, distance: 253.3
click at [513, 233] on div "public interface IUserSessionService { void Login ( string userId, string devic…" at bounding box center [526, 145] width 703 height 319
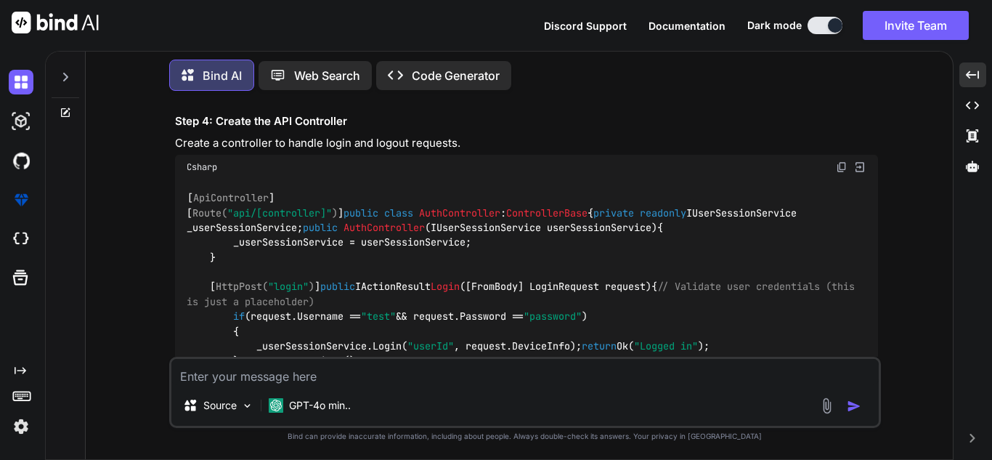
scroll to position [3235, 0]
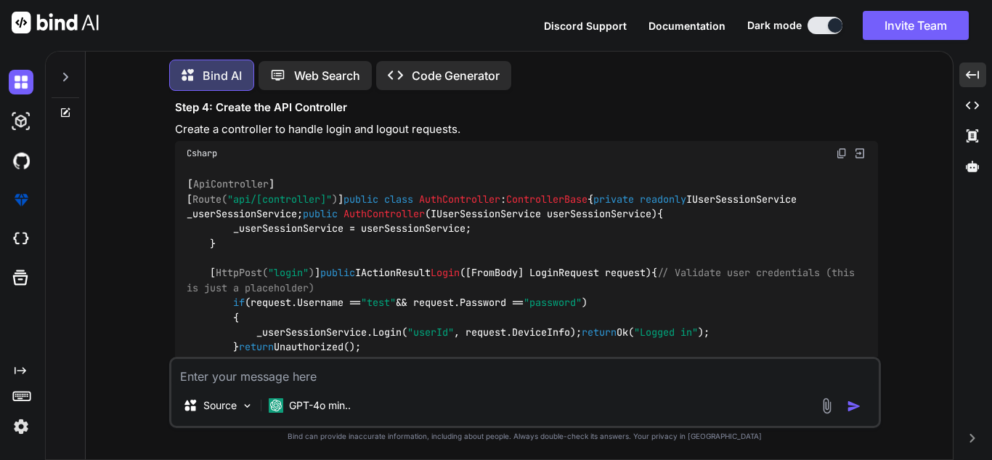
drag, startPoint x: 229, startPoint y: 161, endPoint x: 296, endPoint y: 253, distance: 113.9
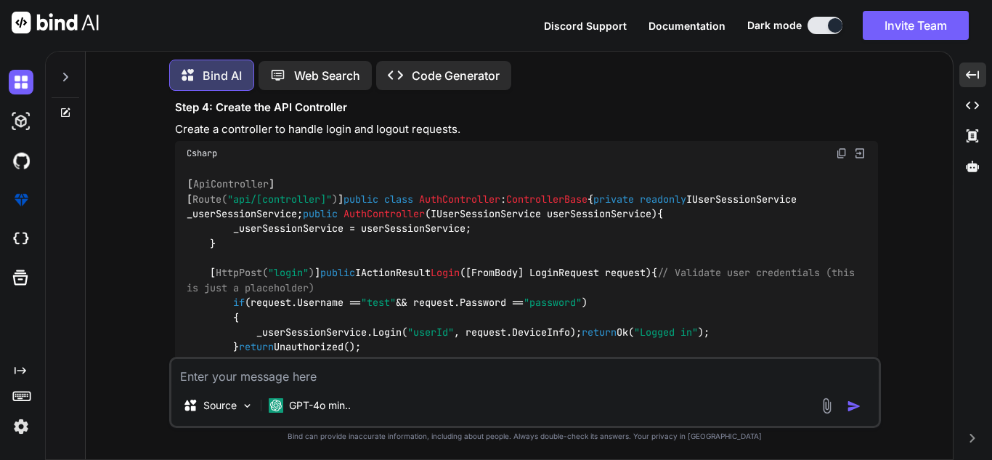
drag, startPoint x: 327, startPoint y: 139, endPoint x: 484, endPoint y: 144, distance: 156.2
drag, startPoint x: 224, startPoint y: 152, endPoint x: 281, endPoint y: 253, distance: 116.1
drag, startPoint x: 213, startPoint y: 113, endPoint x: 248, endPoint y: 258, distance: 150.2
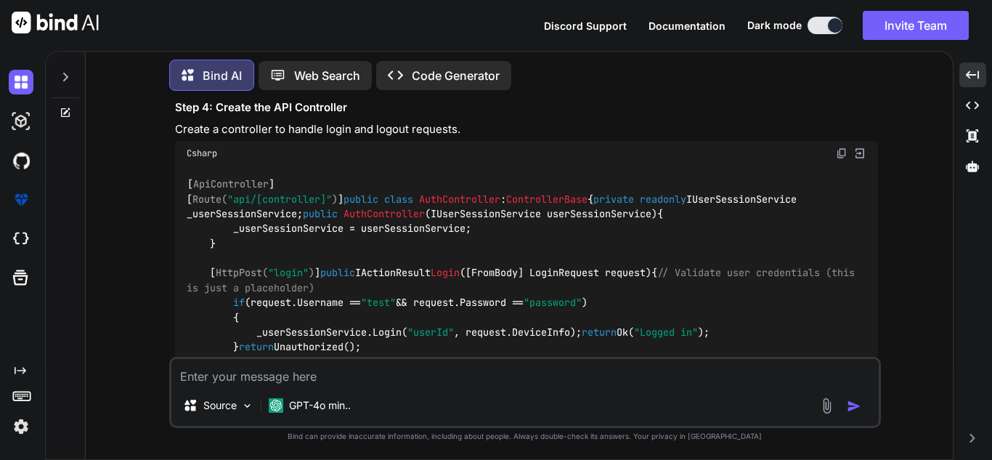
drag, startPoint x: 240, startPoint y: 160, endPoint x: 393, endPoint y: 187, distance: 154.8
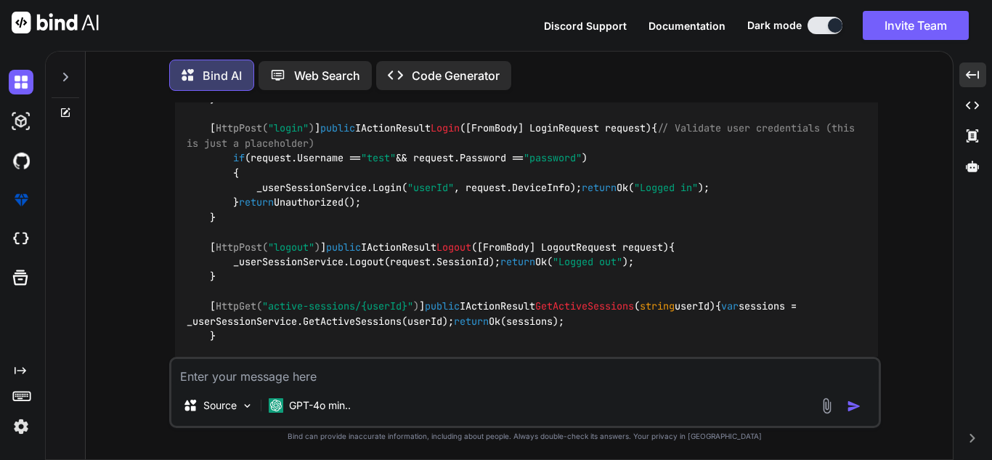
scroll to position [3380, 0]
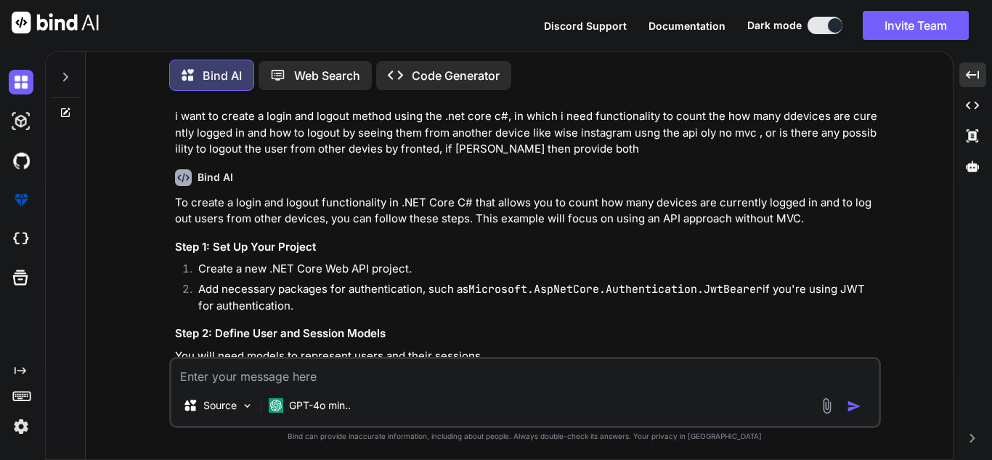
scroll to position [2436, 0]
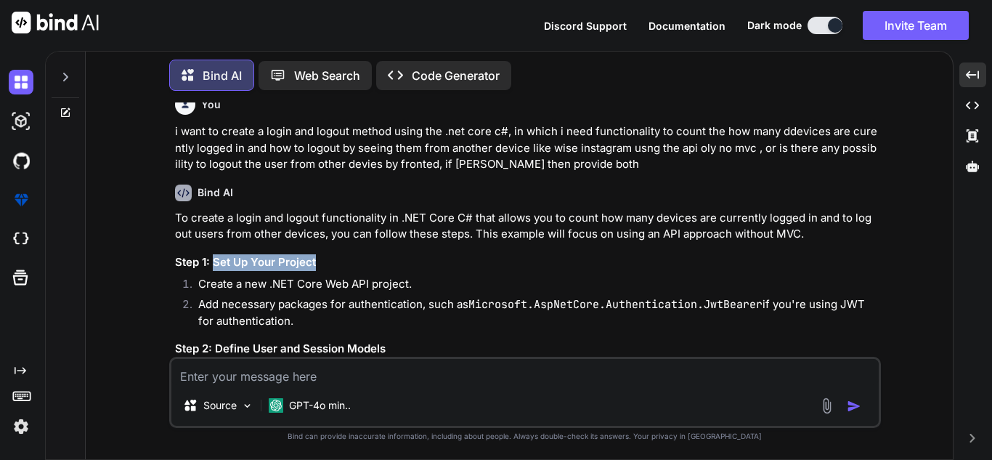
drag, startPoint x: 213, startPoint y: 259, endPoint x: 243, endPoint y: 272, distance: 32.5
click at [320, 263] on h3 "Step 1: Set Up Your Project" at bounding box center [526, 262] width 703 height 17
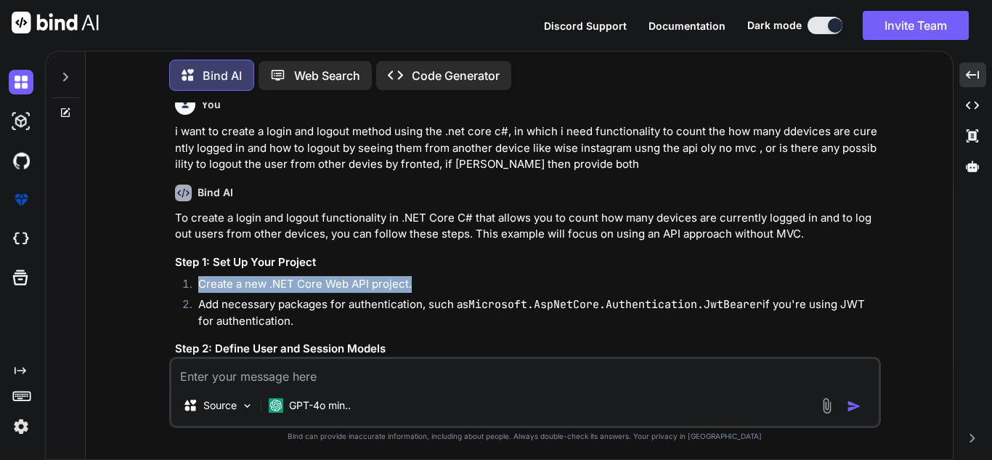
drag, startPoint x: 200, startPoint y: 288, endPoint x: 421, endPoint y: 290, distance: 220.7
click at [421, 290] on li "Create a new .NET Core Web API project." at bounding box center [532, 286] width 691 height 20
drag, startPoint x: 205, startPoint y: 306, endPoint x: 296, endPoint y: 322, distance: 92.2
click at [296, 322] on li "Add necessary packages for authentication, such as Microsoft.AspNetCore.Authent…" at bounding box center [532, 312] width 691 height 33
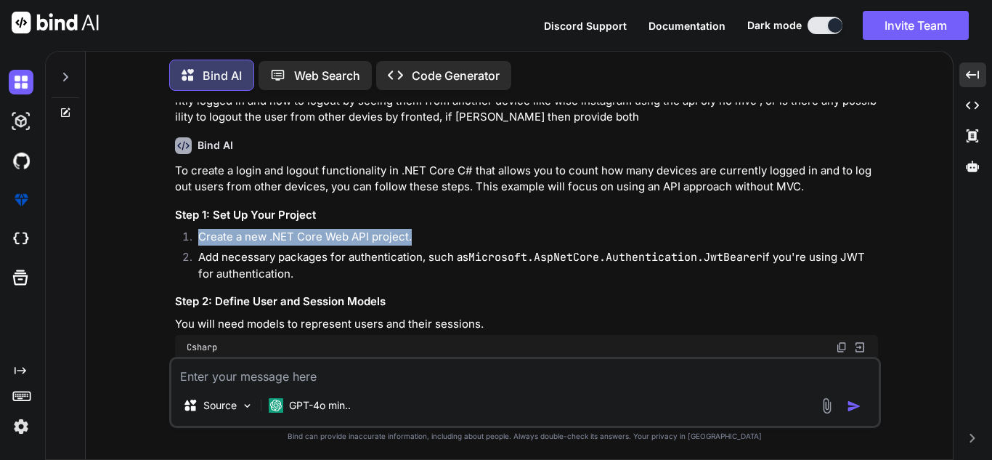
scroll to position [2508, 0]
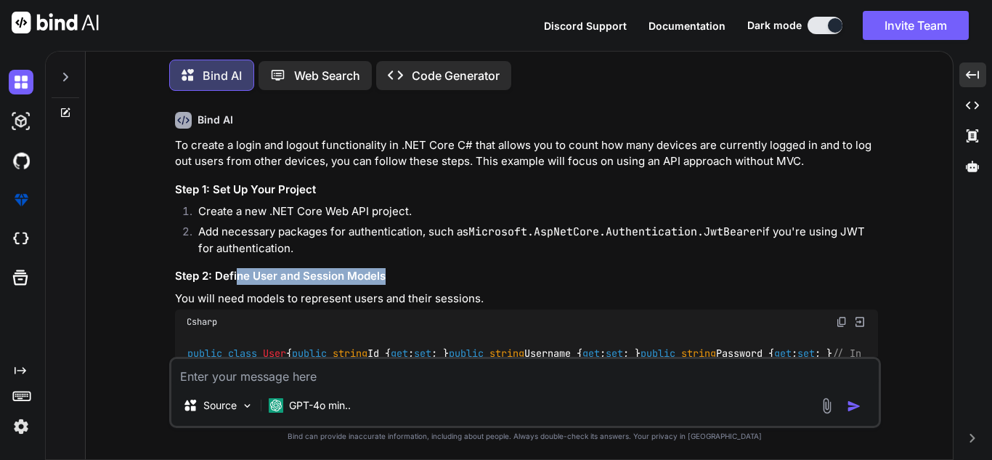
drag, startPoint x: 237, startPoint y: 275, endPoint x: 471, endPoint y: 283, distance: 233.9
click at [471, 283] on h3 "Step 2: Define User and Session Models" at bounding box center [526, 276] width 703 height 17
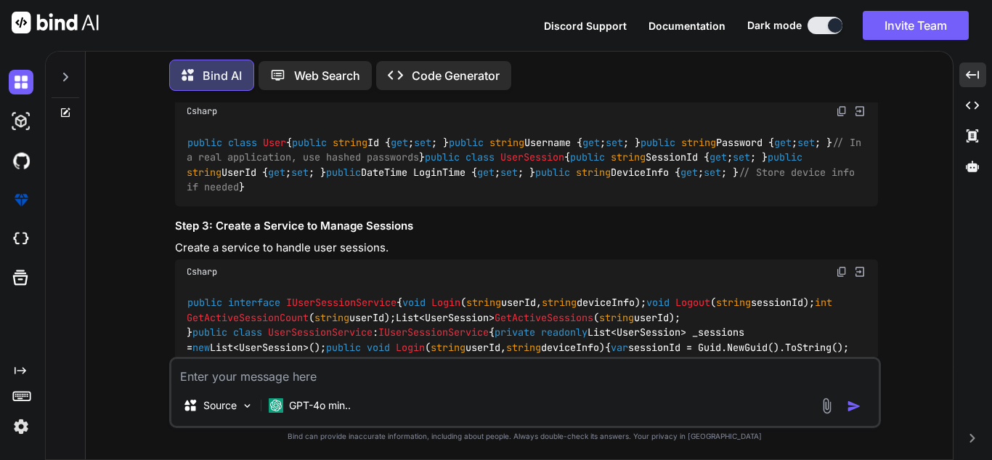
scroll to position [2726, 0]
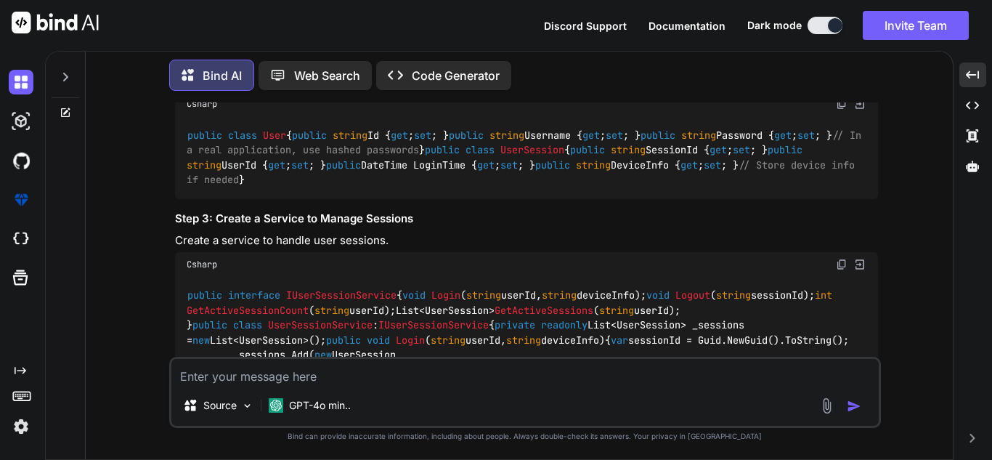
drag, startPoint x: 187, startPoint y: 135, endPoint x: 205, endPoint y: 325, distance: 191.2
click at [205, 199] on div "public class User { public string Id { get ; set ; } public string Username { g…" at bounding box center [526, 157] width 703 height 83
click at [346, 187] on code "public class User { public string Id { get ; set ; } public string Username { g…" at bounding box center [527, 158] width 680 height 60
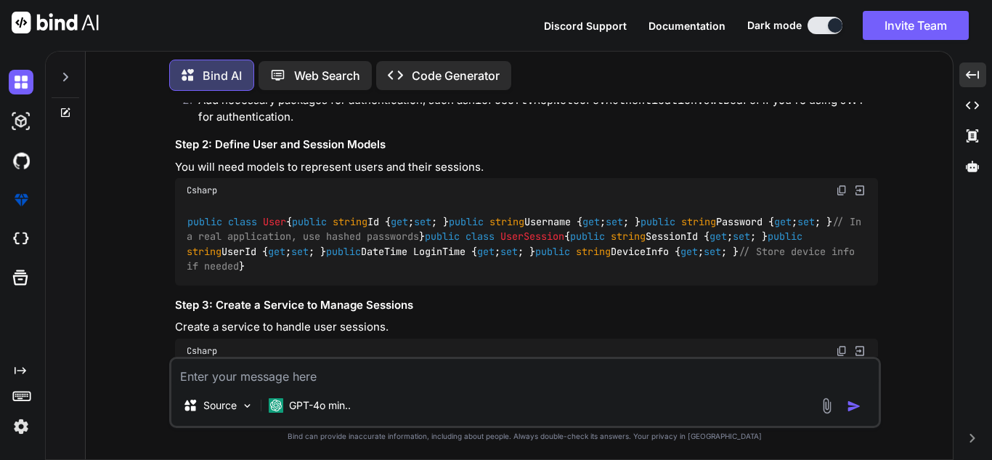
scroll to position [2436, 0]
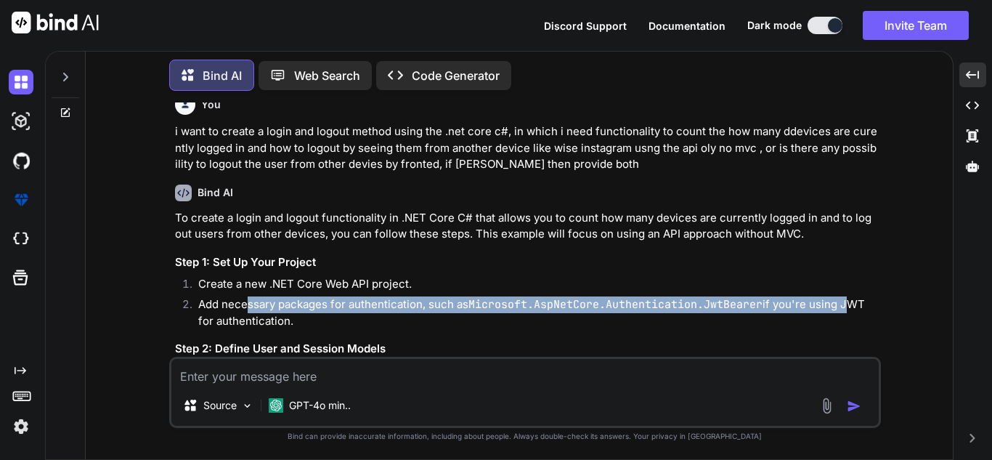
drag, startPoint x: 247, startPoint y: 309, endPoint x: 843, endPoint y: 304, distance: 596.1
click at [843, 304] on li "Add necessary packages for authentication, such as Microsoft.AspNetCore.Authent…" at bounding box center [532, 312] width 691 height 33
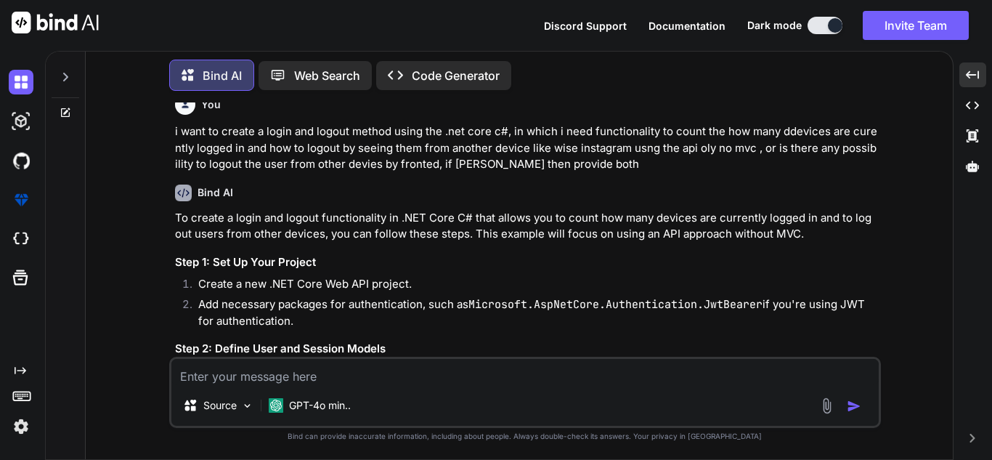
click at [744, 321] on li "Add necessary packages for authentication, such as Microsoft.AspNetCore.Authent…" at bounding box center [532, 312] width 691 height 33
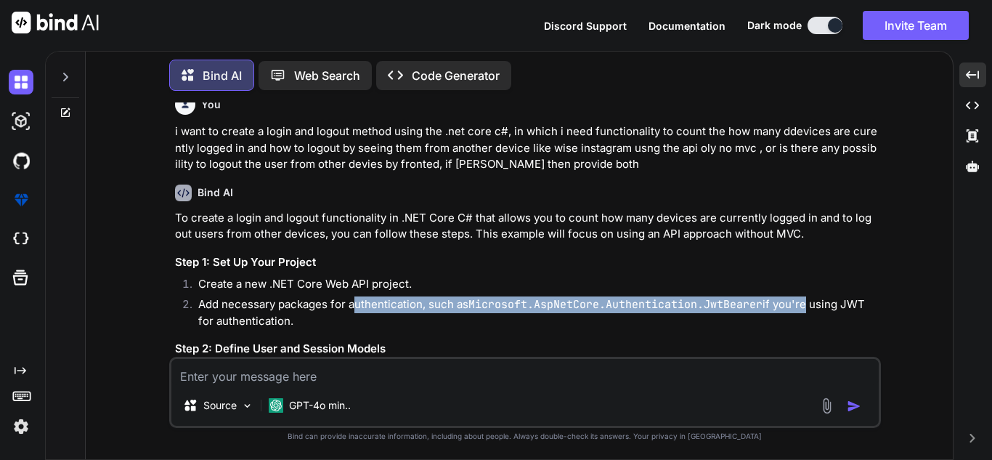
drag, startPoint x: 357, startPoint y: 304, endPoint x: 804, endPoint y: 305, distance: 447.2
click at [804, 305] on li "Add necessary packages for authentication, such as Microsoft.AspNetCore.Authent…" at bounding box center [532, 312] width 691 height 33
drag, startPoint x: 215, startPoint y: 320, endPoint x: 314, endPoint y: 329, distance: 99.8
click at [306, 329] on li "Add necessary packages for authentication, such as Microsoft.AspNetCore.Authent…" at bounding box center [532, 312] width 691 height 33
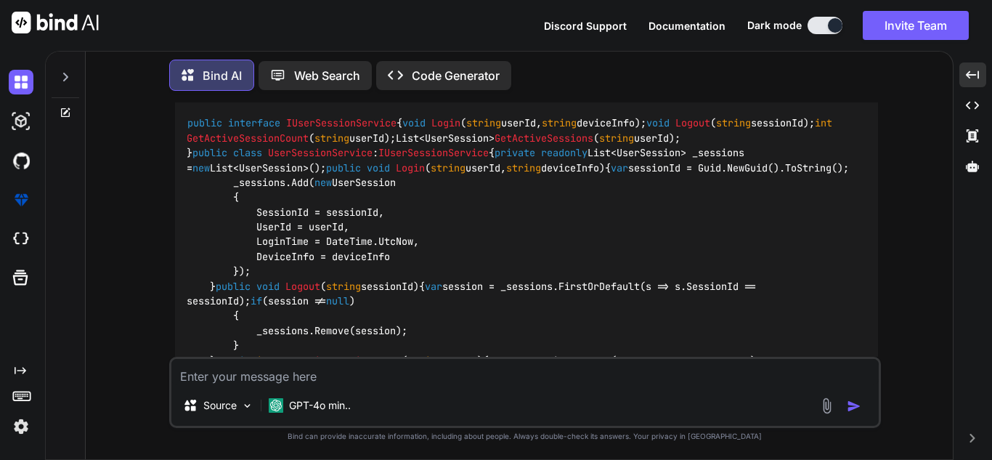
scroll to position [3089, 0]
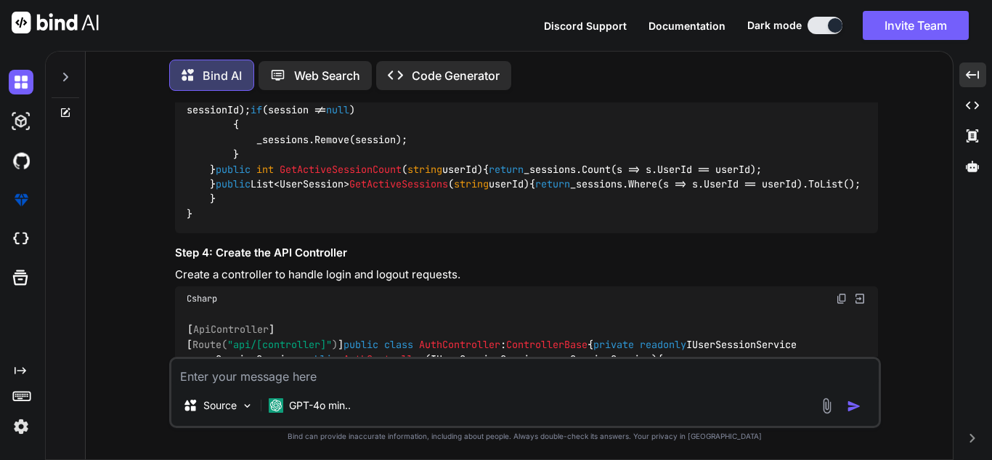
click at [282, 376] on textarea at bounding box center [524, 372] width 707 height 26
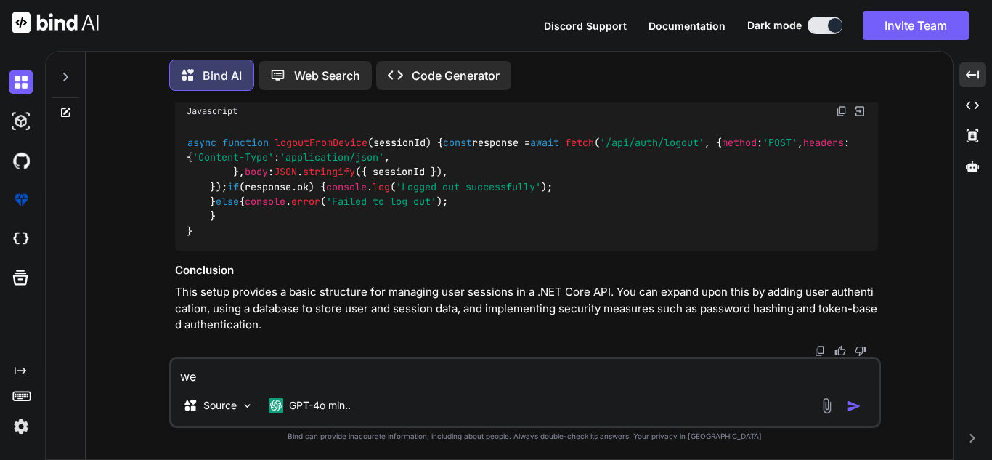
scroll to position [4178, 0]
type textarea "we"
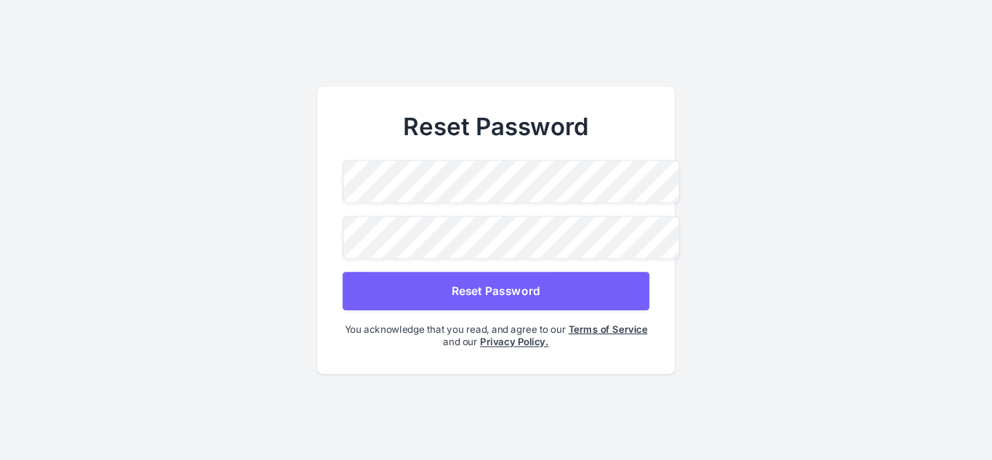
click at [478, 288] on button "Reset Password" at bounding box center [496, 290] width 306 height 38
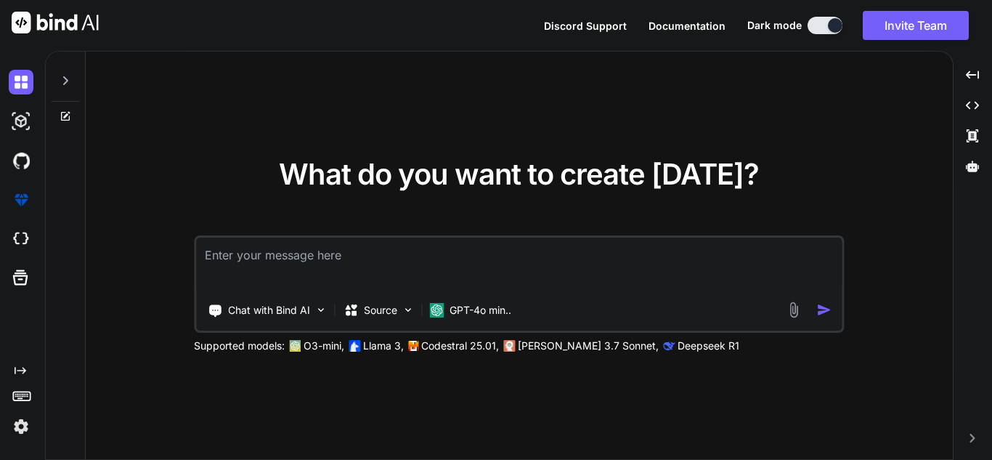
type textarea "x"
